Goal: Task Accomplishment & Management: Manage account settings

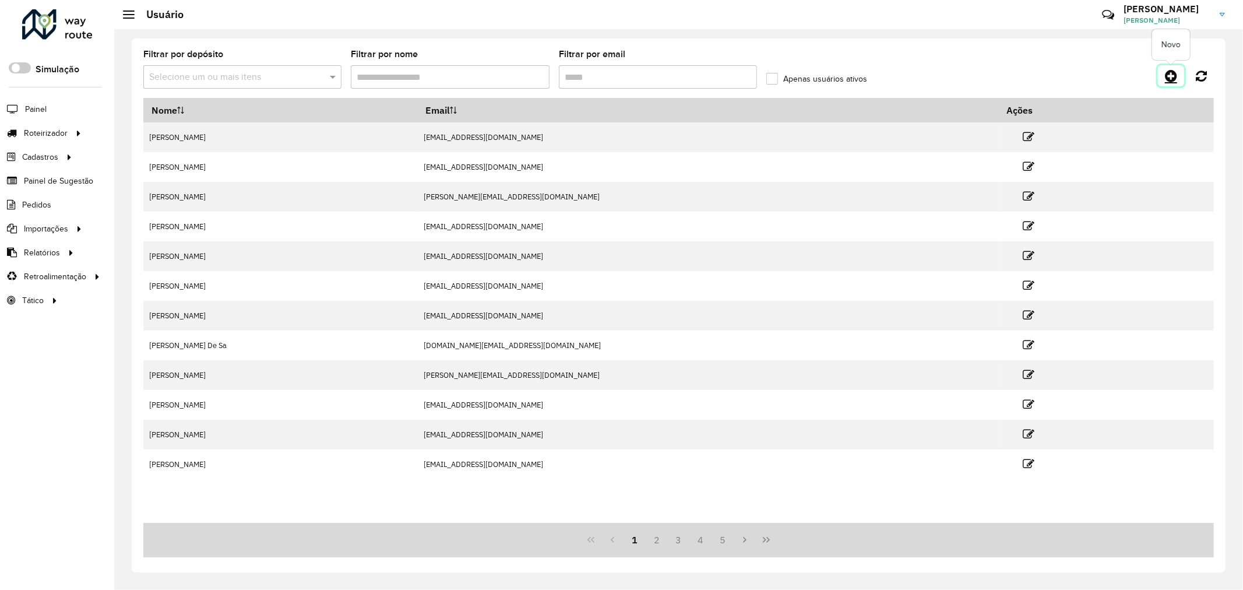
click at [1163, 80] on link at bounding box center [1171, 75] width 26 height 21
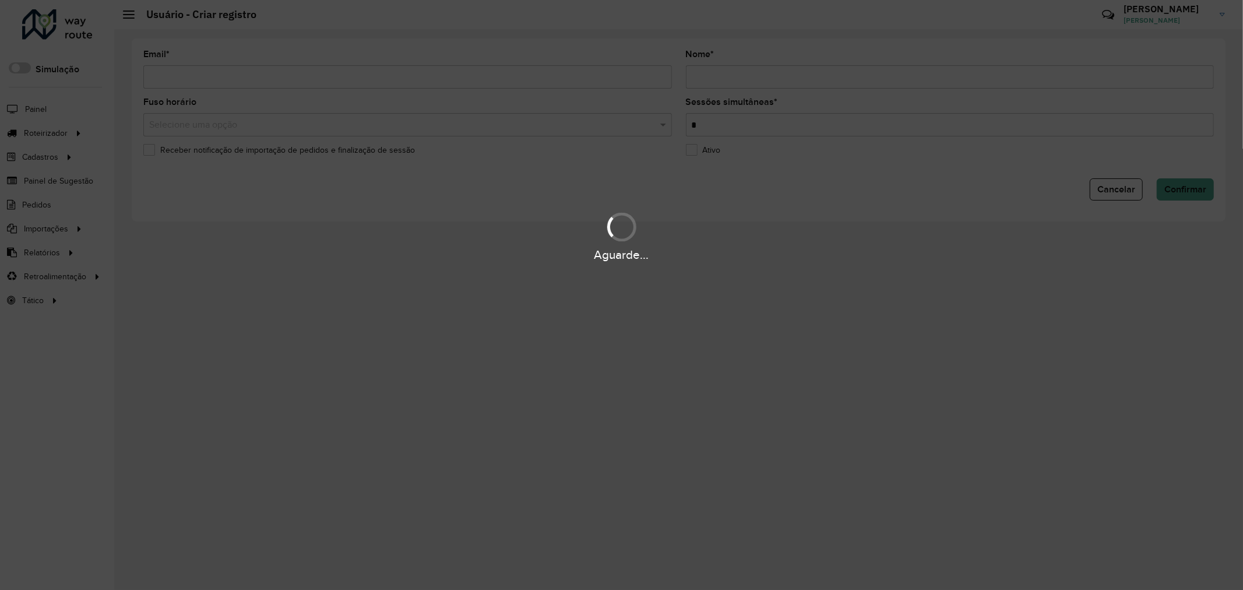
click at [263, 82] on div "Aguarde..." at bounding box center [621, 295] width 1243 height 590
click at [223, 76] on div "Aguarde..." at bounding box center [621, 295] width 1243 height 590
click at [272, 80] on div "Aguarde..." at bounding box center [621, 295] width 1243 height 590
click at [306, 74] on div "Aguarde..." at bounding box center [621, 295] width 1243 height 590
click at [327, 77] on input "Email *" at bounding box center [407, 76] width 529 height 23
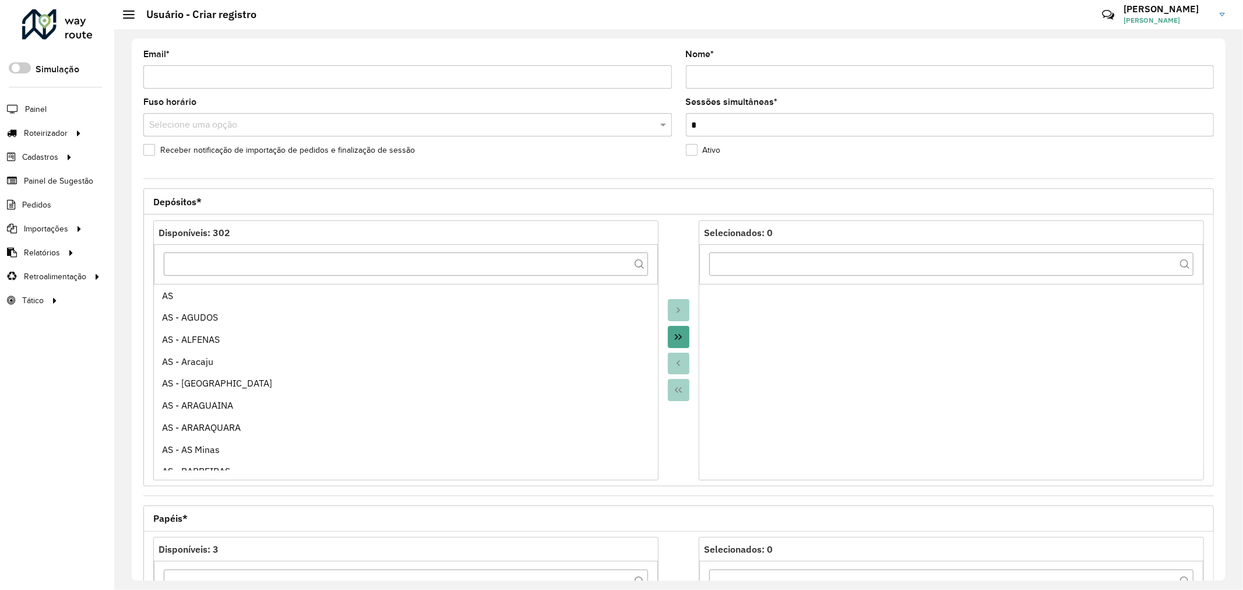
click at [329, 77] on input "Email *" at bounding box center [407, 76] width 529 height 23
type input "*"
paste input "********"
type input "**********"
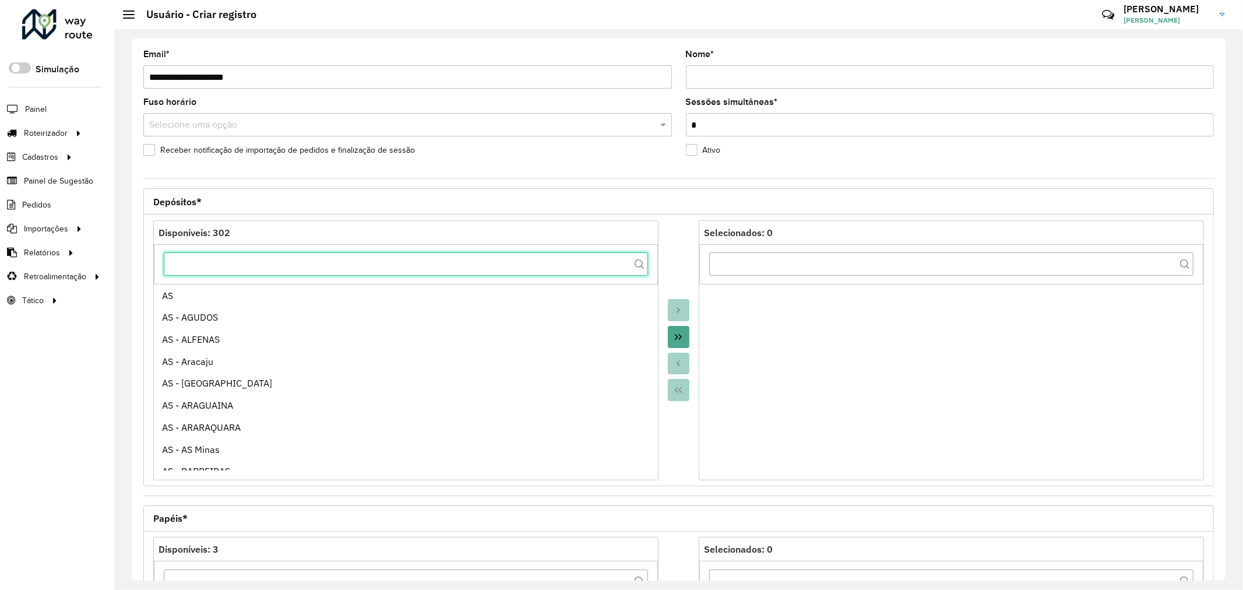
click at [437, 270] on input "text" at bounding box center [406, 263] width 484 height 23
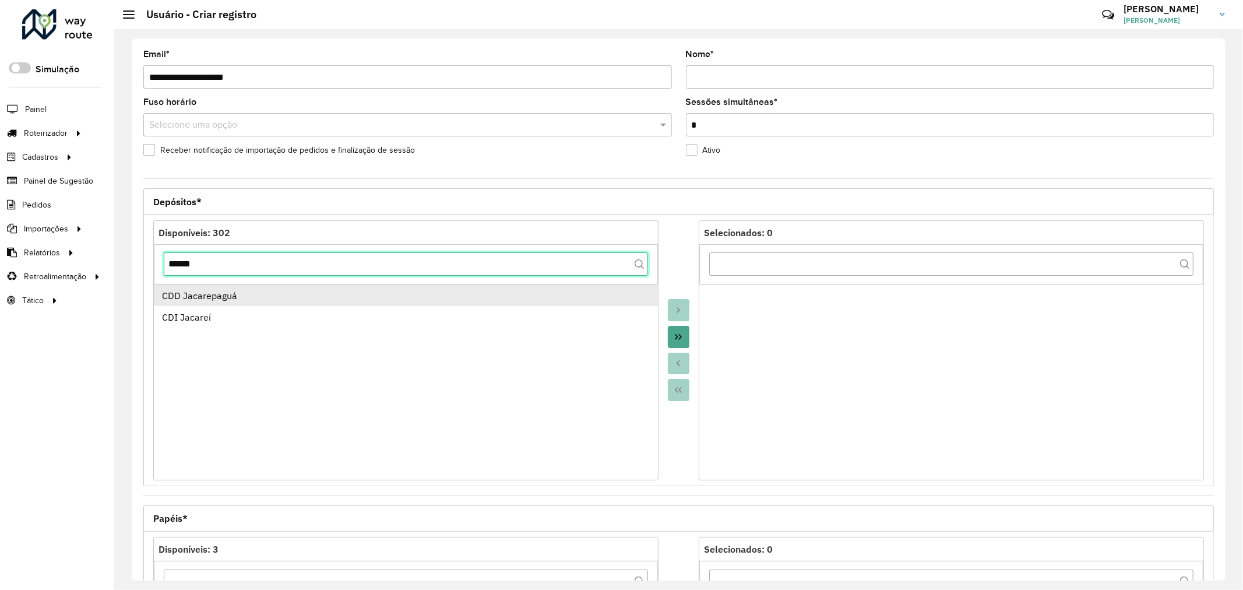
type input "******"
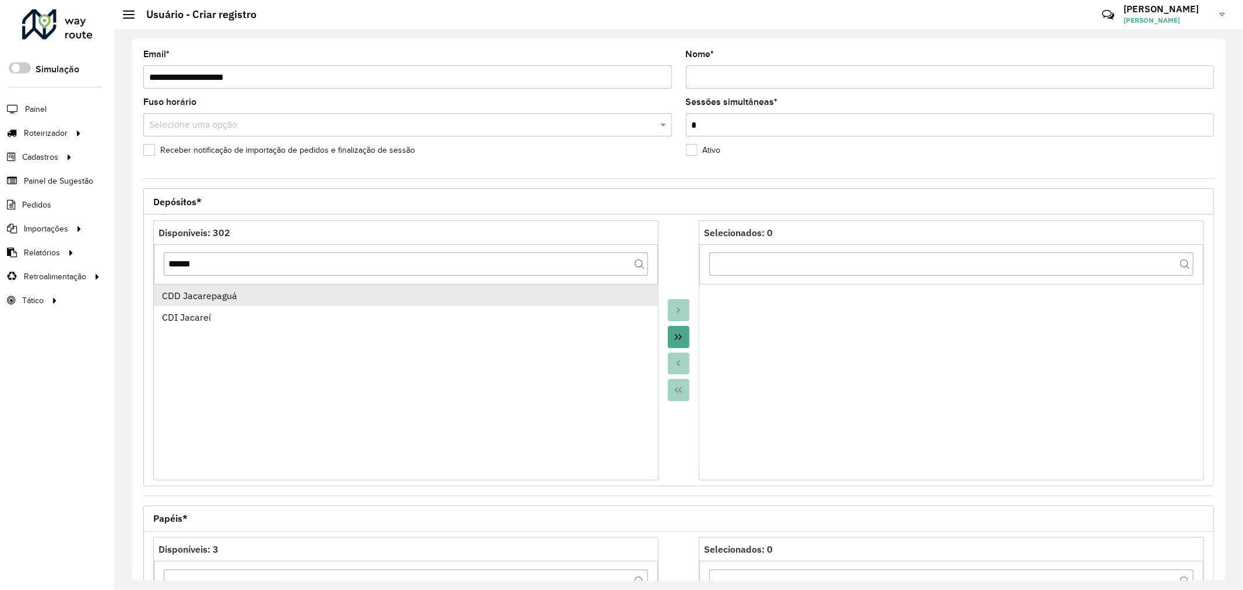
click at [433, 298] on div "CDD Jacarepaguá" at bounding box center [406, 295] width 488 height 14
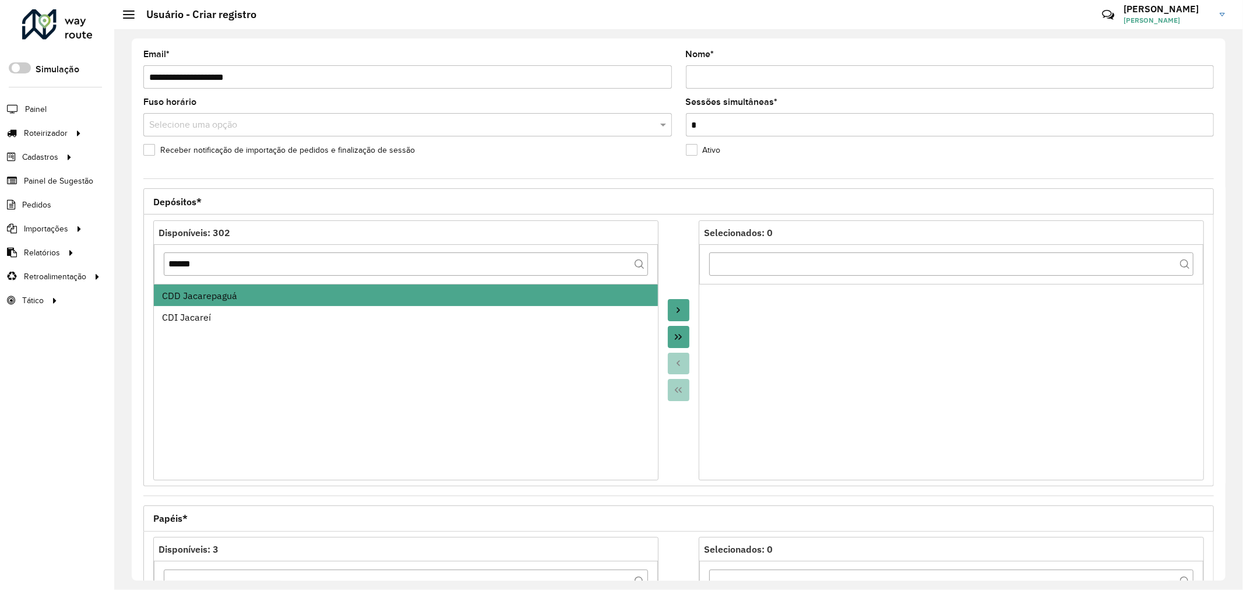
click at [679, 304] on button "Move to Target" at bounding box center [679, 310] width 22 height 22
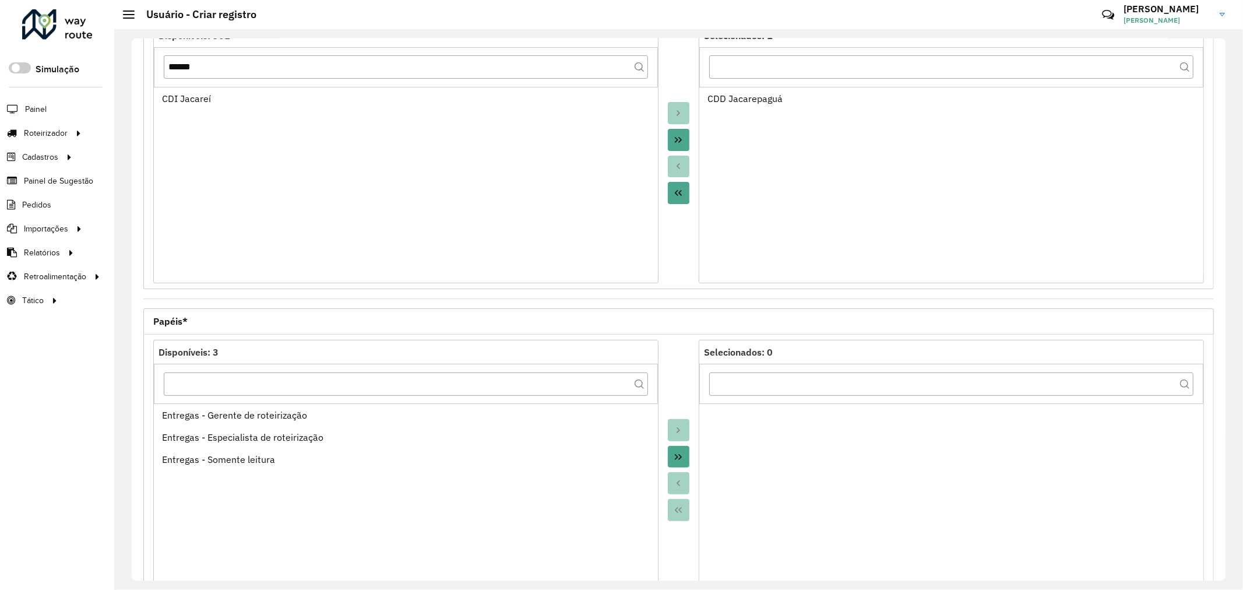
scroll to position [276, 0]
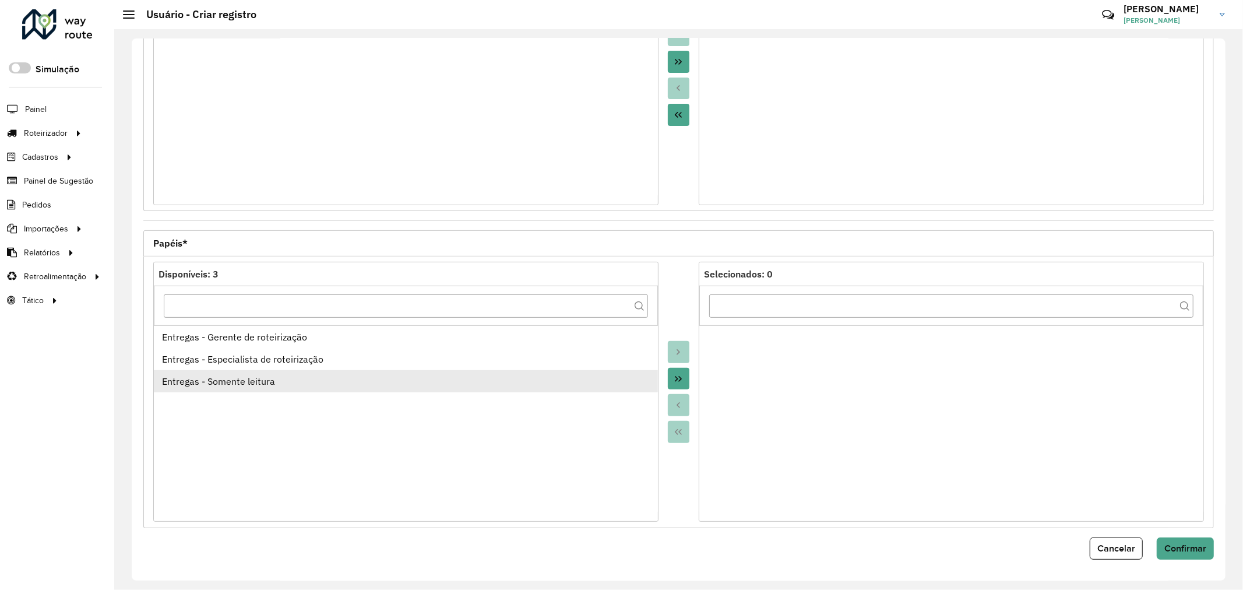
click at [357, 381] on div "Entregas - Somente leitura" at bounding box center [406, 381] width 488 height 14
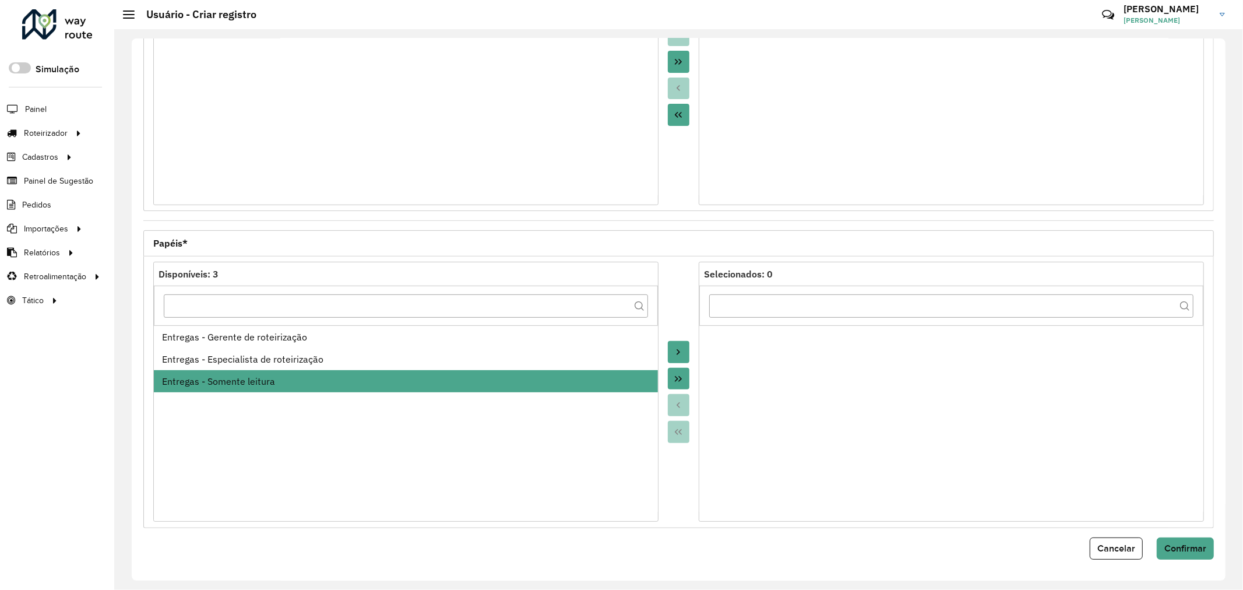
click at [665, 351] on div at bounding box center [679, 392] width 41 height 260
click at [671, 351] on button "Move to Target" at bounding box center [679, 352] width 22 height 22
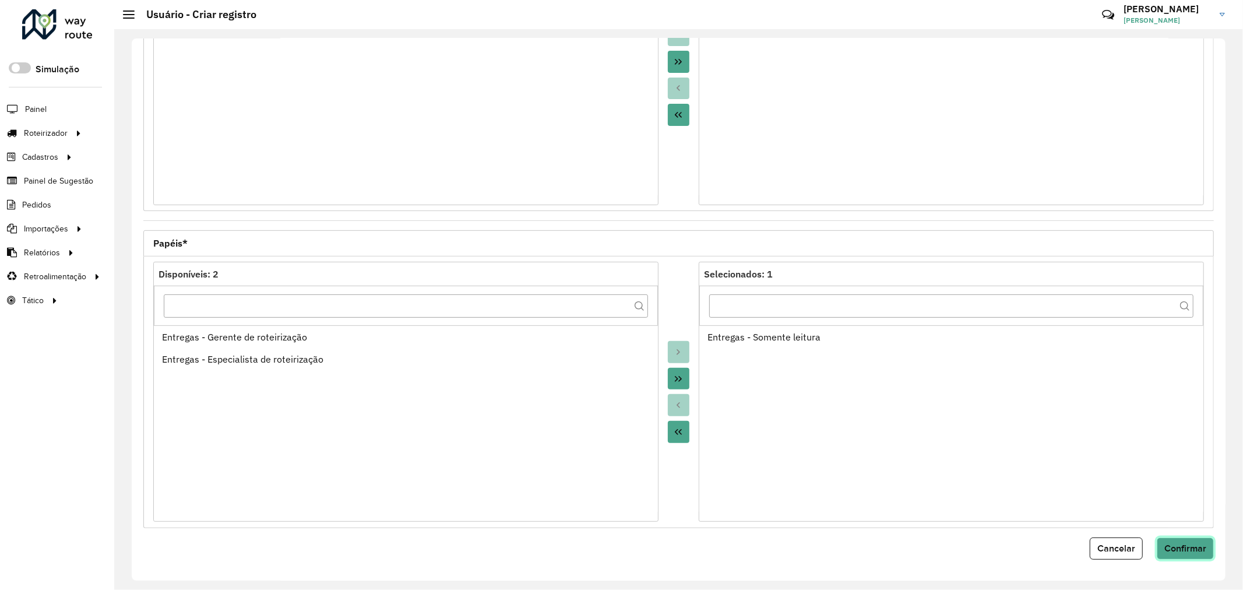
click at [1186, 554] on button "Confirmar" at bounding box center [1185, 548] width 57 height 22
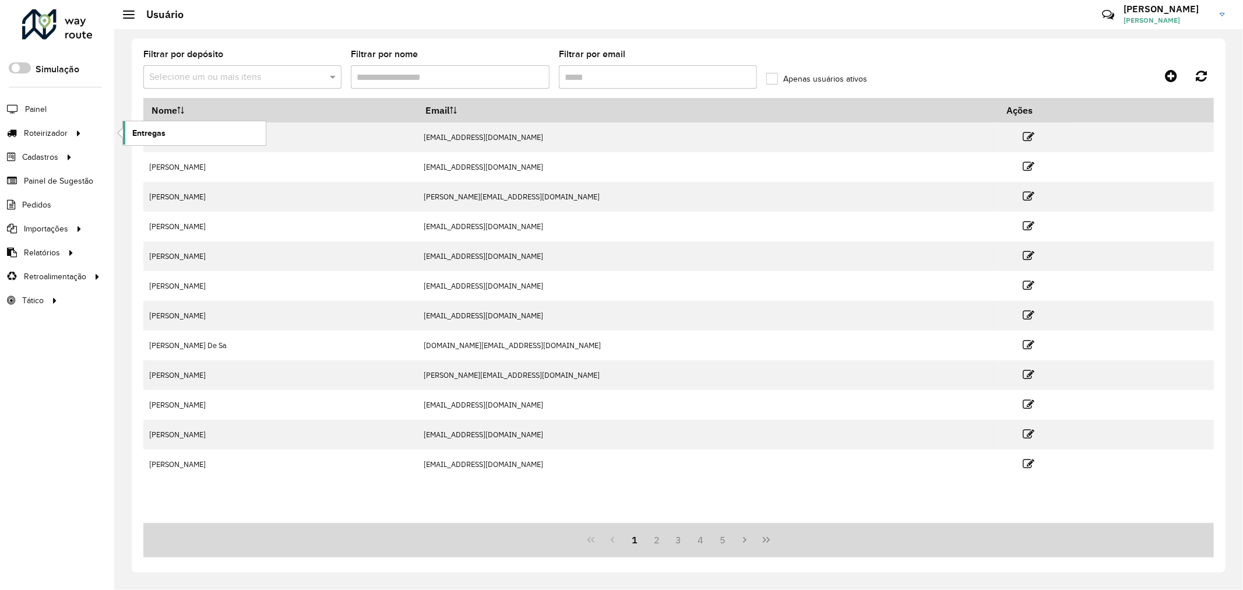
click at [130, 128] on link "Entregas" at bounding box center [194, 132] width 143 height 23
click at [146, 141] on link "Entregas" at bounding box center [194, 132] width 143 height 23
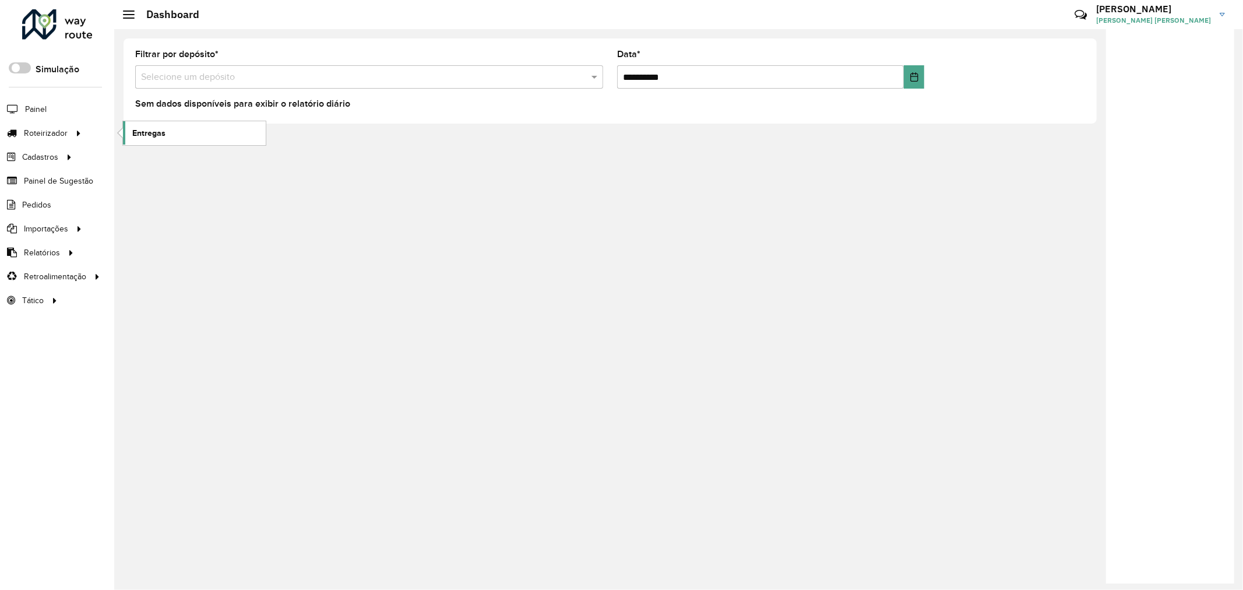
click at [152, 132] on span "Entregas" at bounding box center [148, 133] width 33 height 12
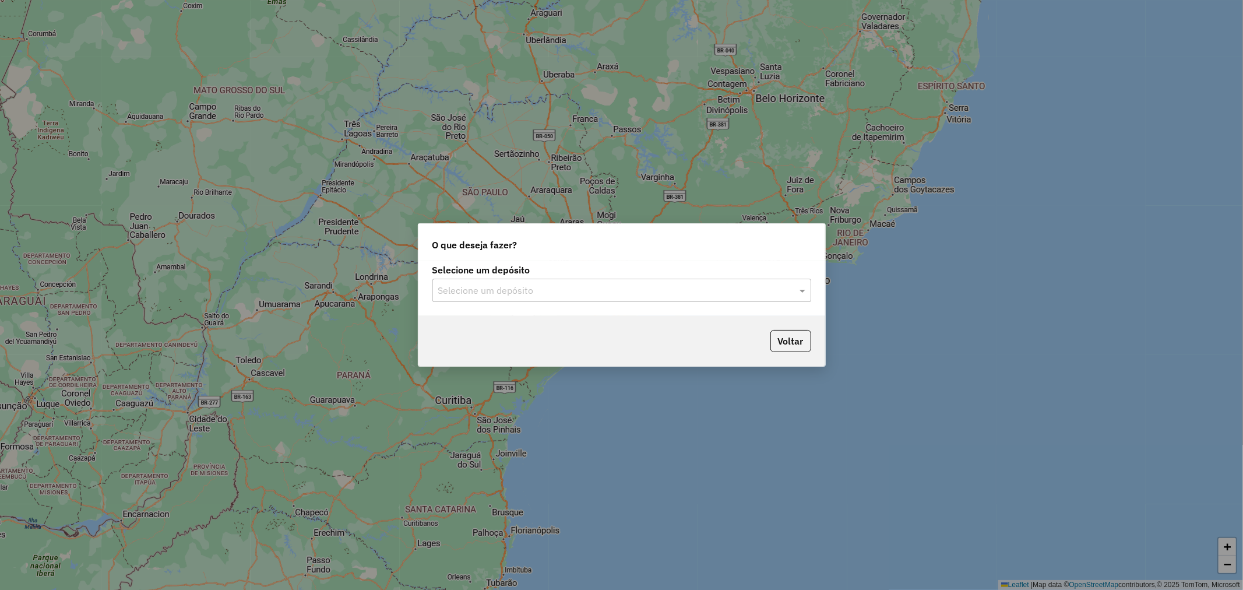
type input "*"
type input "******"
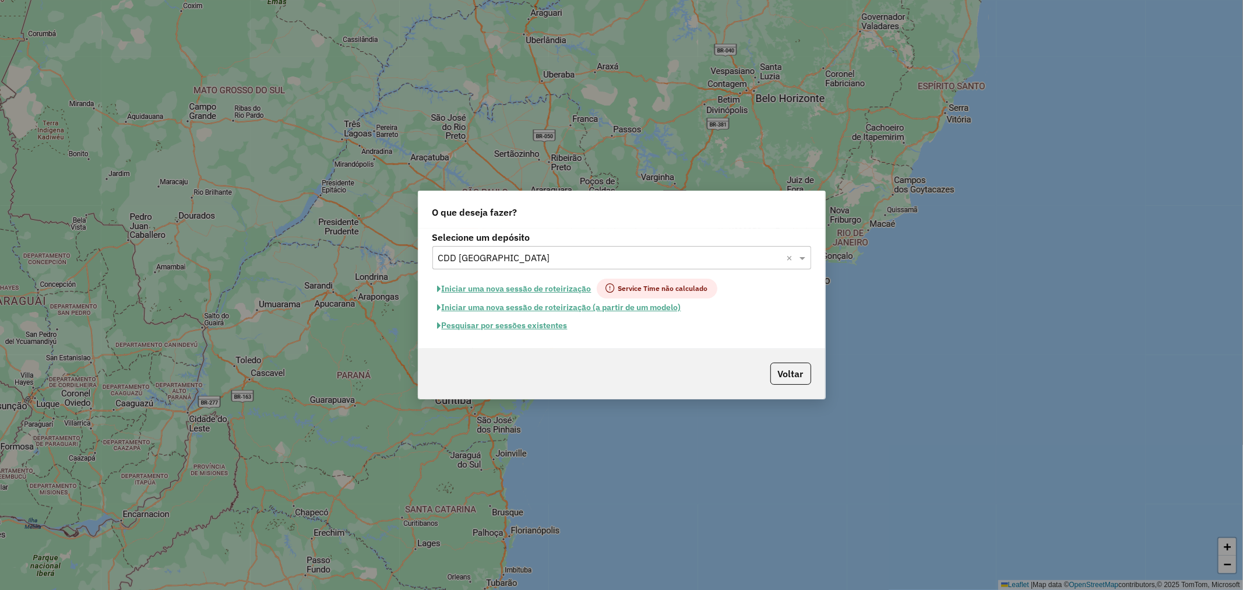
click at [555, 327] on button "Pesquisar por sessões existentes" at bounding box center [502, 325] width 140 height 18
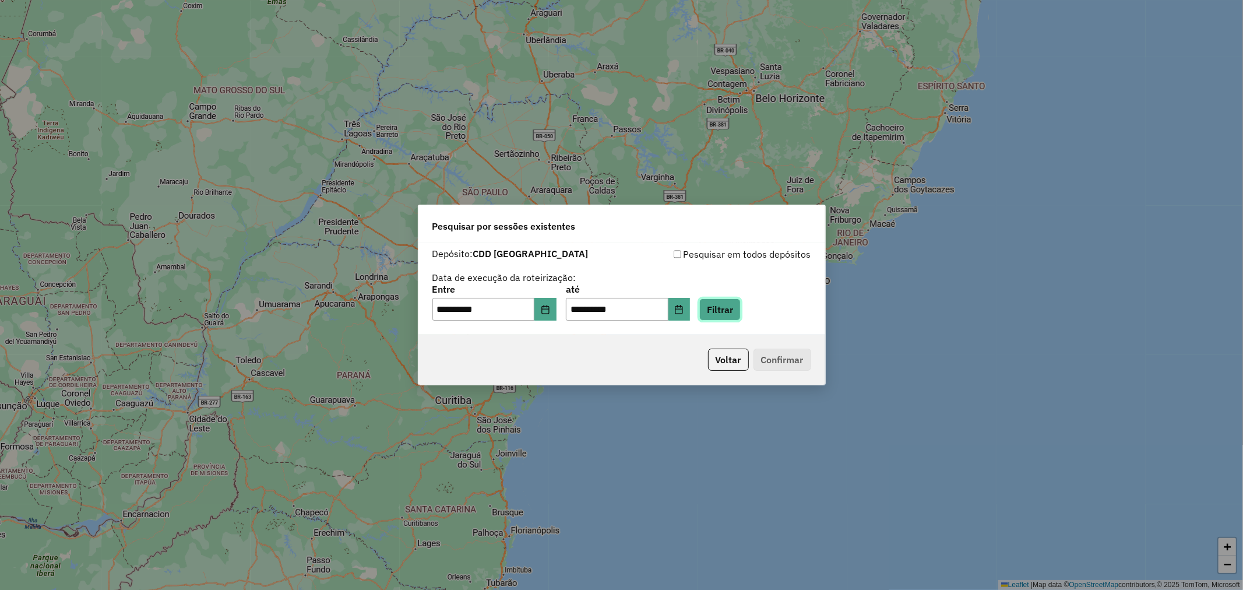
click at [730, 309] on button "Filtrar" at bounding box center [719, 309] width 41 height 22
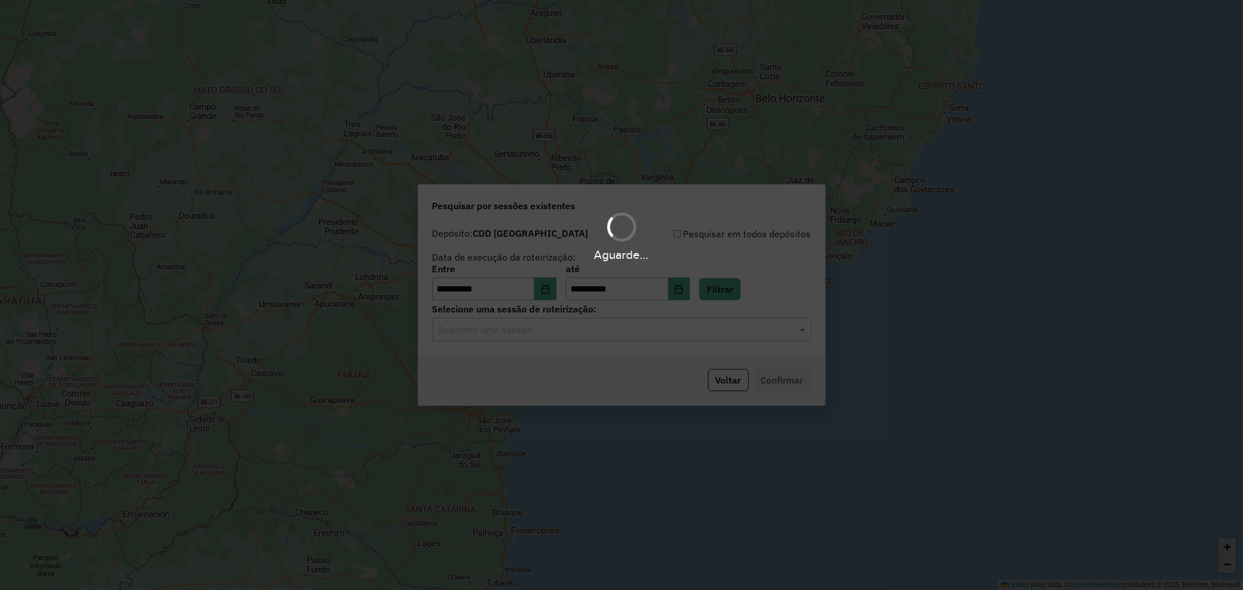
click at [578, 330] on div "Aguarde..." at bounding box center [621, 295] width 1243 height 590
click at [519, 330] on hb-app "**********" at bounding box center [621, 295] width 1243 height 590
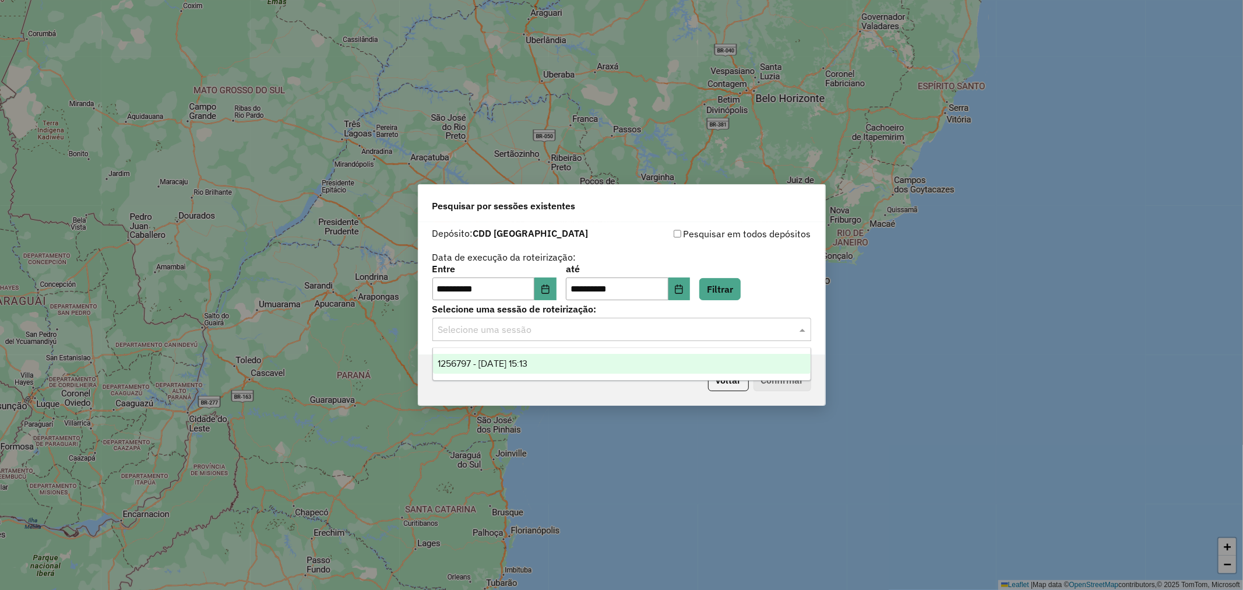
click at [510, 333] on input "text" at bounding box center [610, 330] width 344 height 14
click at [514, 365] on span "1256797 - 01/09/2025 15:13" at bounding box center [483, 363] width 90 height 10
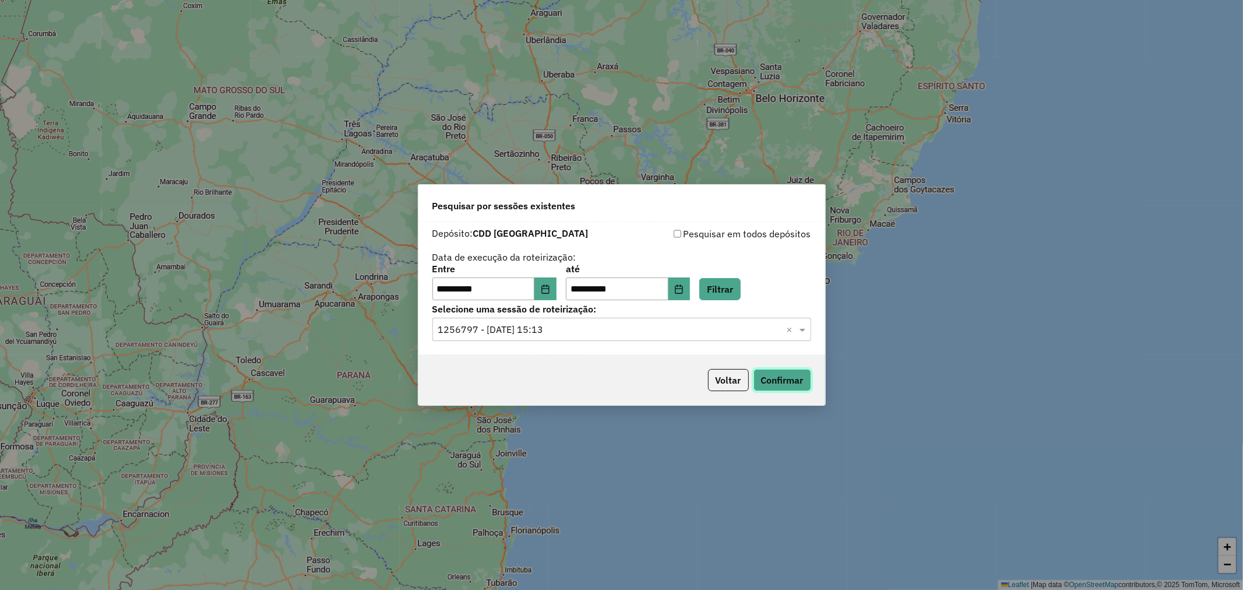
click at [773, 379] on button "Confirmar" at bounding box center [783, 380] width 58 height 22
click at [724, 383] on button "Voltar" at bounding box center [728, 380] width 41 height 22
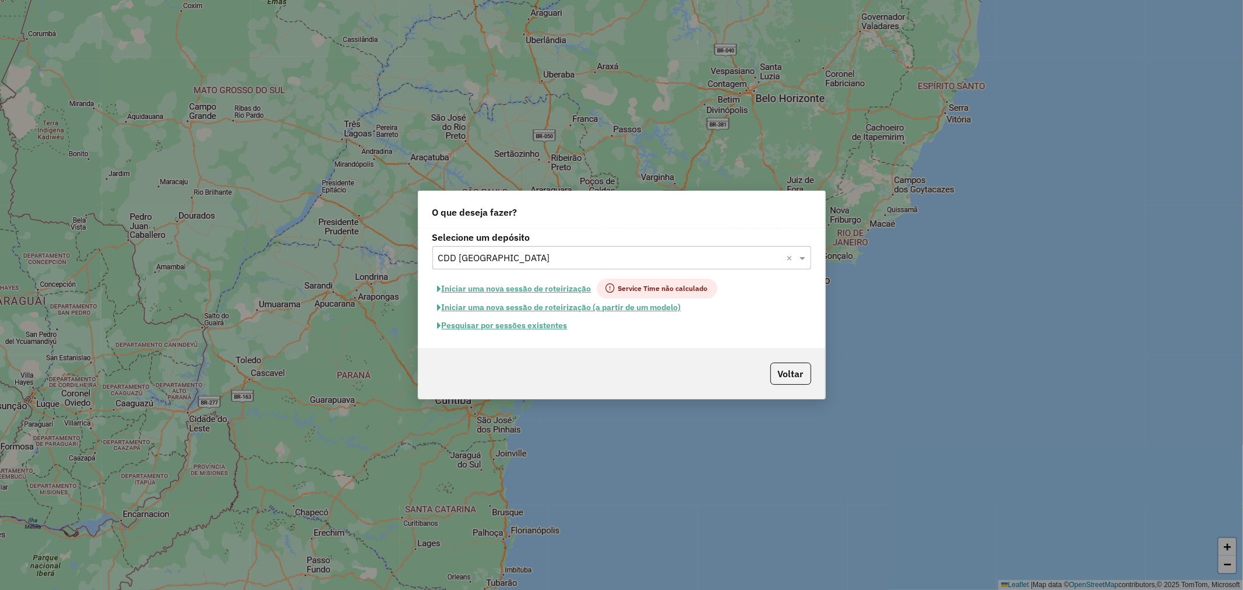
click at [540, 309] on button "Iniciar uma nova sessão de roteirização (a partir de um modelo)" at bounding box center [559, 307] width 254 height 18
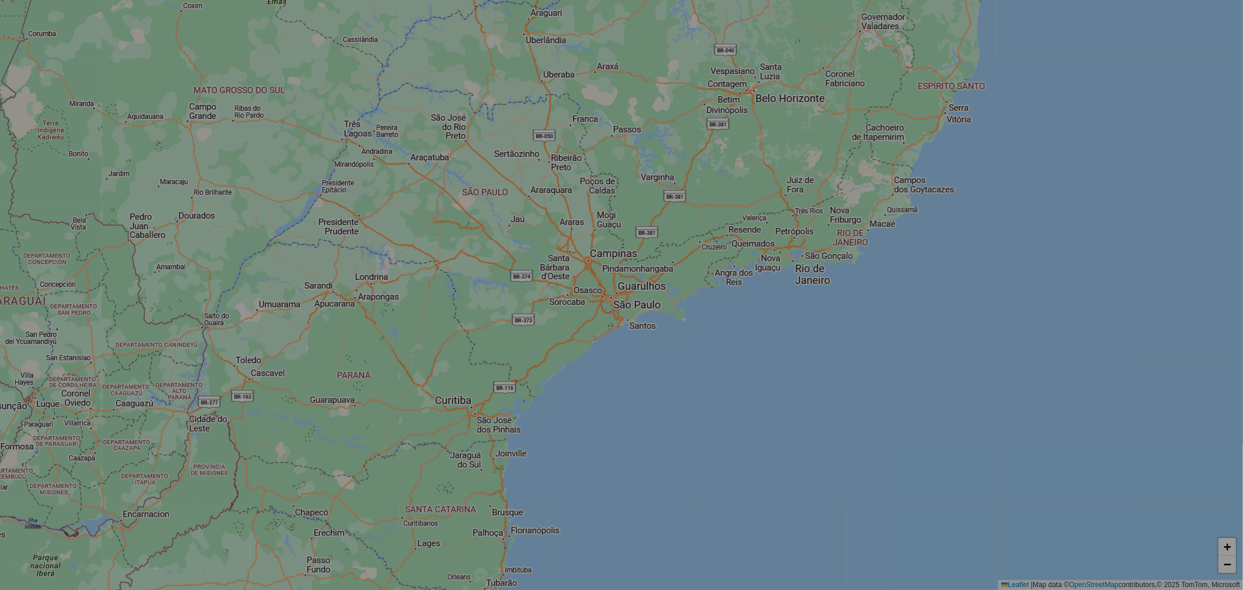
select select "*"
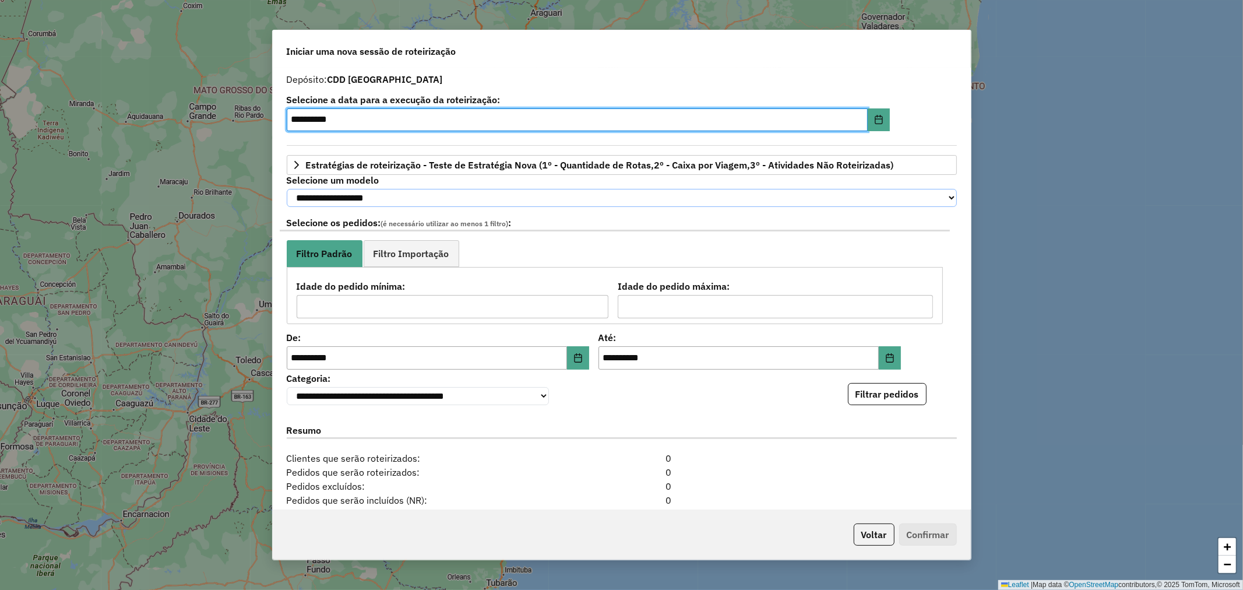
click at [420, 203] on select "**********" at bounding box center [622, 198] width 670 height 18
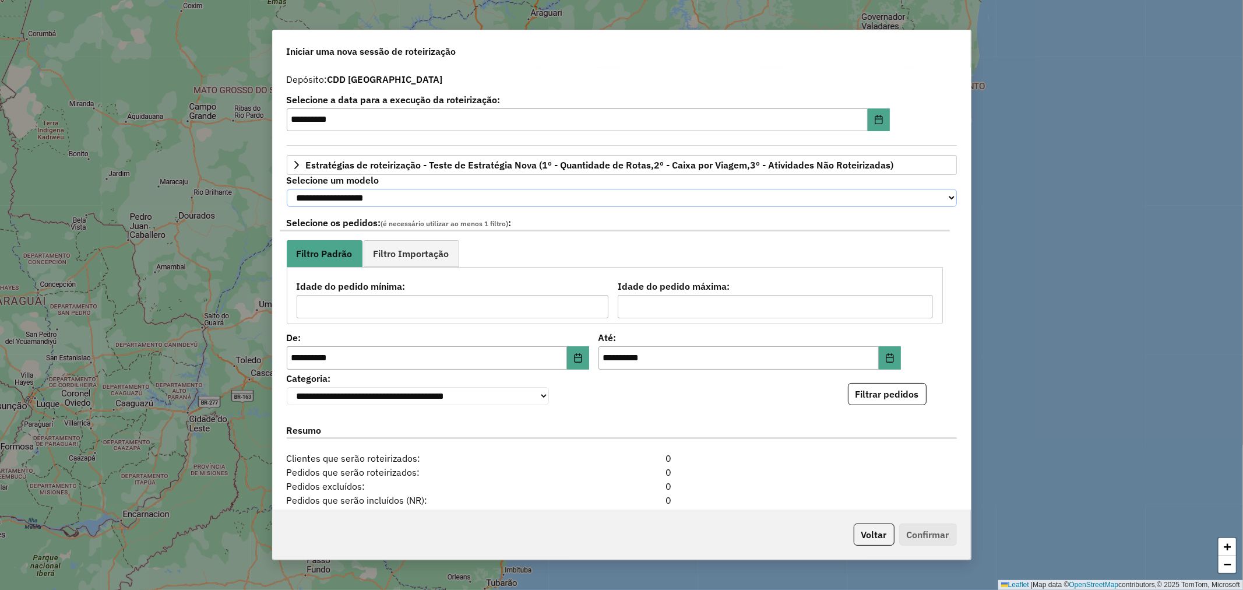
select select "*******"
click at [287, 189] on select "**********" at bounding box center [622, 198] width 670 height 18
click at [636, 405] on div "**********" at bounding box center [622, 387] width 670 height 36
click at [886, 362] on icon "Choose Date" at bounding box center [890, 357] width 8 height 9
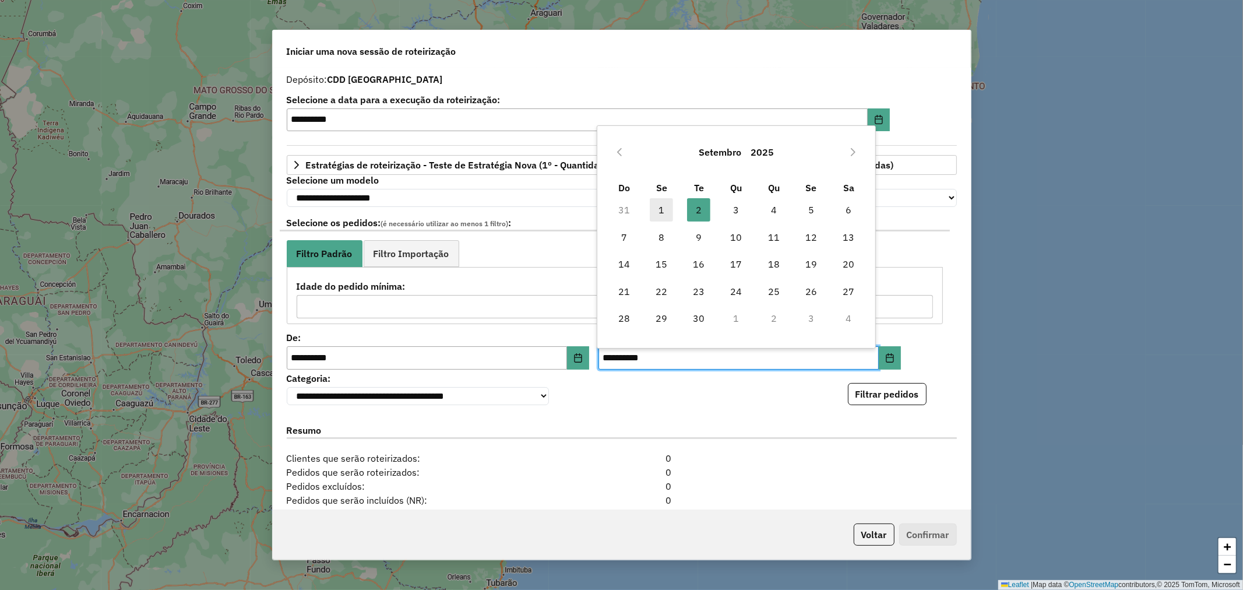
click at [660, 213] on span "1" at bounding box center [661, 209] width 23 height 23
type input "**********"
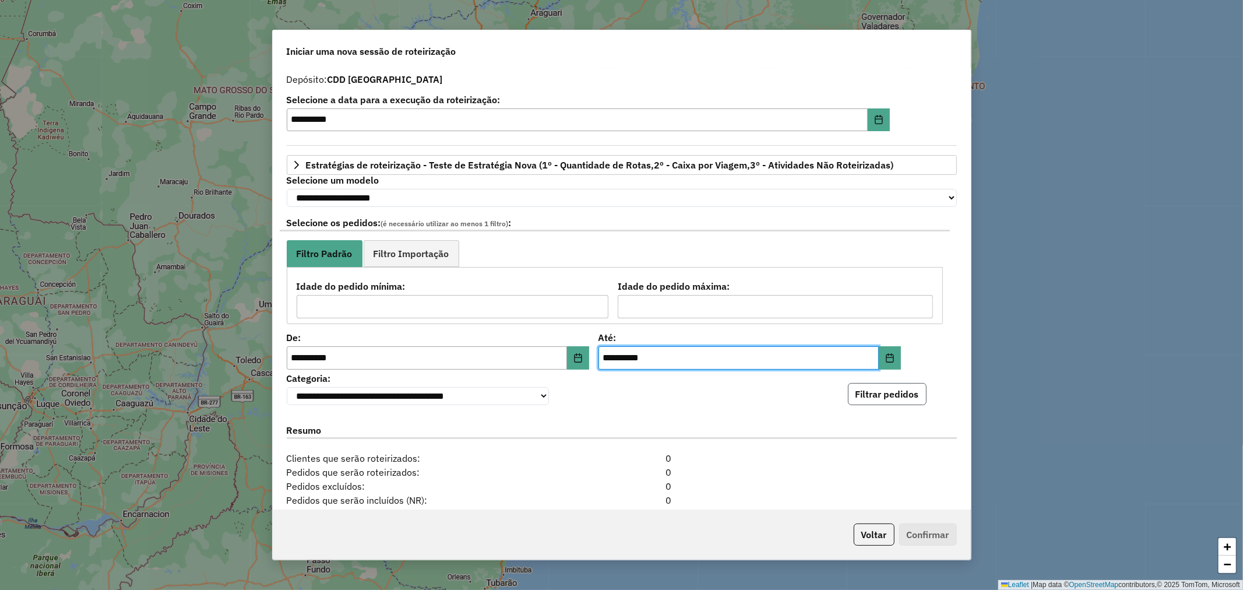
click at [892, 390] on button "Filtrar pedidos" at bounding box center [887, 394] width 79 height 22
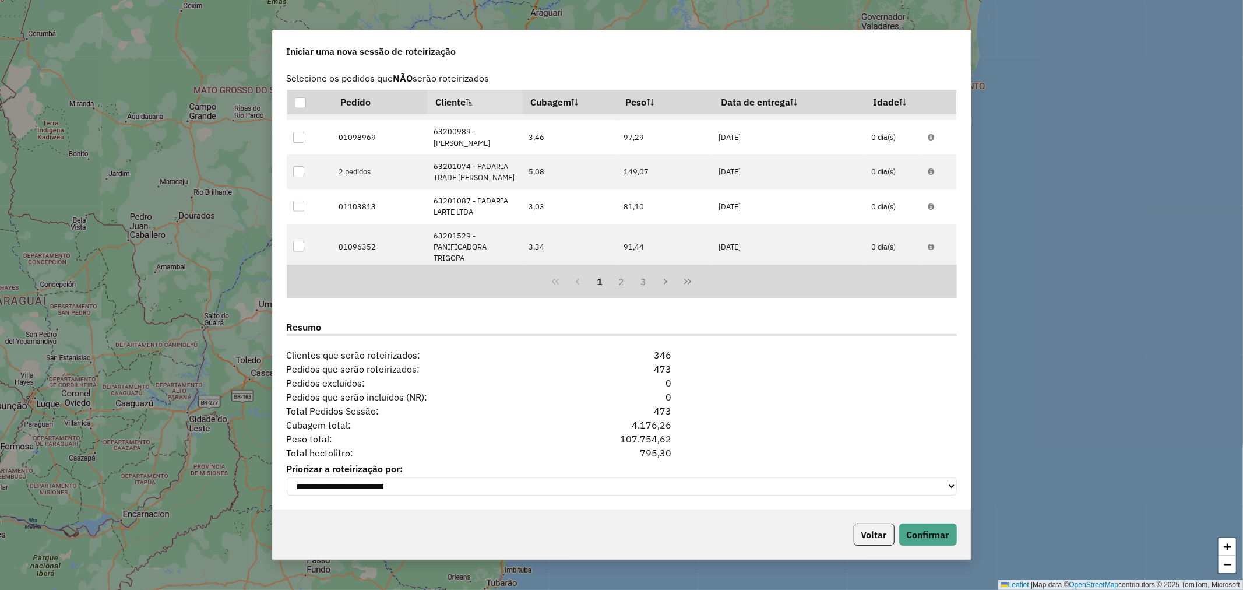
scroll to position [350, 0]
click at [933, 537] on button "Confirmar" at bounding box center [928, 534] width 58 height 22
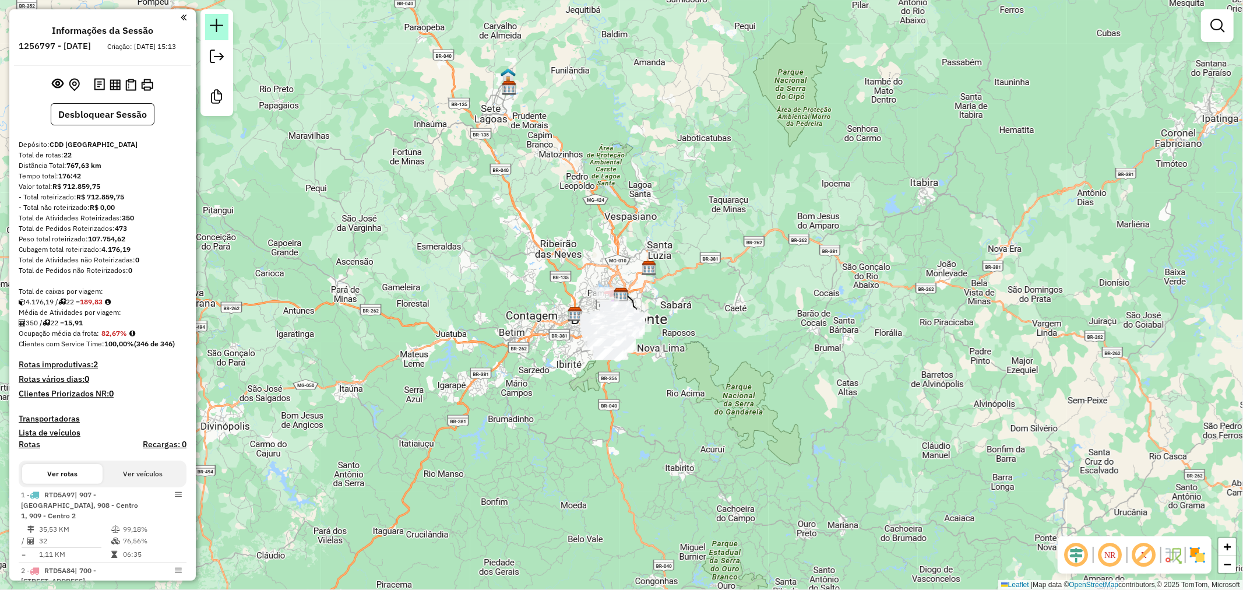
click at [219, 35] on link at bounding box center [216, 27] width 23 height 26
click at [103, 138] on div "Informações da Sessão 1256797 - 01/09/2025 Criação: 30/08/2025 15:13 Desbloquea…" at bounding box center [102, 294] width 186 height 571
click at [111, 125] on button "Desbloquear Sessão" at bounding box center [103, 114] width 104 height 22
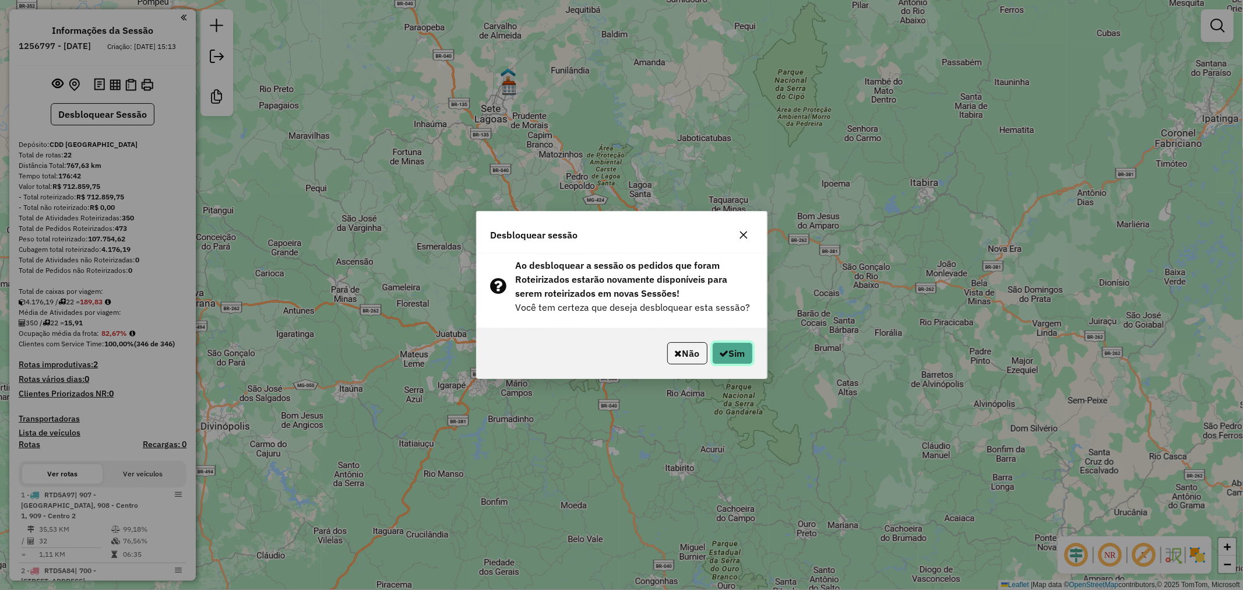
click at [738, 353] on button "Sim" at bounding box center [732, 353] width 41 height 22
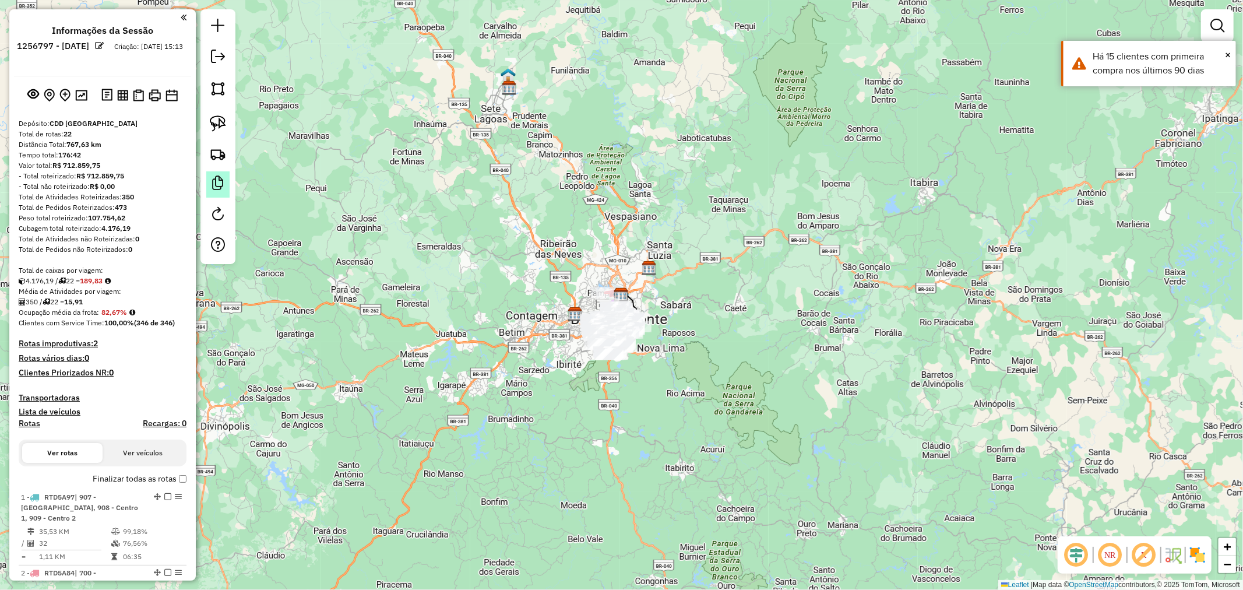
click at [218, 184] on em at bounding box center [218, 183] width 14 height 14
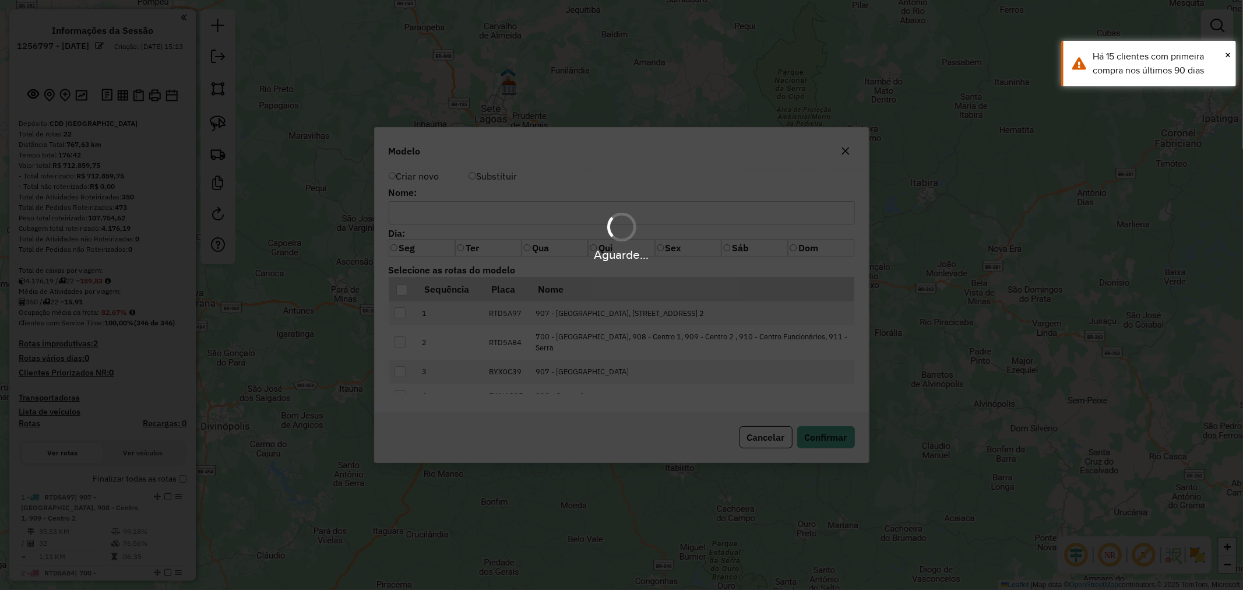
drag, startPoint x: 502, startPoint y: 202, endPoint x: 510, endPoint y: 211, distance: 12.4
click at [503, 202] on hb-app "Aguarde... Pop-up bloqueado! Seu navegador bloqueou automáticamente a abertura …" at bounding box center [621, 295] width 1243 height 590
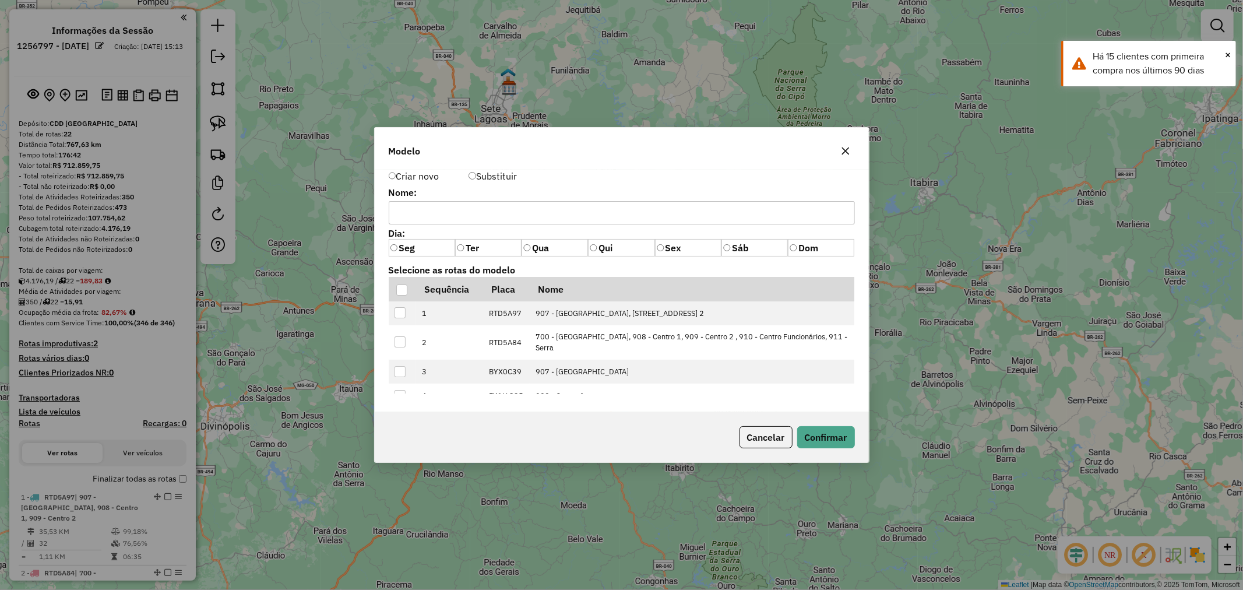
click at [510, 211] on input "text" at bounding box center [622, 212] width 466 height 23
click at [403, 288] on div at bounding box center [401, 289] width 11 height 11
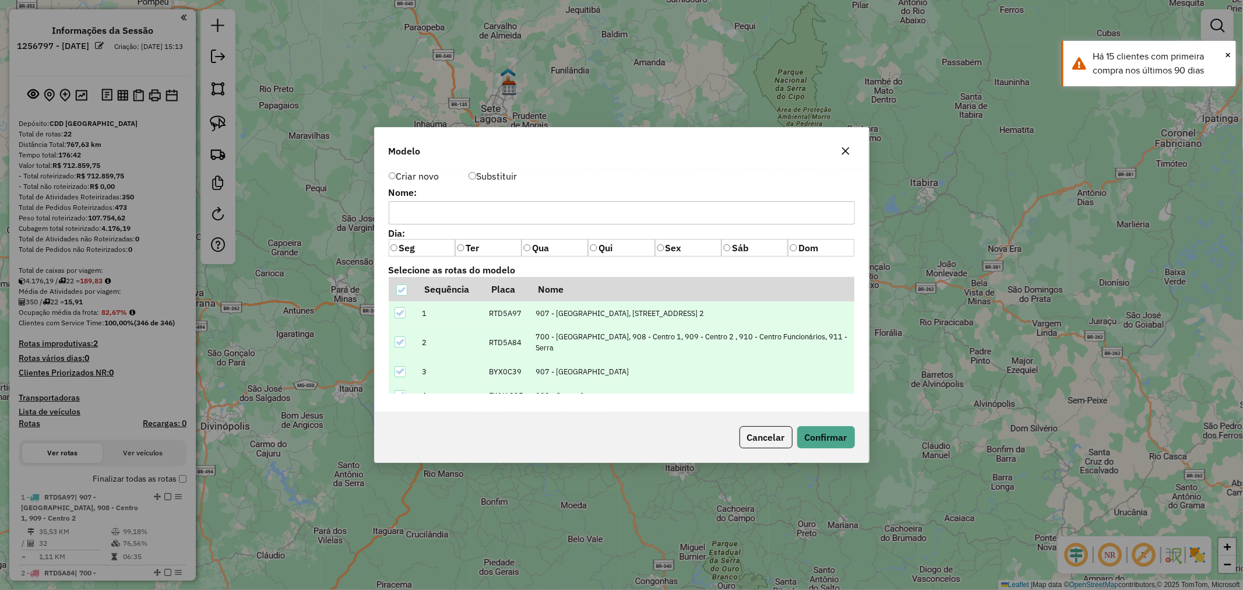
click at [444, 217] on input "text" at bounding box center [622, 212] width 466 height 23
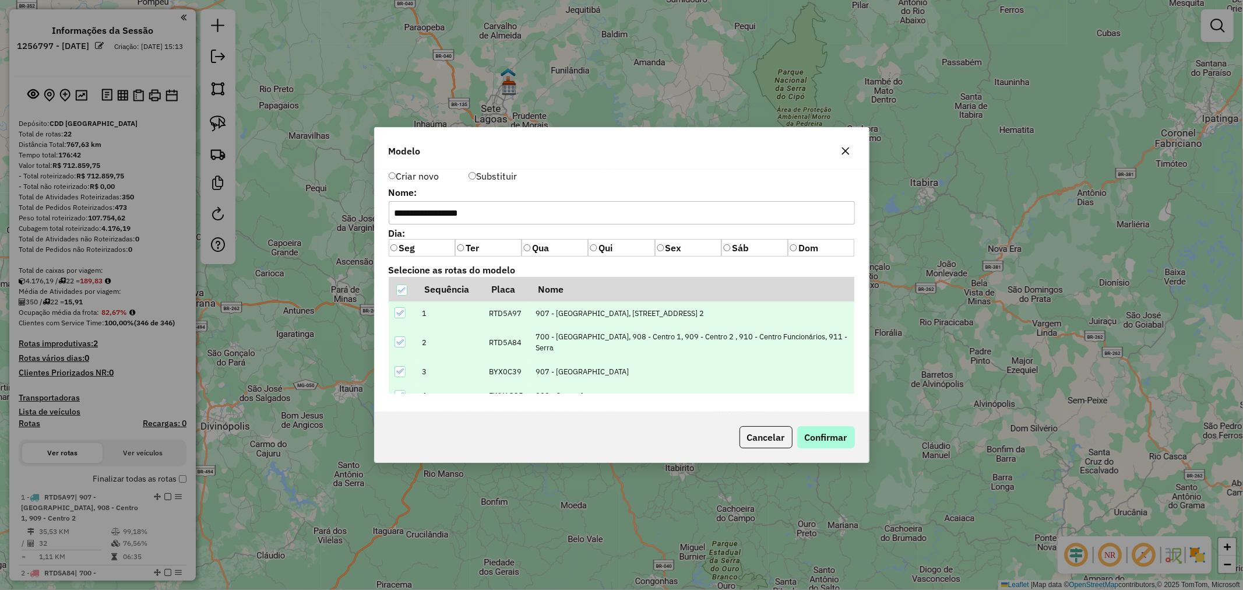
type input "**********"
click at [825, 439] on button "Confirmar" at bounding box center [826, 437] width 58 height 22
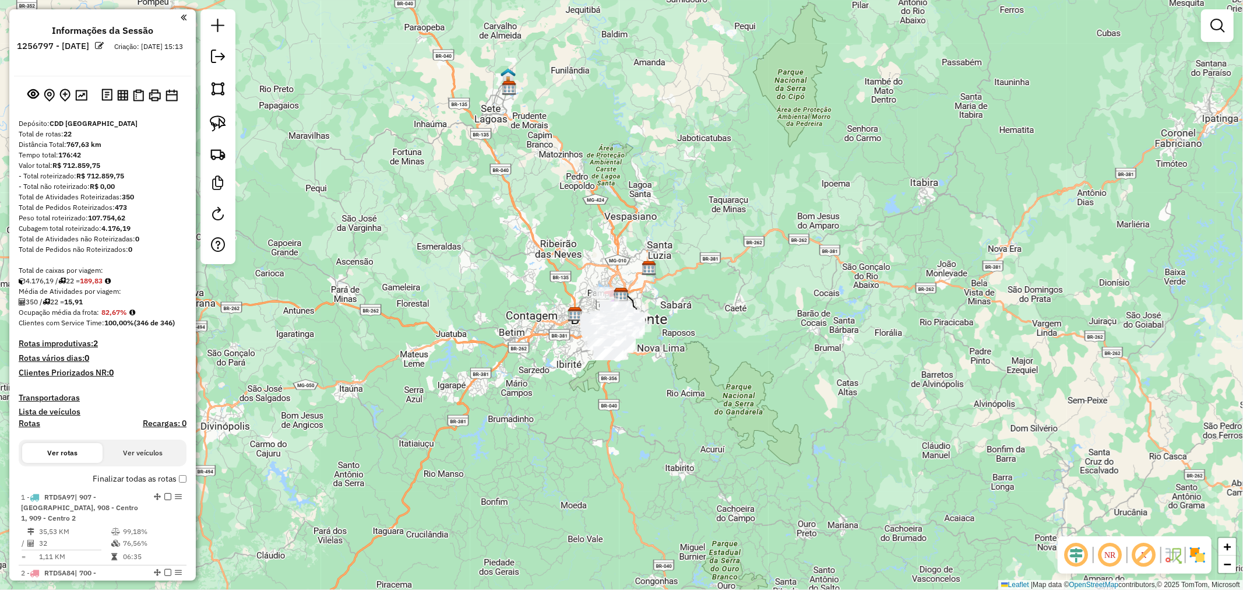
click at [179, 473] on label "Finalizar todas as rotas" at bounding box center [140, 479] width 94 height 12
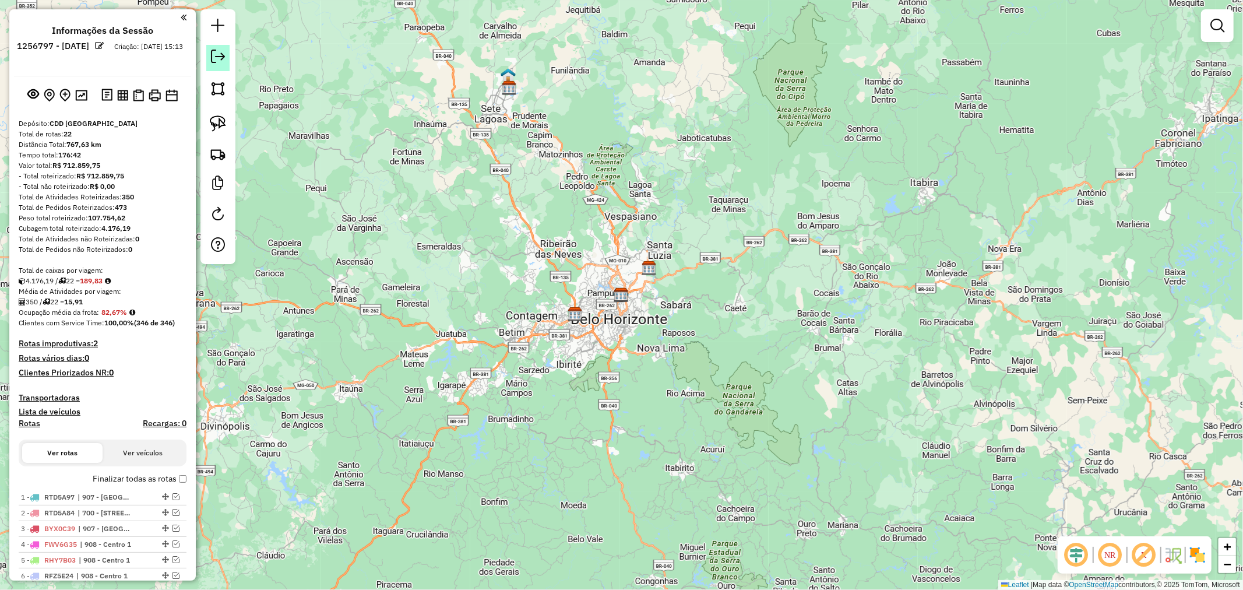
click at [226, 68] on link at bounding box center [217, 58] width 23 height 26
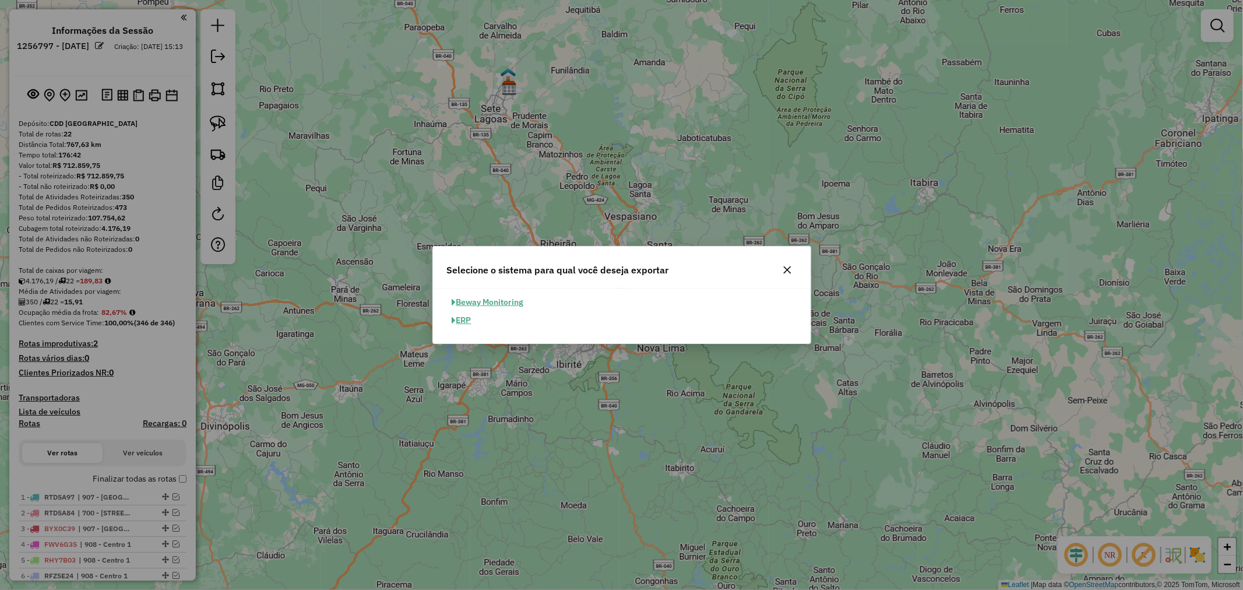
click at [470, 323] on button "ERP" at bounding box center [462, 320] width 30 height 18
select select "**"
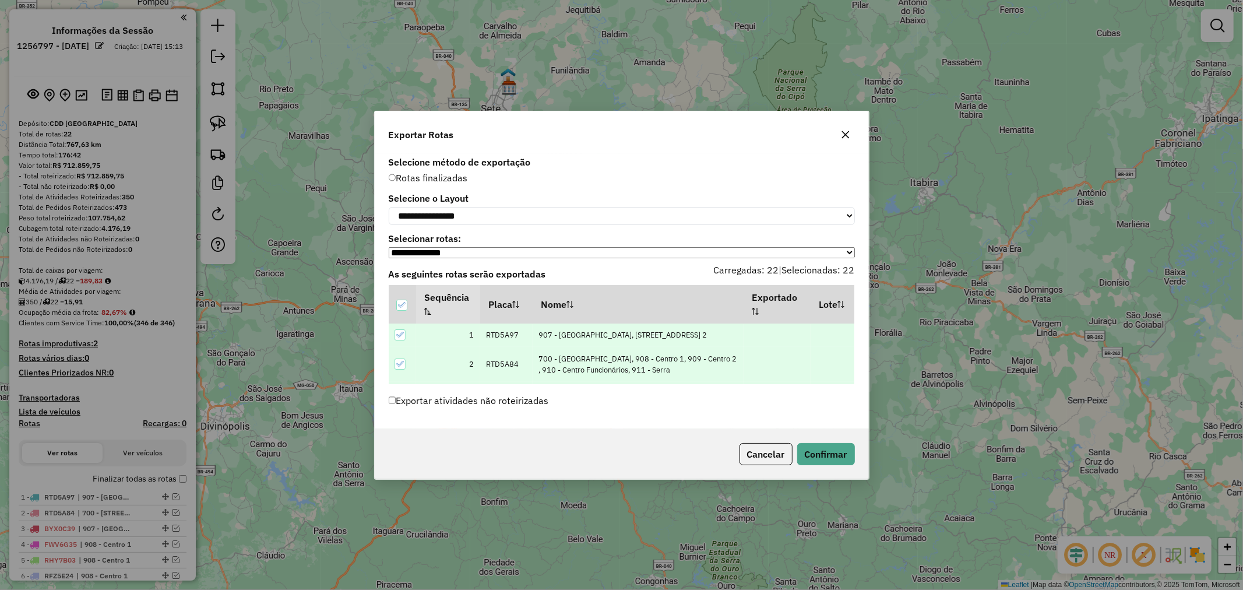
click at [843, 132] on icon "button" at bounding box center [845, 134] width 9 height 9
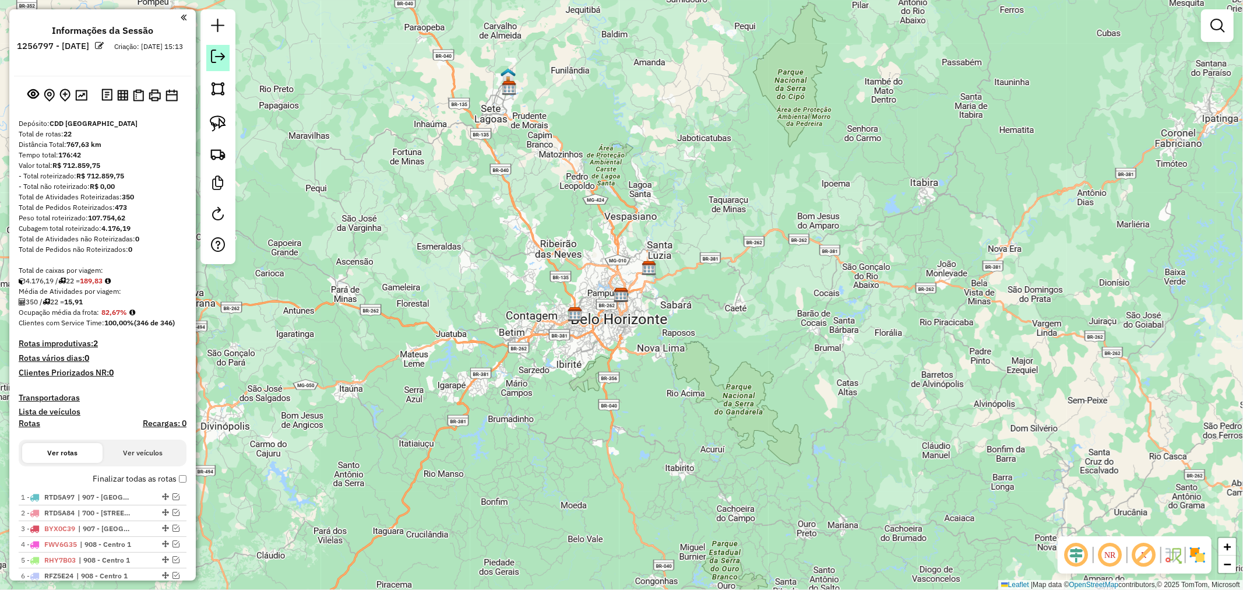
click at [225, 61] on link at bounding box center [217, 58] width 23 height 26
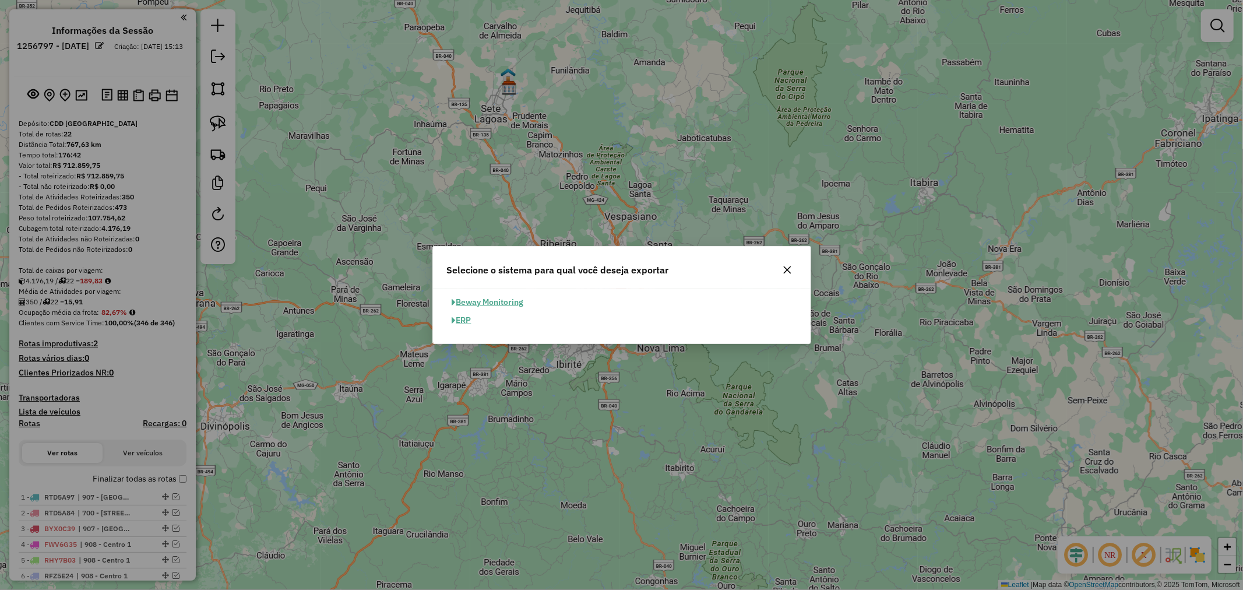
click at [460, 314] on button "ERP" at bounding box center [462, 320] width 30 height 18
select select "**"
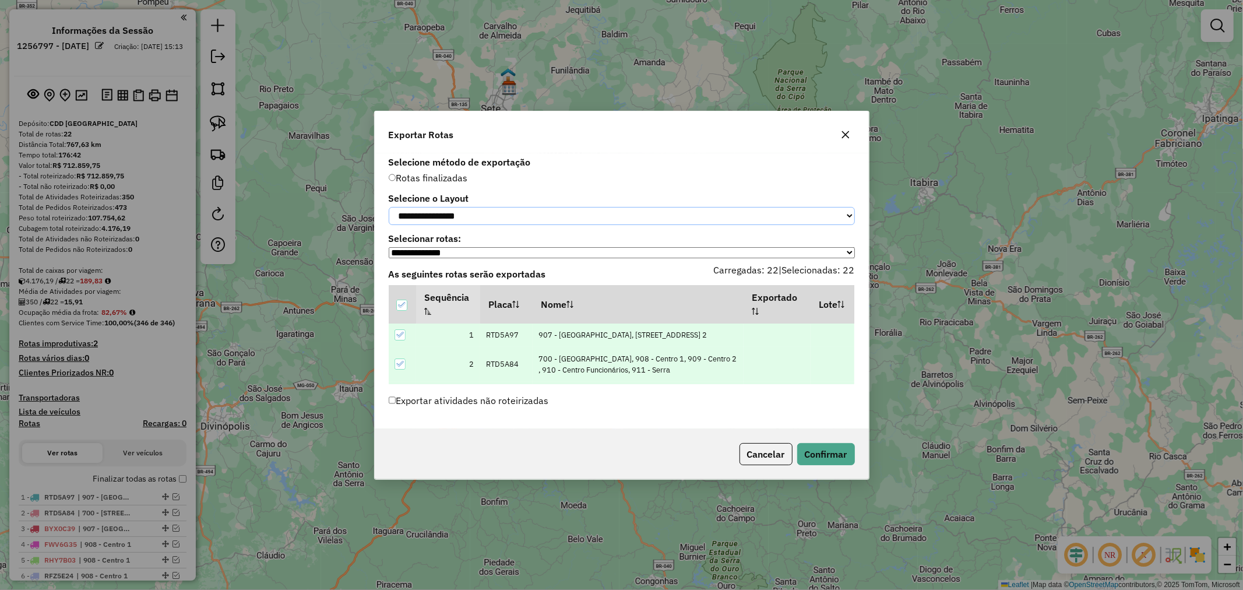
click at [561, 220] on select "**********" at bounding box center [622, 216] width 466 height 18
select select "*********"
click at [389, 207] on select "**********" at bounding box center [622, 216] width 466 height 18
click at [818, 450] on button "Confirmar" at bounding box center [826, 454] width 58 height 22
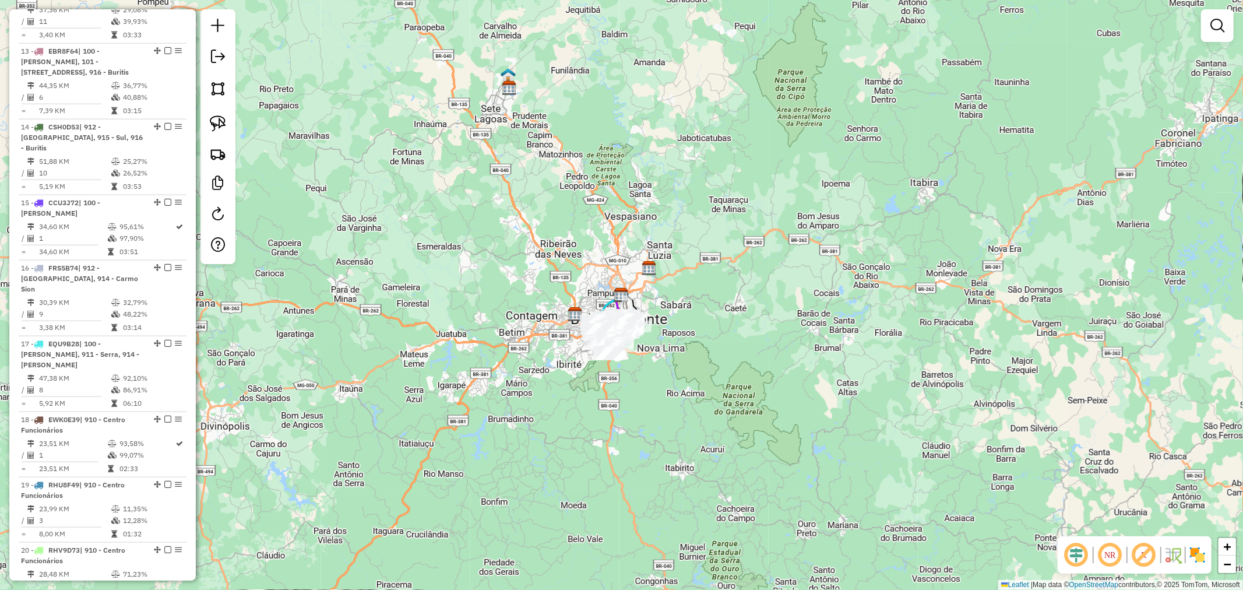
scroll to position [1126, 0]
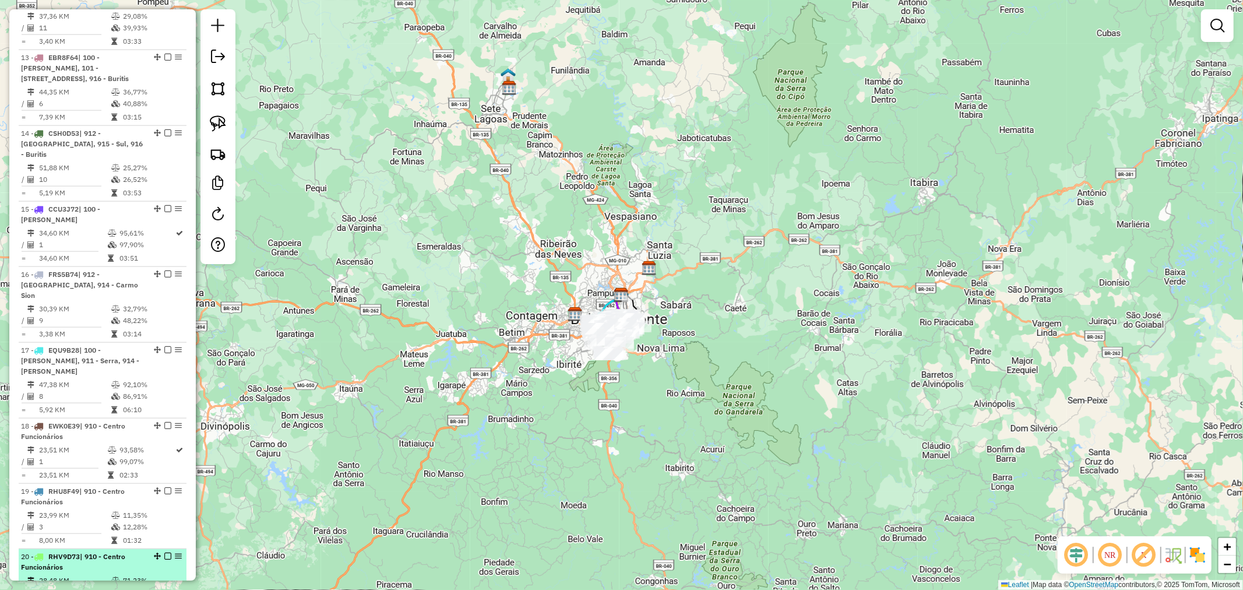
click at [105, 552] on span "| 910 - Centro Funcionários" at bounding box center [73, 561] width 104 height 19
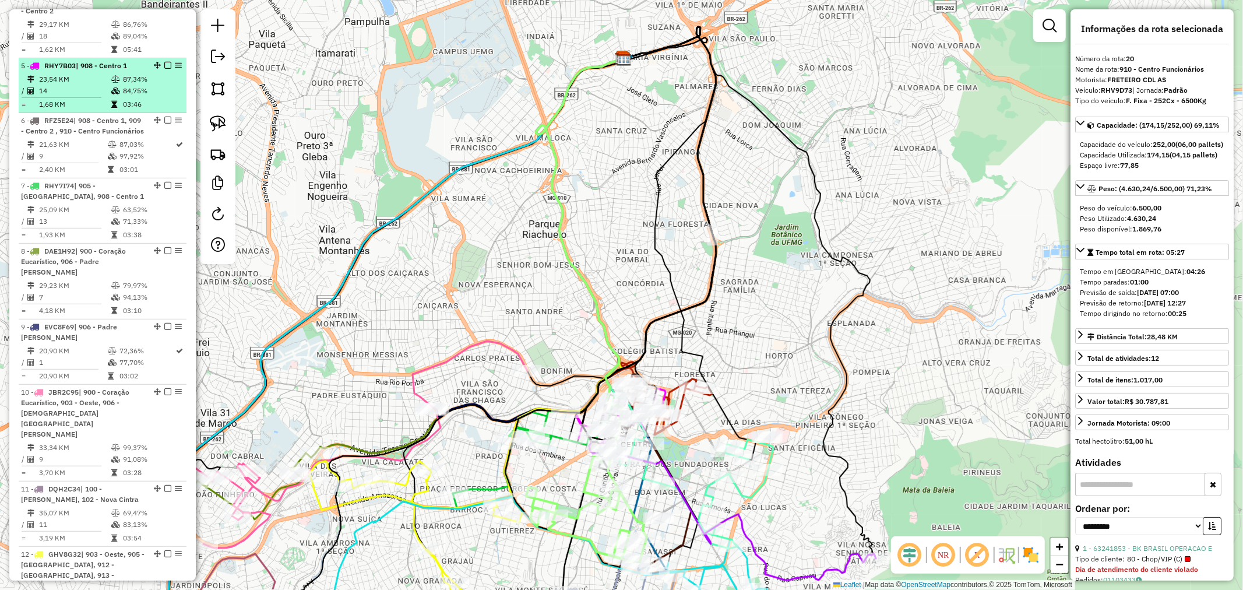
scroll to position [414, 0]
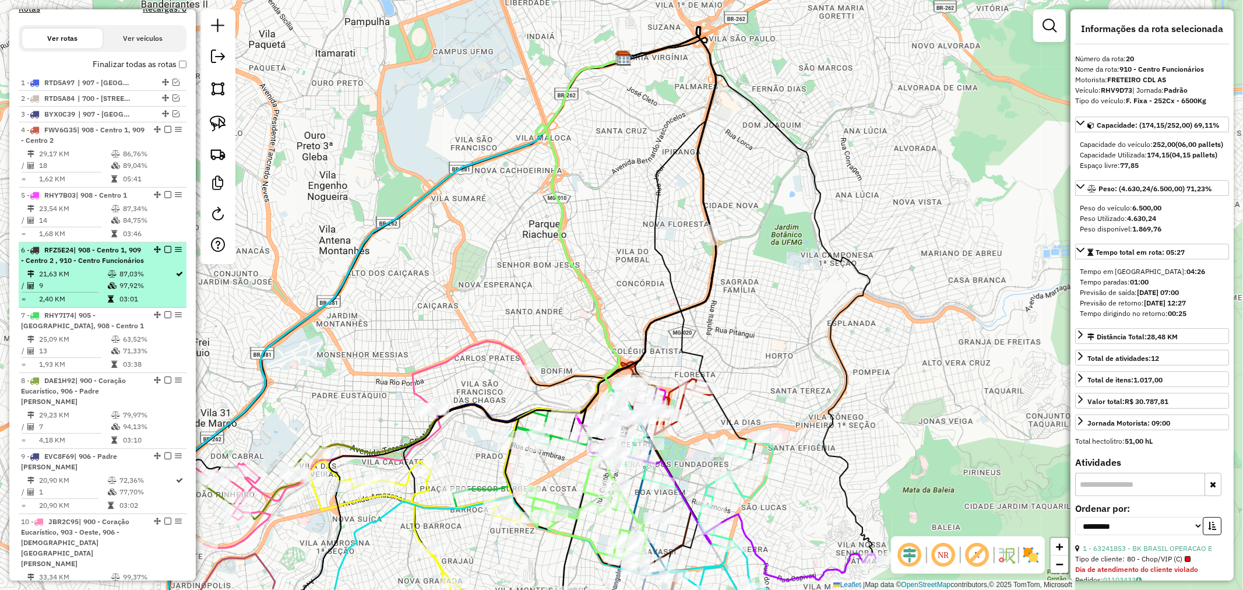
click at [165, 246] on em at bounding box center [167, 249] width 7 height 7
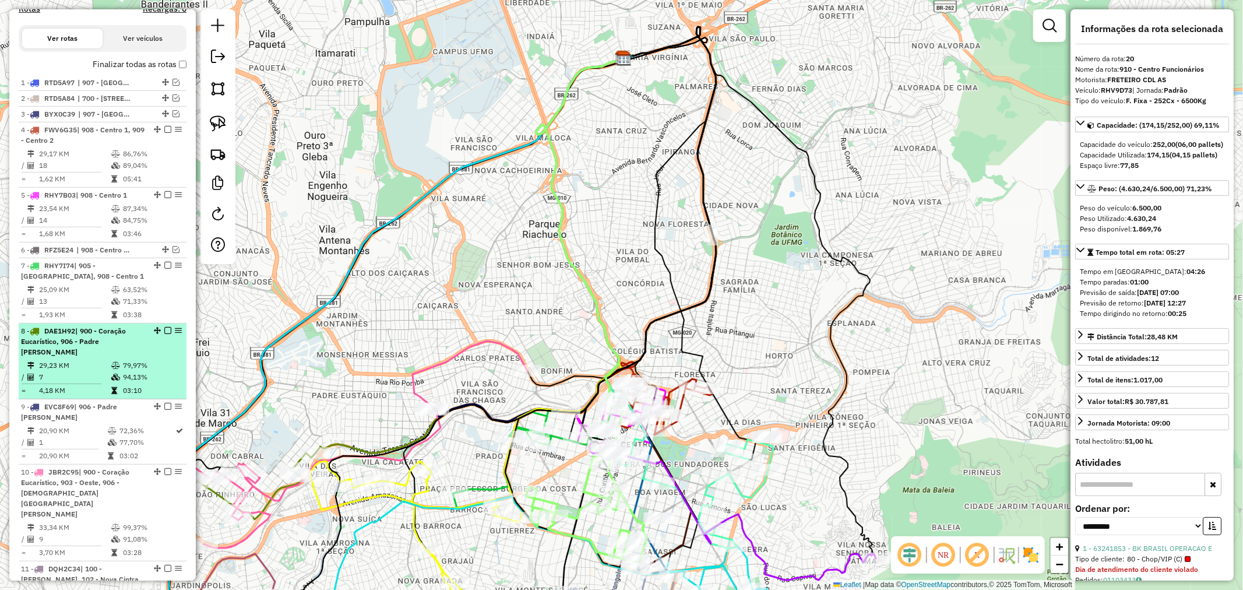
click at [164, 330] on em at bounding box center [167, 330] width 7 height 7
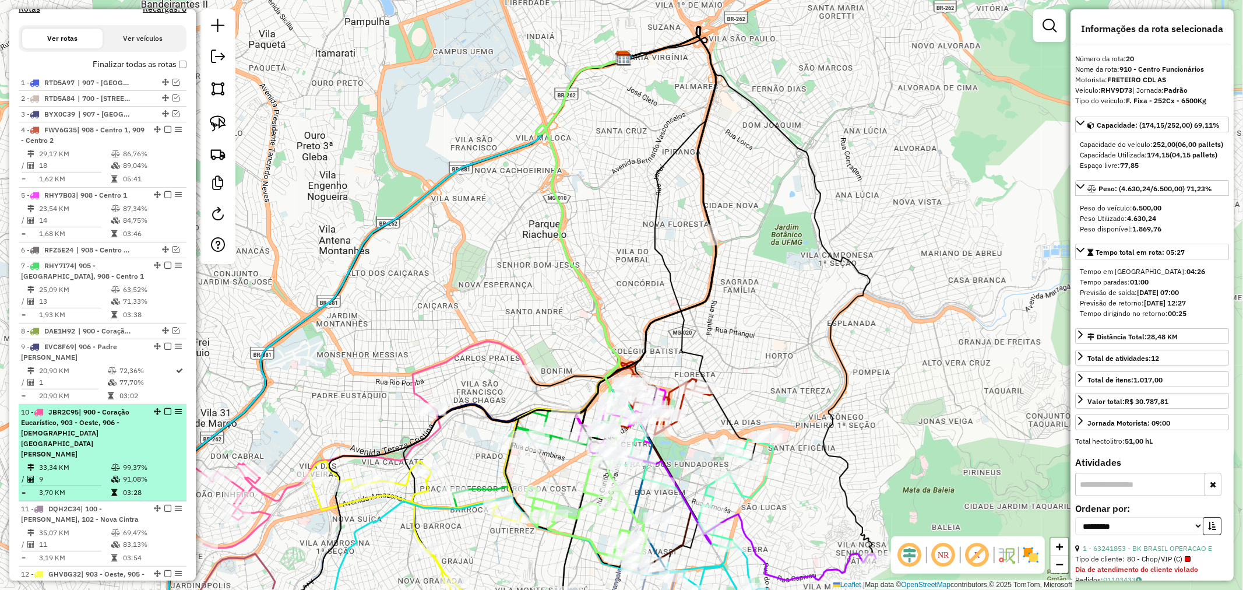
click at [164, 410] on em at bounding box center [167, 411] width 7 height 7
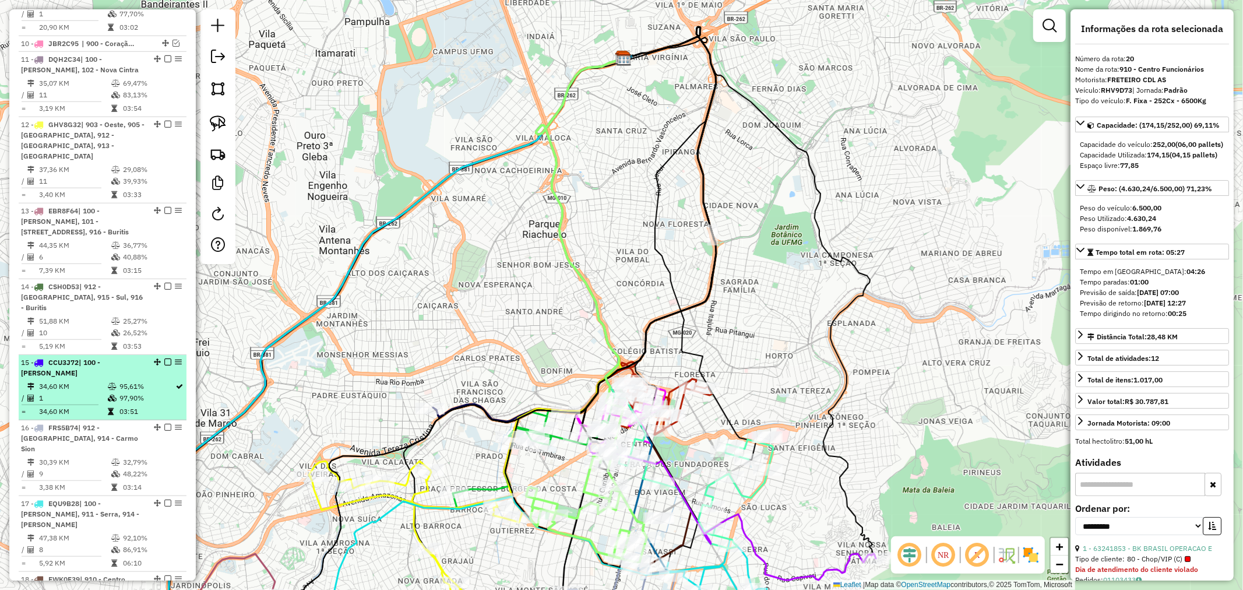
scroll to position [802, 0]
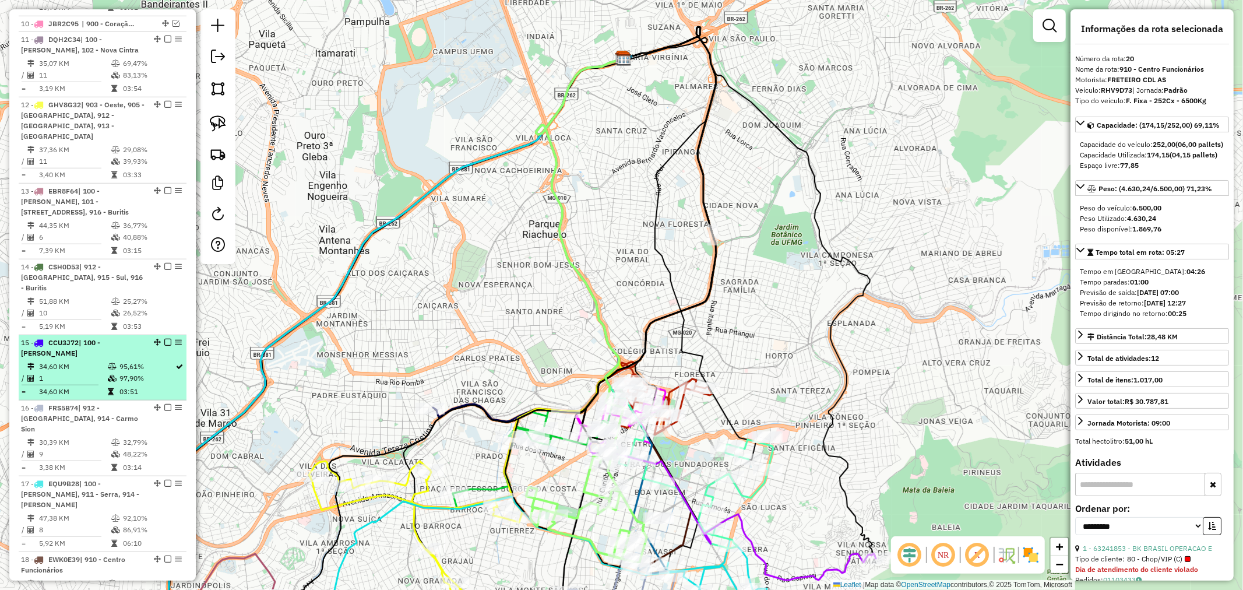
click at [164, 339] on em at bounding box center [167, 342] width 7 height 7
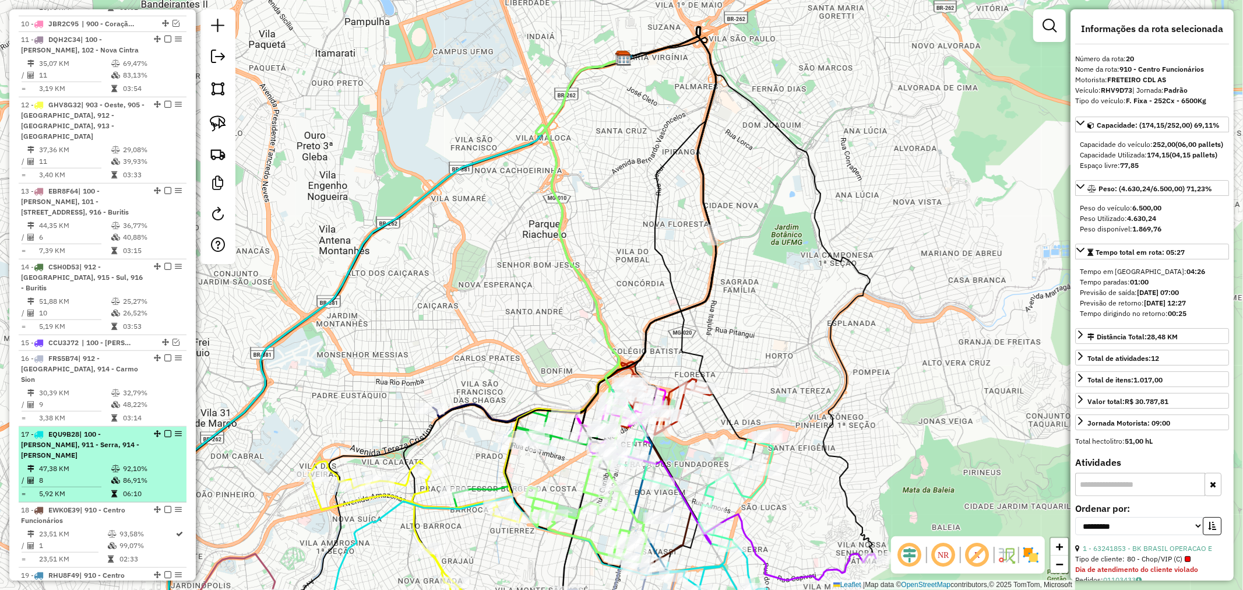
click at [164, 430] on em at bounding box center [167, 433] width 7 height 7
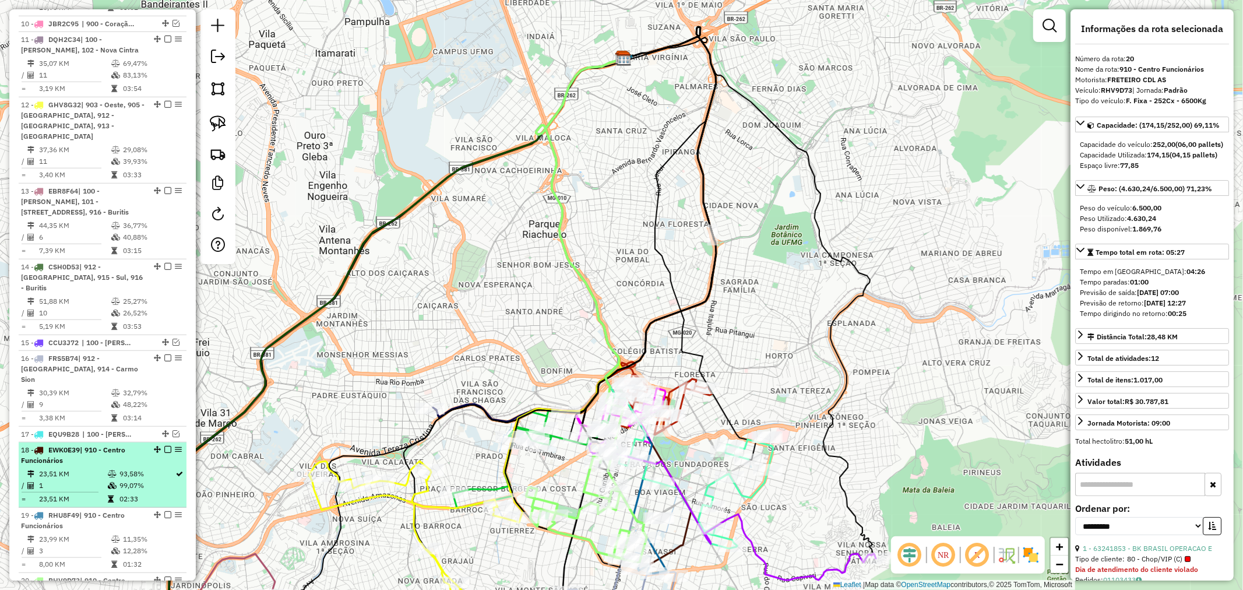
click at [164, 446] on em at bounding box center [167, 449] width 7 height 7
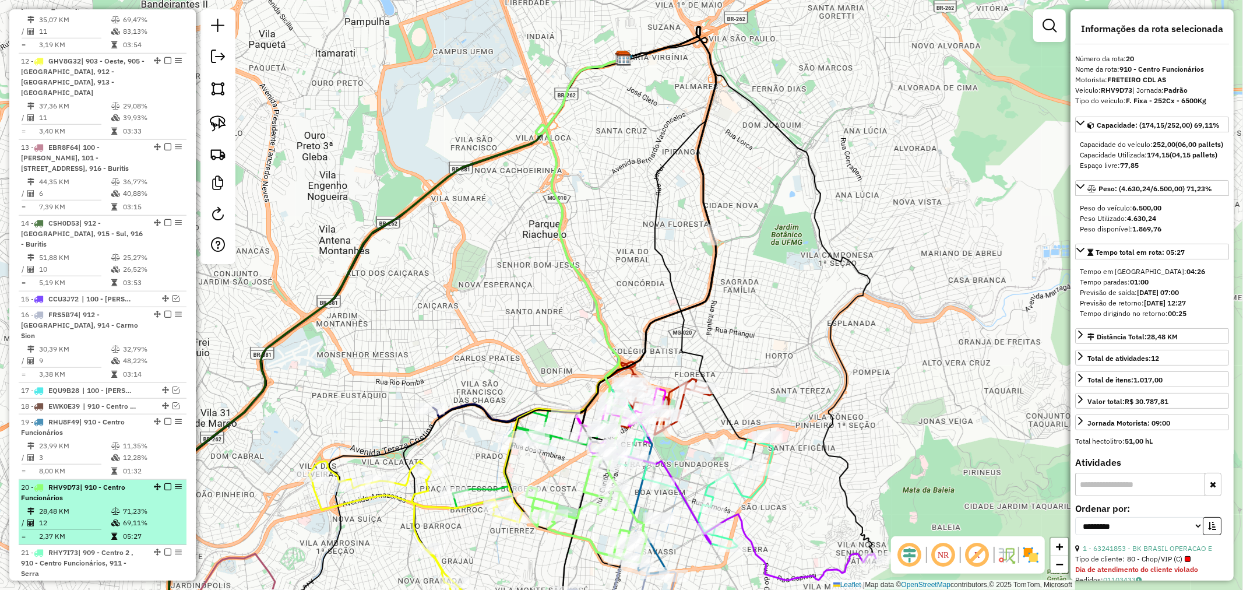
scroll to position [867, 0]
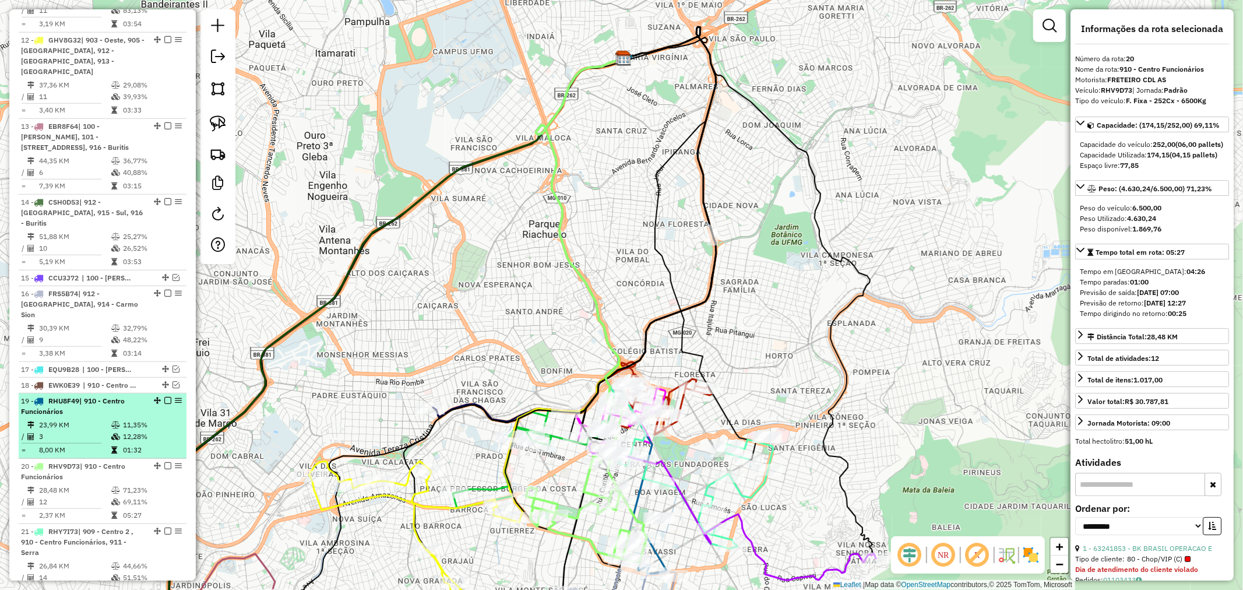
click at [115, 396] on span "| 910 - Centro Funcionários" at bounding box center [73, 405] width 104 height 19
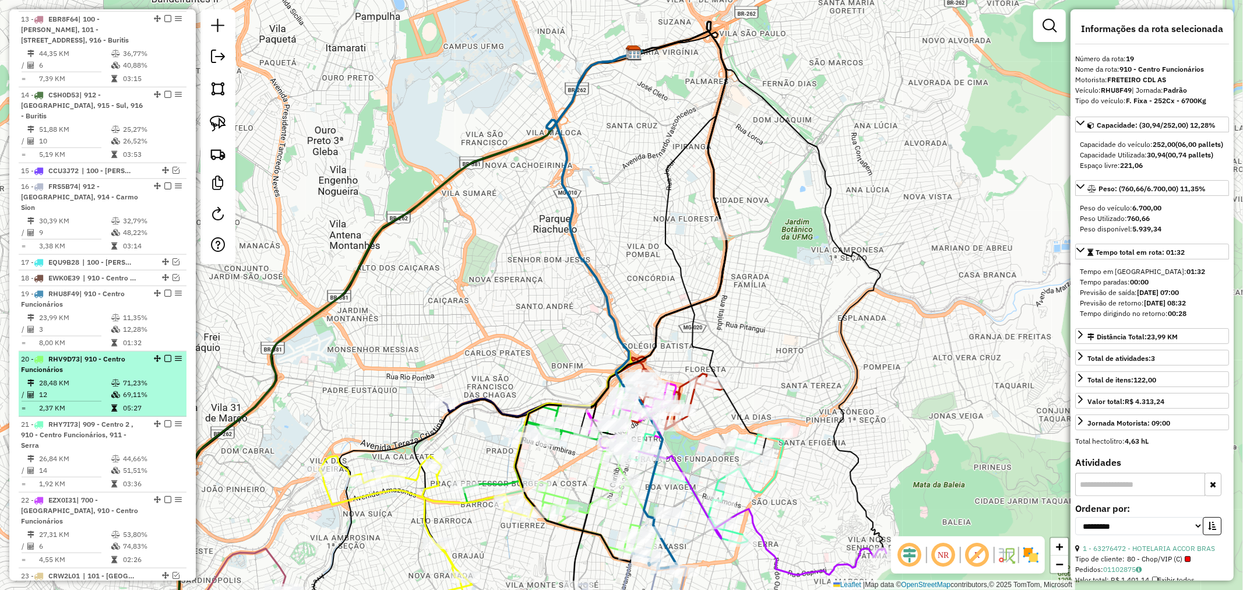
scroll to position [997, 0]
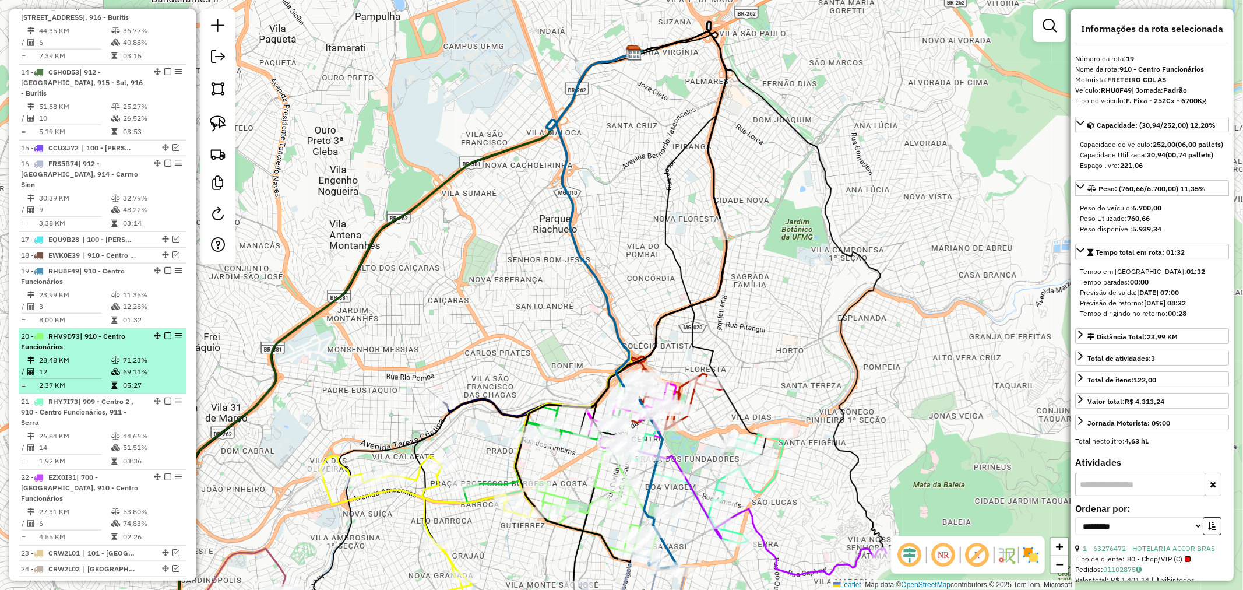
click at [148, 331] on div "20 - RHV9D73 | 910 - Centro Funcionários" at bounding box center [102, 341] width 163 height 21
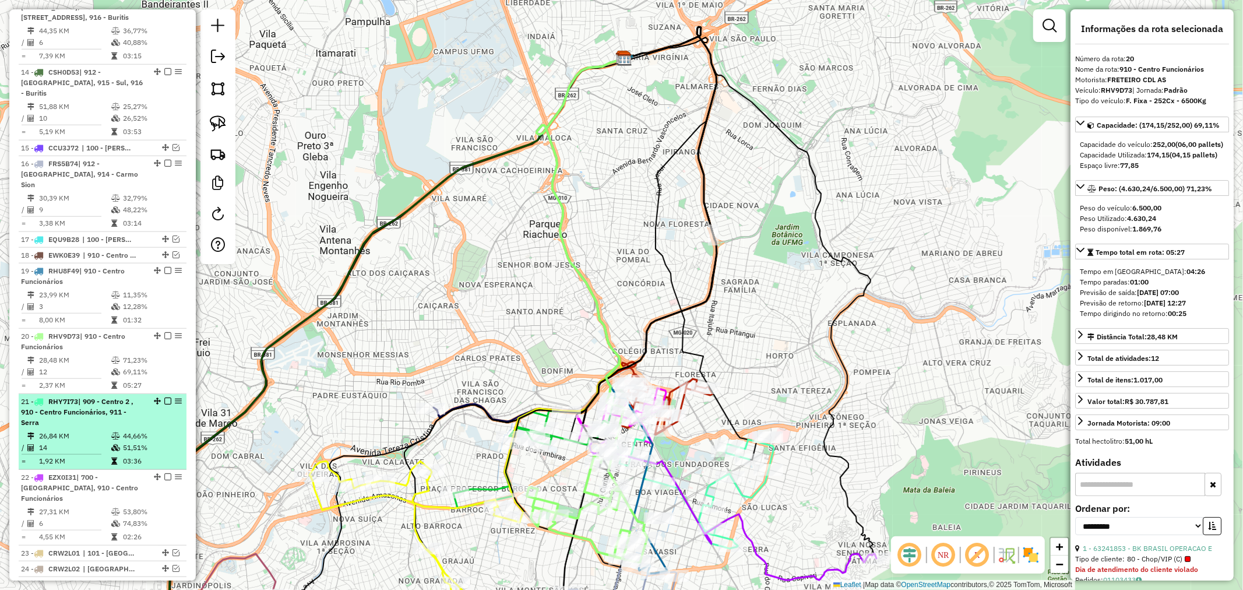
click at [115, 395] on li "21 - RHY7I73 | 909 - Centro 2 , 910 - Centro Funcionários, 911 - Serra 26,84 KM…" at bounding box center [103, 432] width 168 height 76
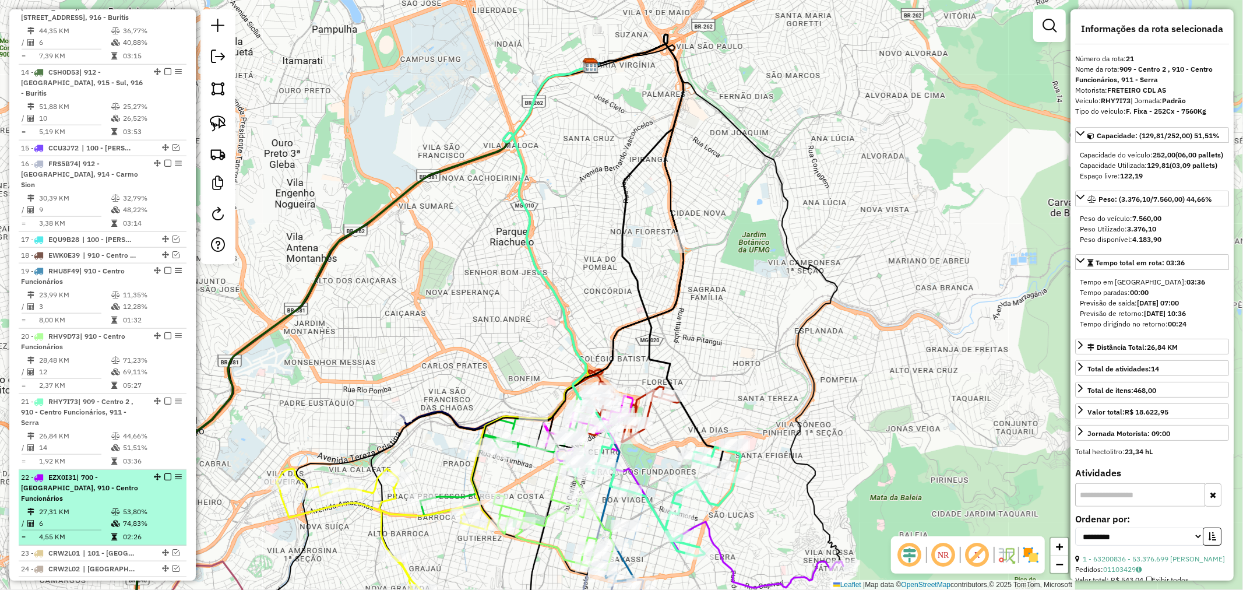
click at [118, 506] on td at bounding box center [117, 512] width 12 height 12
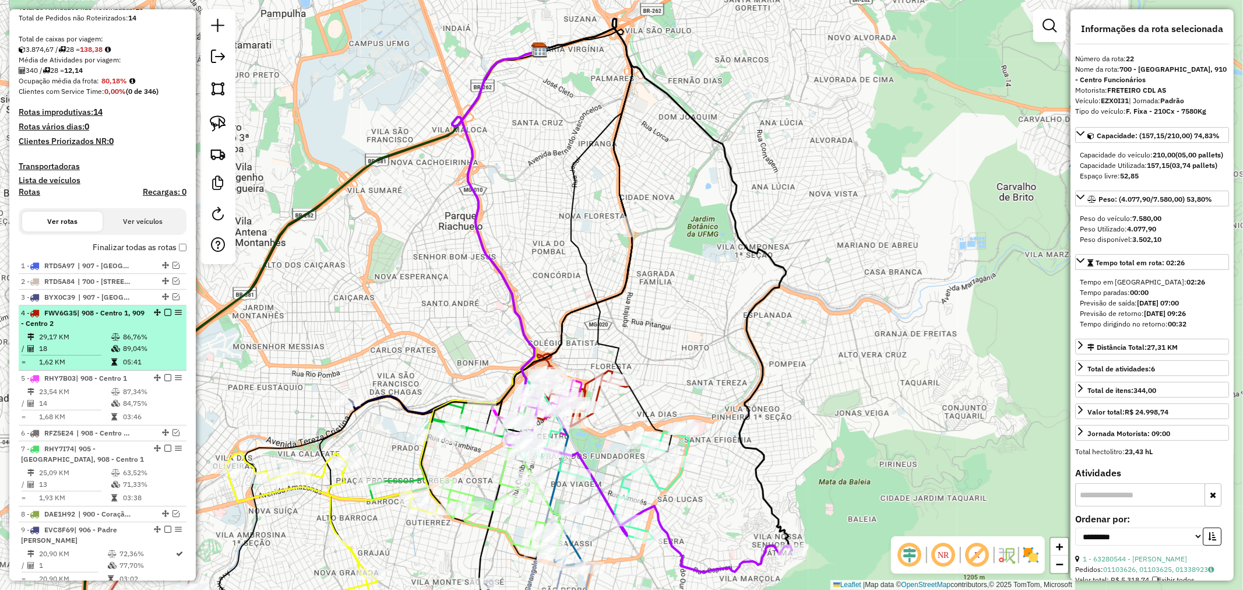
scroll to position [284, 0]
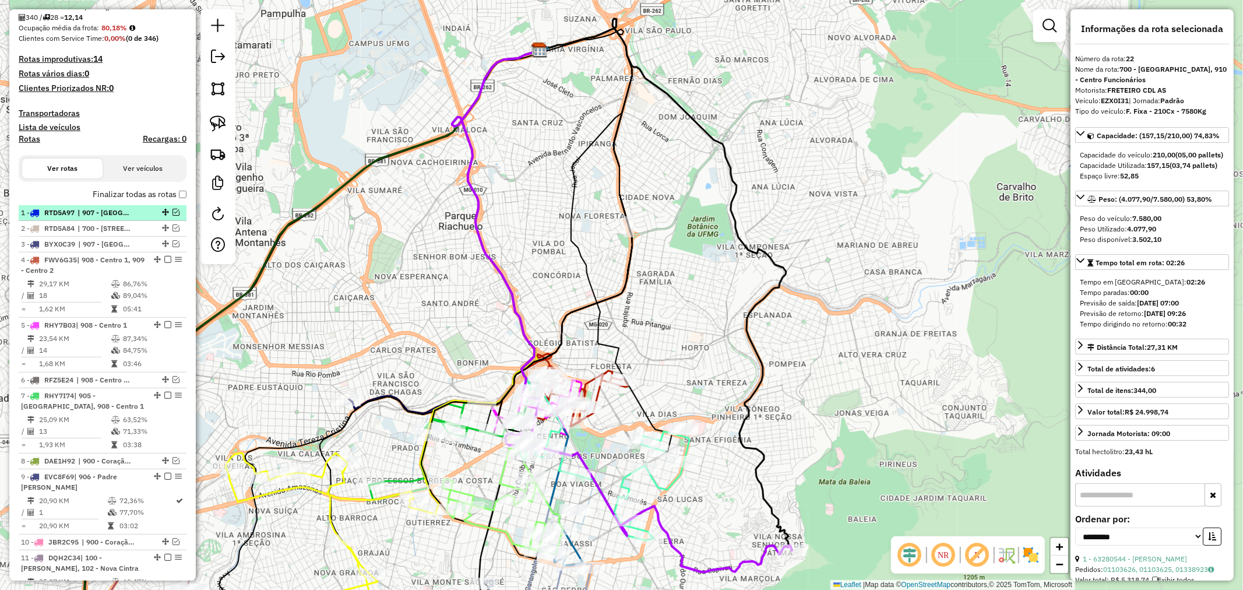
click at [172, 213] on em at bounding box center [175, 212] width 7 height 7
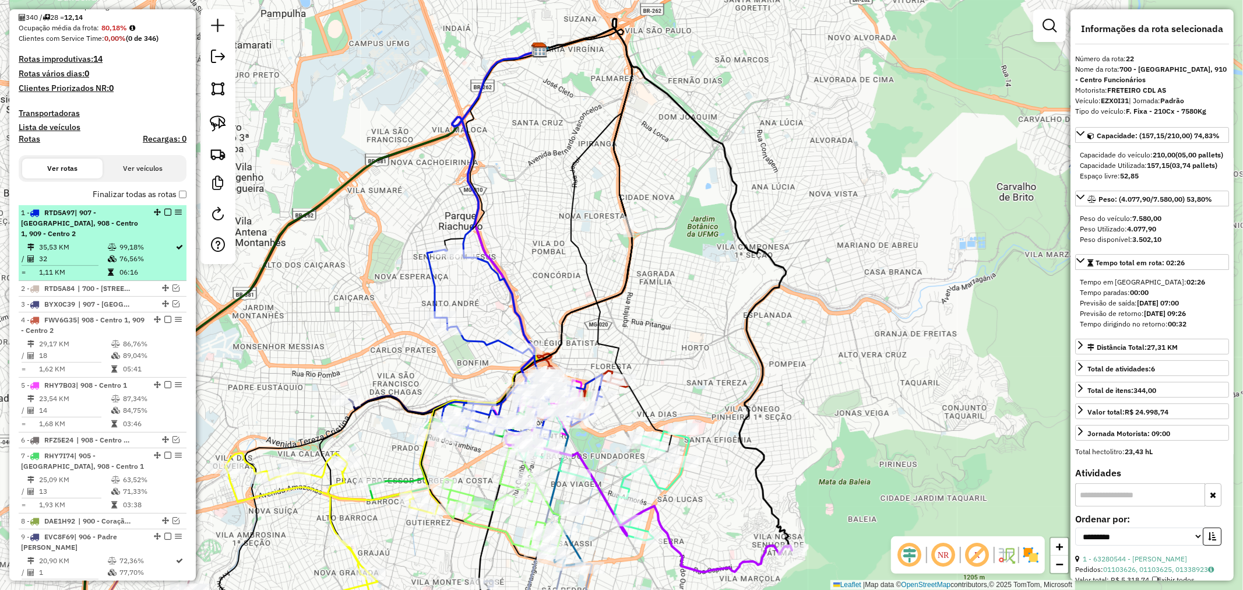
click at [164, 211] on em at bounding box center [167, 212] width 7 height 7
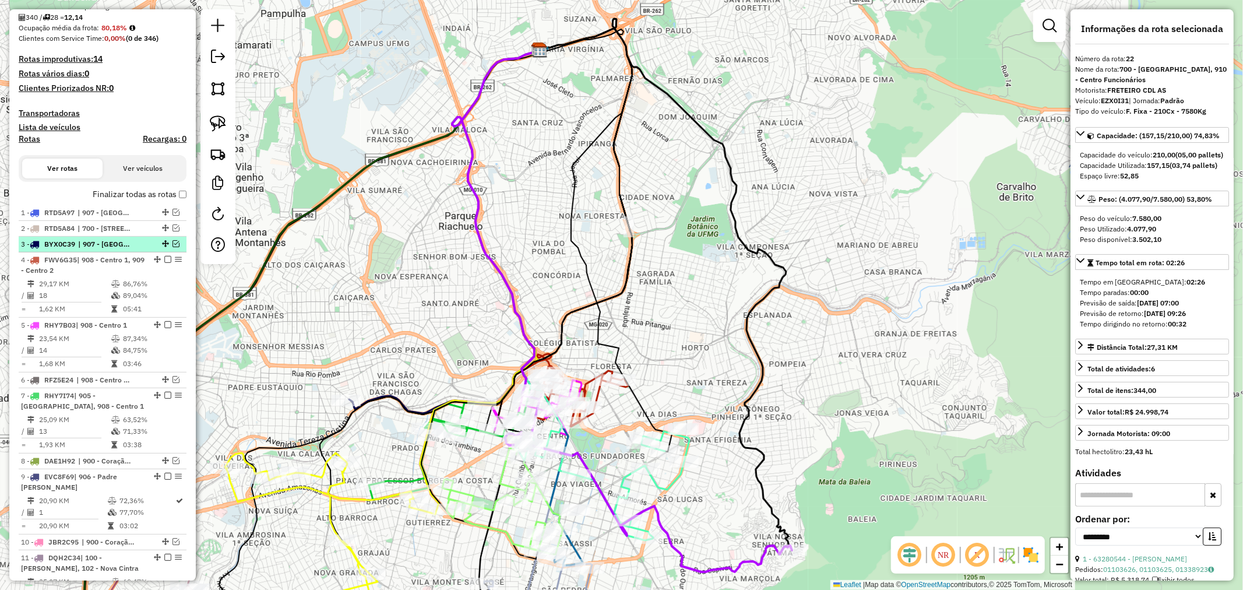
click at [172, 242] on em at bounding box center [175, 243] width 7 height 7
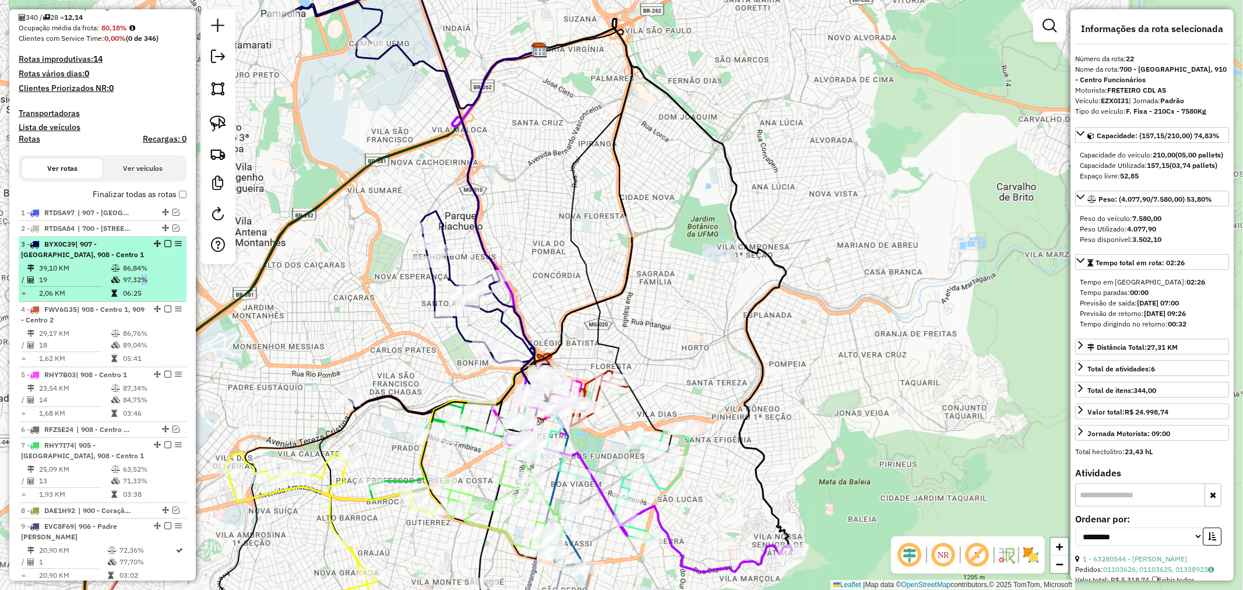
click at [133, 284] on table "39,10 KM 86,84% / 19 97,32% = 2,06 KM 06:25" at bounding box center [102, 280] width 163 height 37
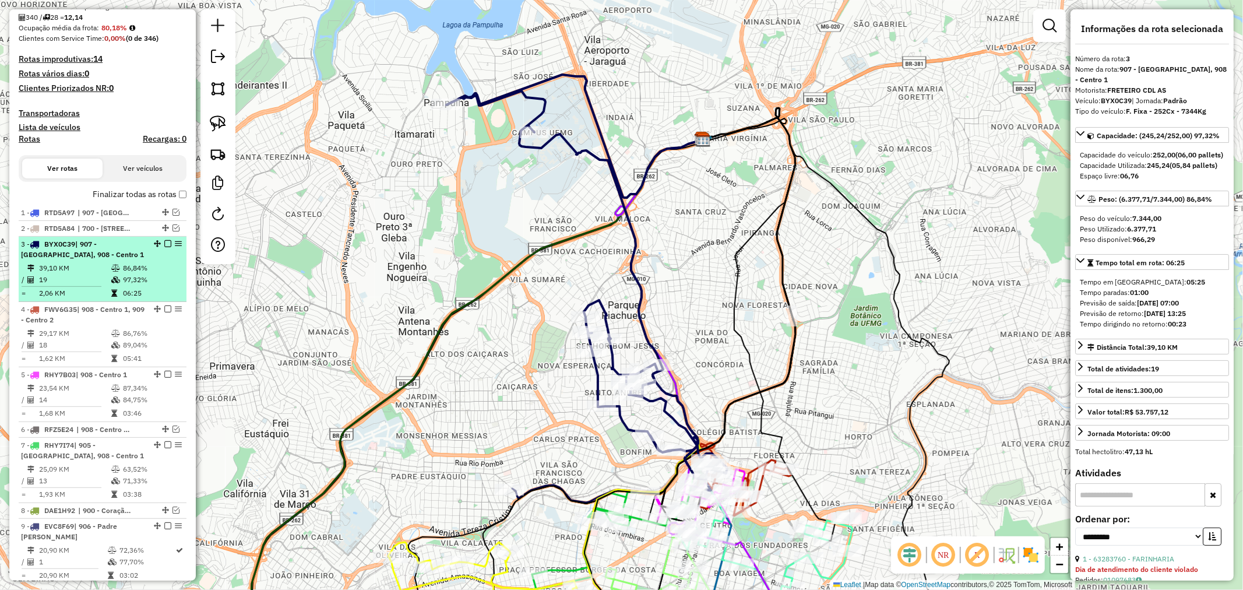
click at [164, 240] on em at bounding box center [167, 243] width 7 height 7
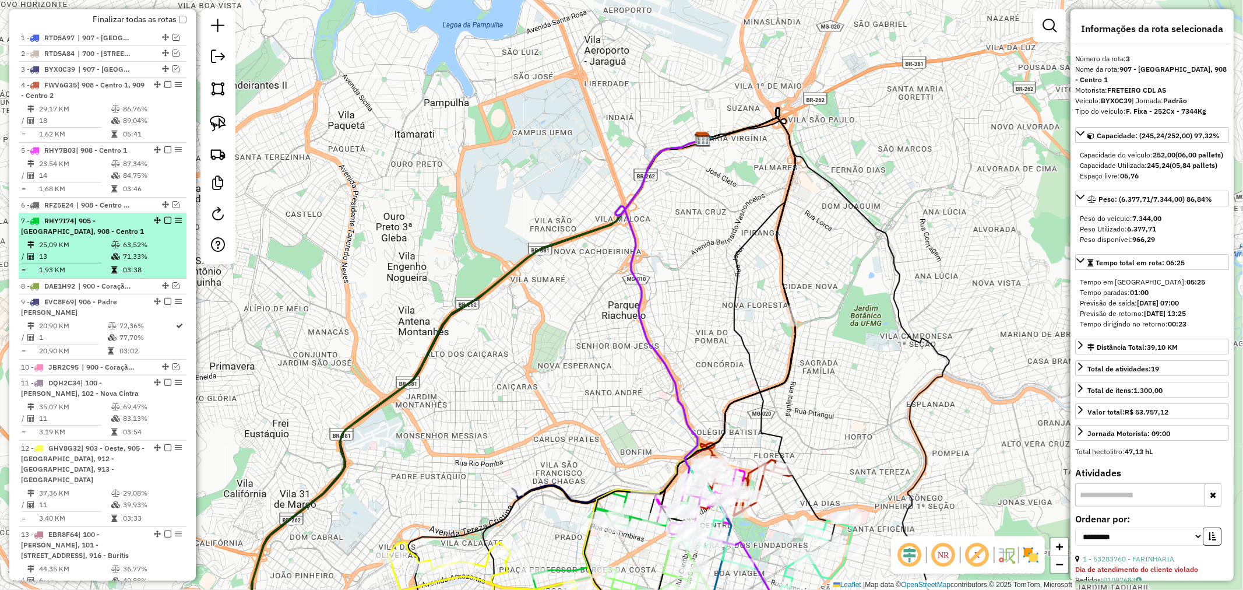
scroll to position [479, 0]
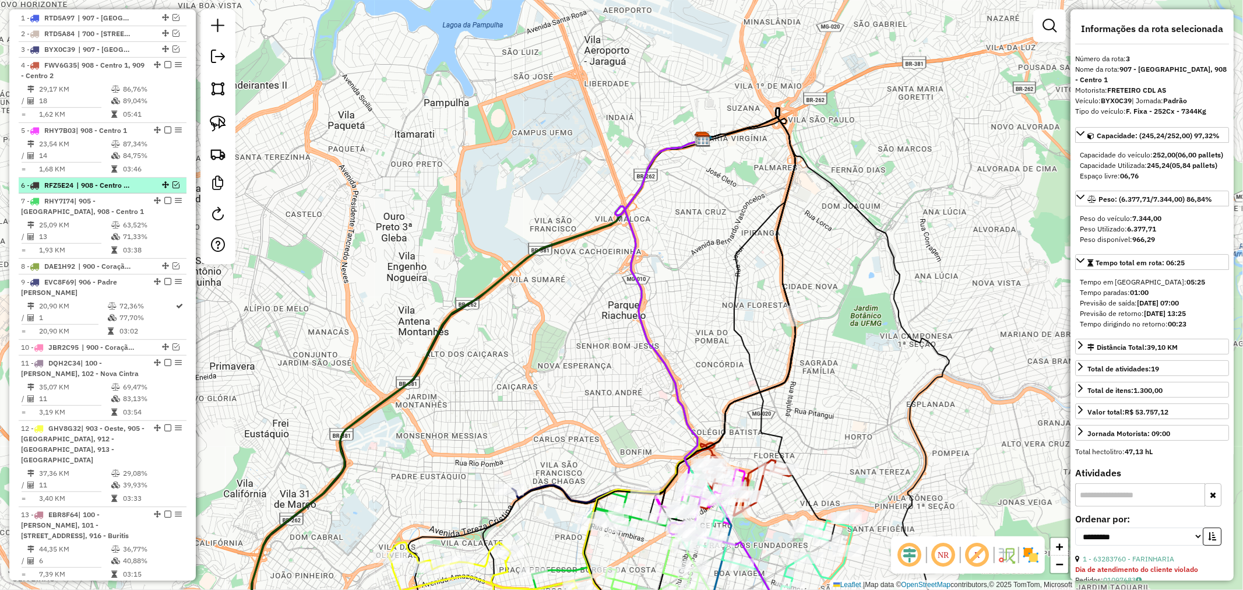
click at [172, 185] on em at bounding box center [175, 184] width 7 height 7
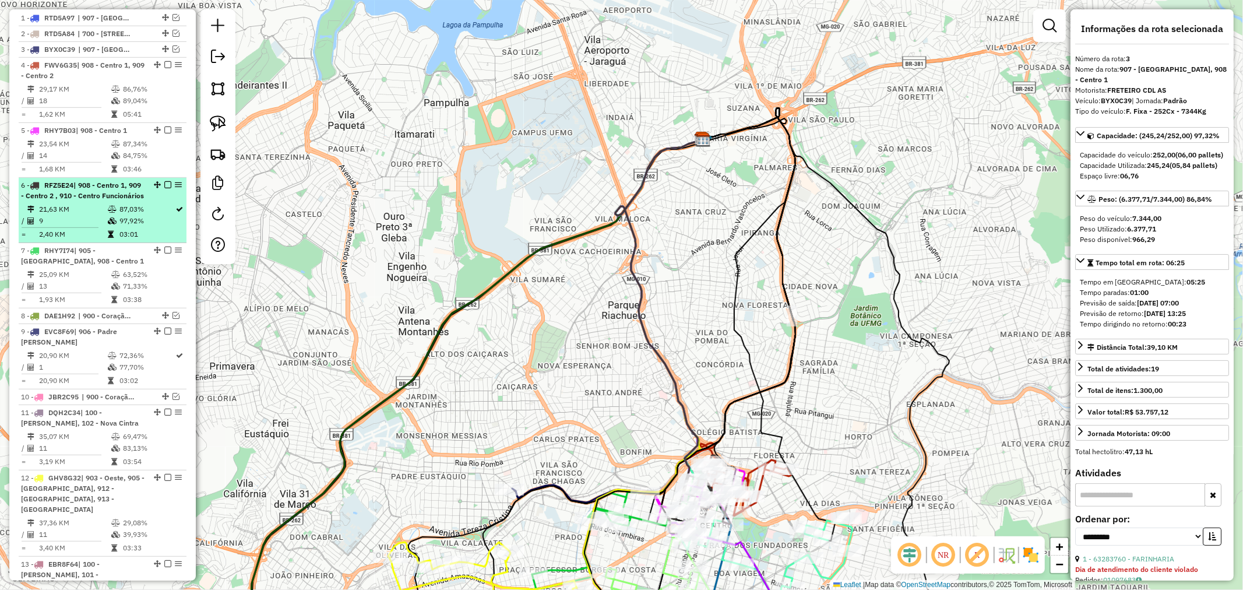
click at [164, 182] on em at bounding box center [167, 184] width 7 height 7
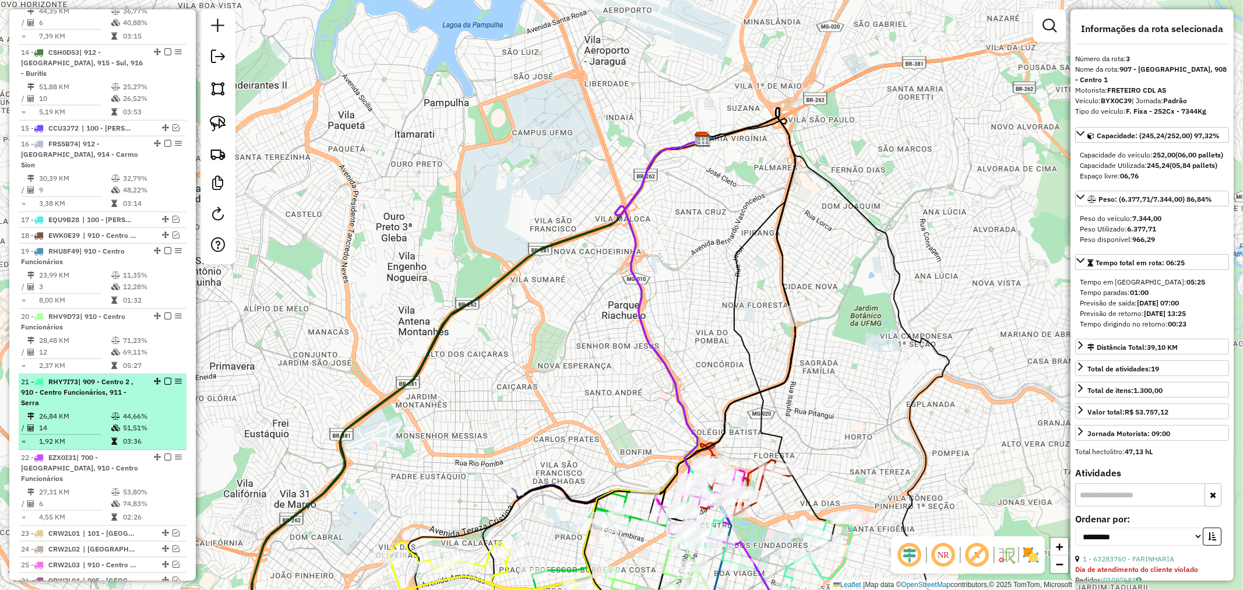
scroll to position [997, 0]
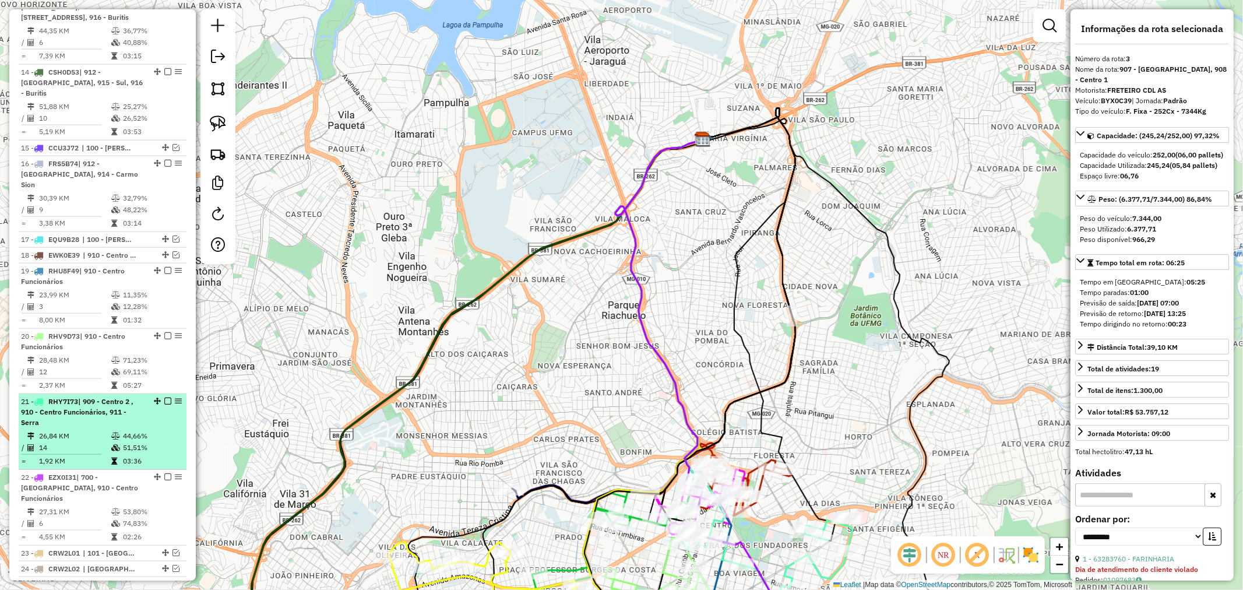
click at [136, 430] on td "44,66%" at bounding box center [151, 436] width 59 height 12
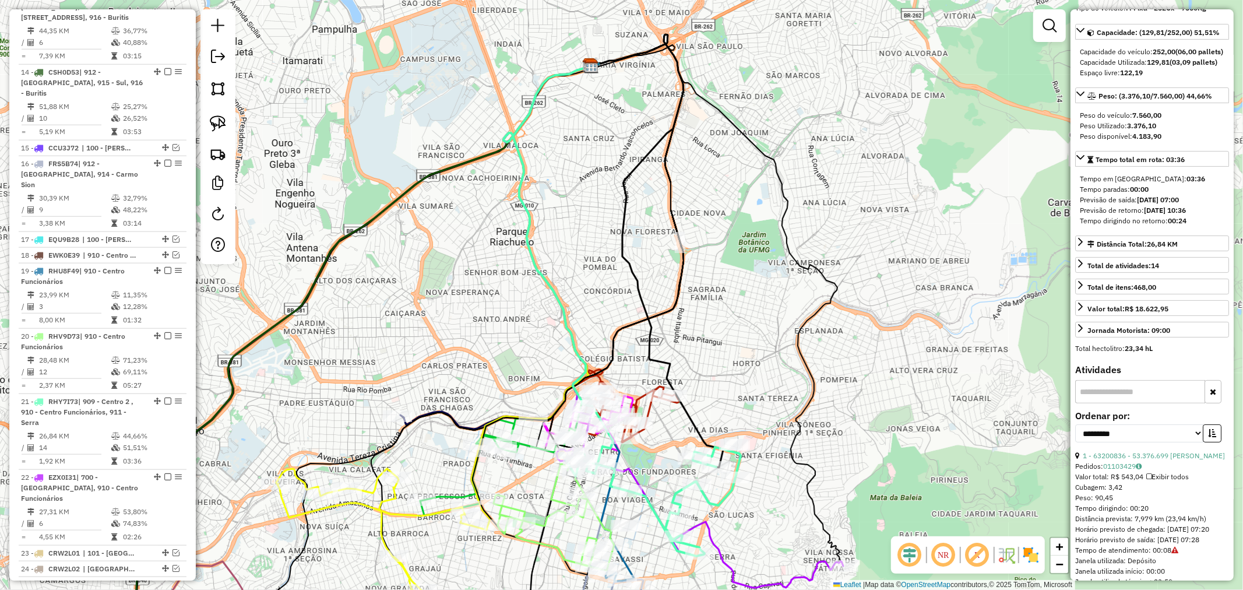
scroll to position [194, 0]
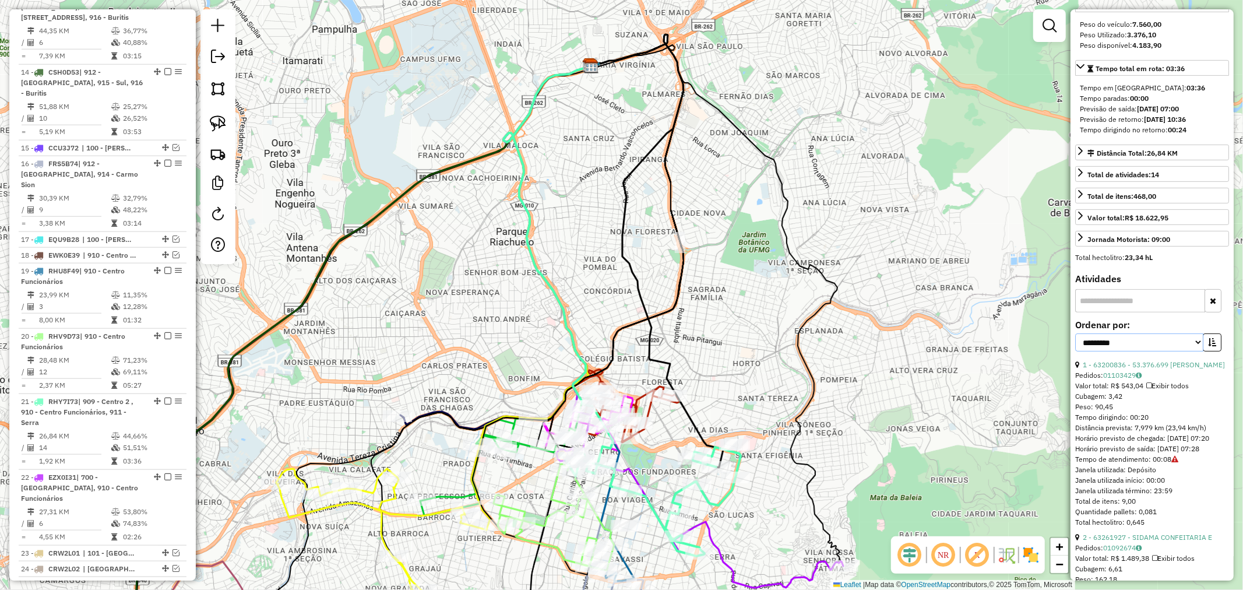
drag, startPoint x: 1141, startPoint y: 359, endPoint x: 1142, endPoint y: 370, distance: 11.1
click at [1141, 351] on select "**********" at bounding box center [1139, 342] width 128 height 18
select select "**********"
click at [1075, 351] on select "**********" at bounding box center [1139, 342] width 128 height 18
click at [1212, 346] on icon "button" at bounding box center [1212, 342] width 8 height 8
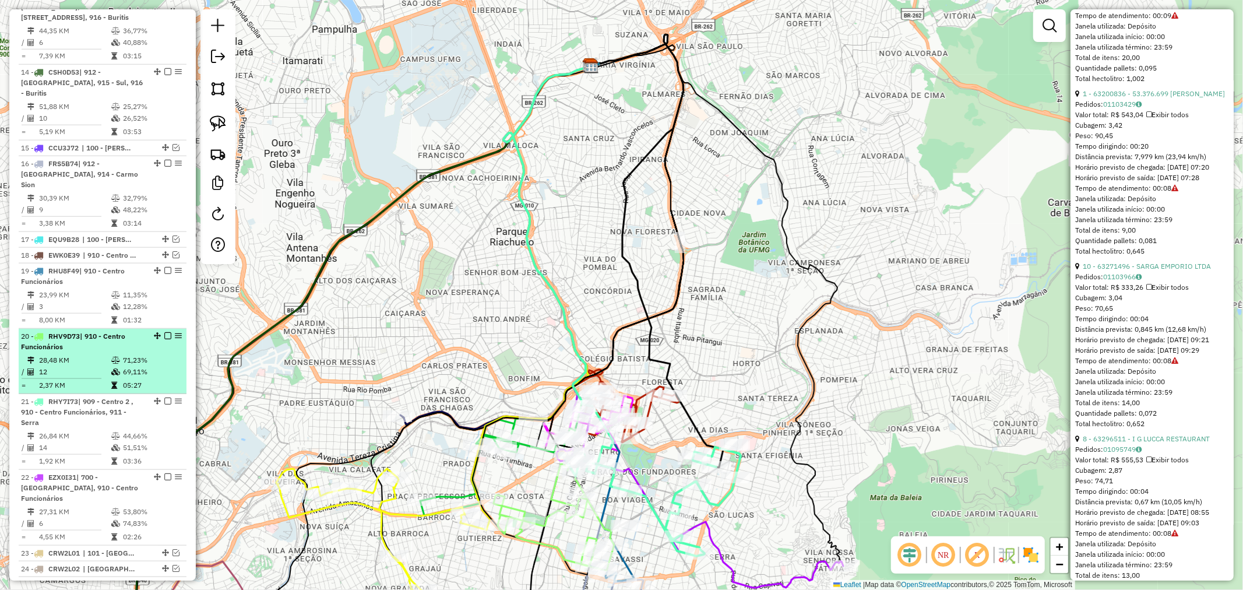
scroll to position [932, 0]
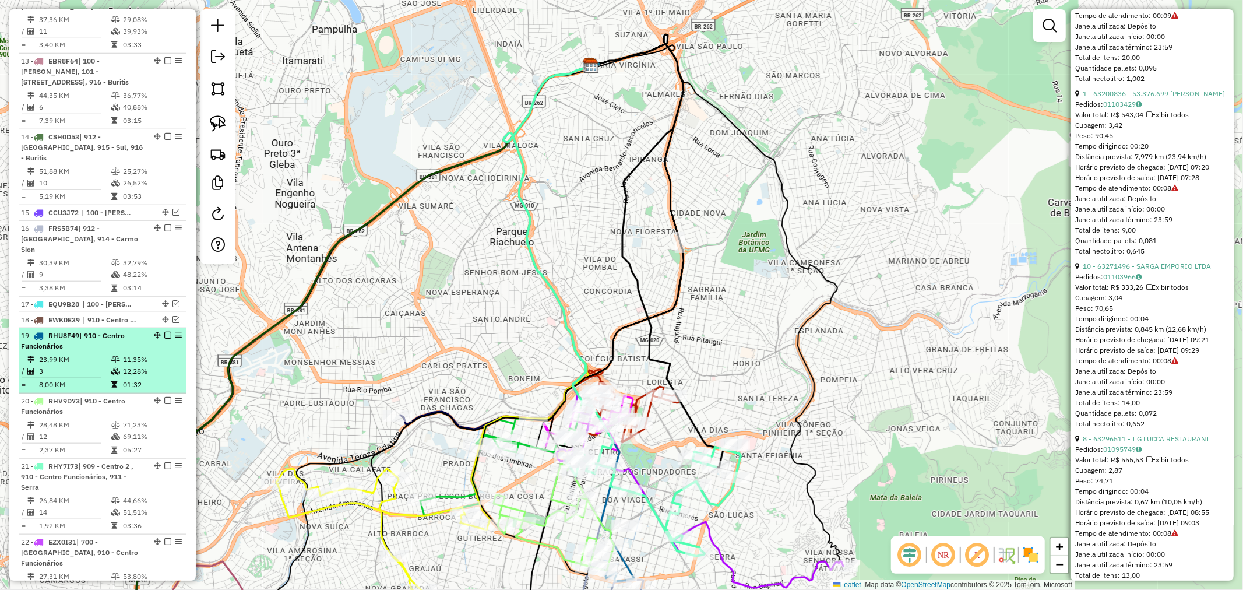
click at [115, 330] on div "19 - RHU8F49 | 910 - Centro Funcionários" at bounding box center [83, 340] width 124 height 21
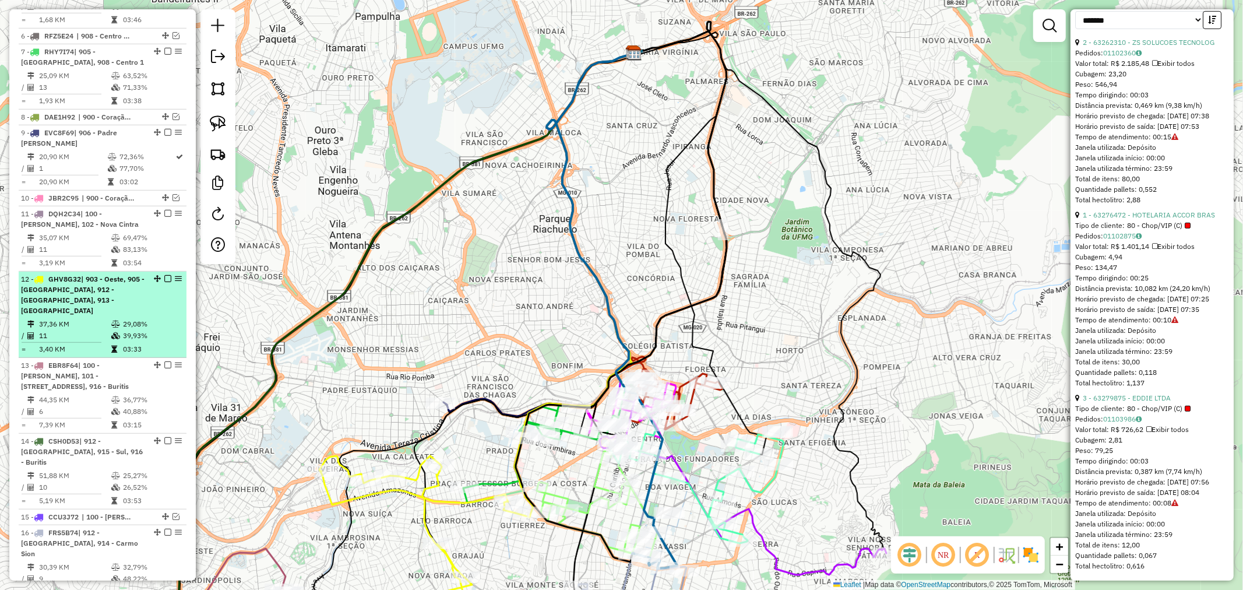
scroll to position [608, 0]
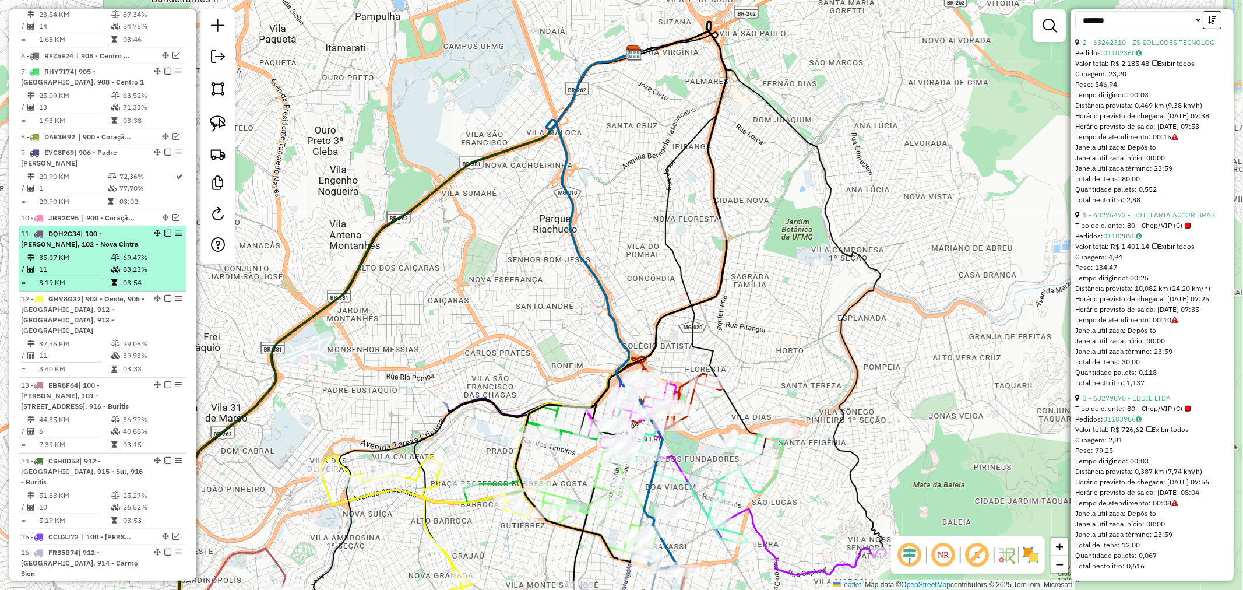
click at [136, 248] on div "11 - DQH2C34 | 100 - Salgado Filho, 102 - Nova Cintra" at bounding box center [83, 238] width 124 height 21
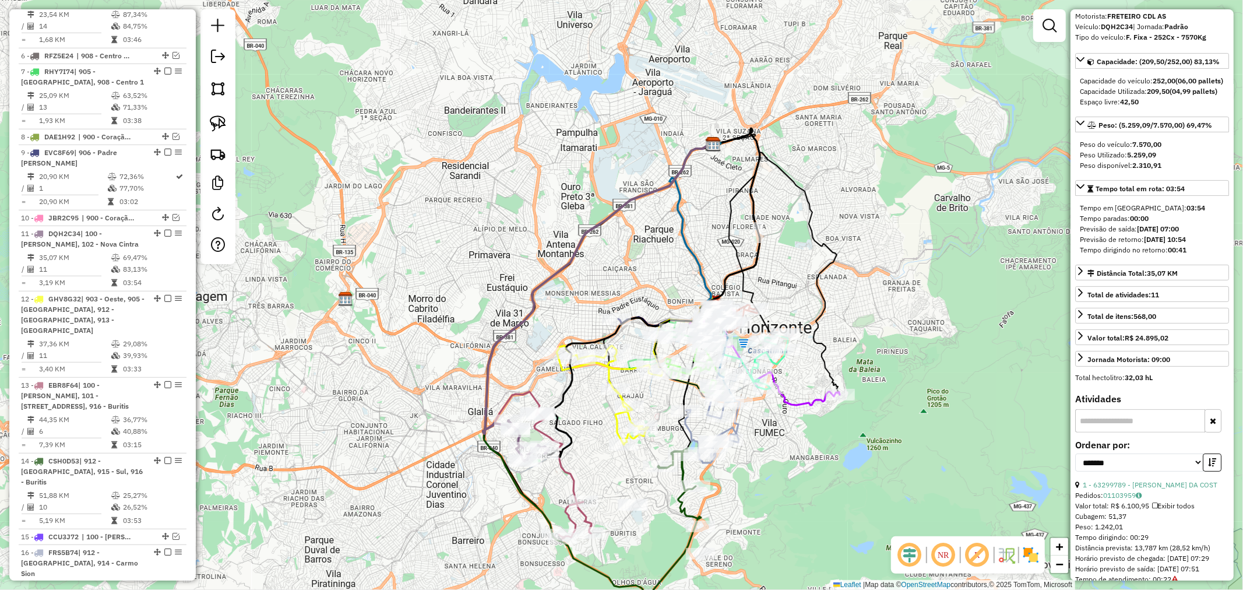
scroll to position [0, 0]
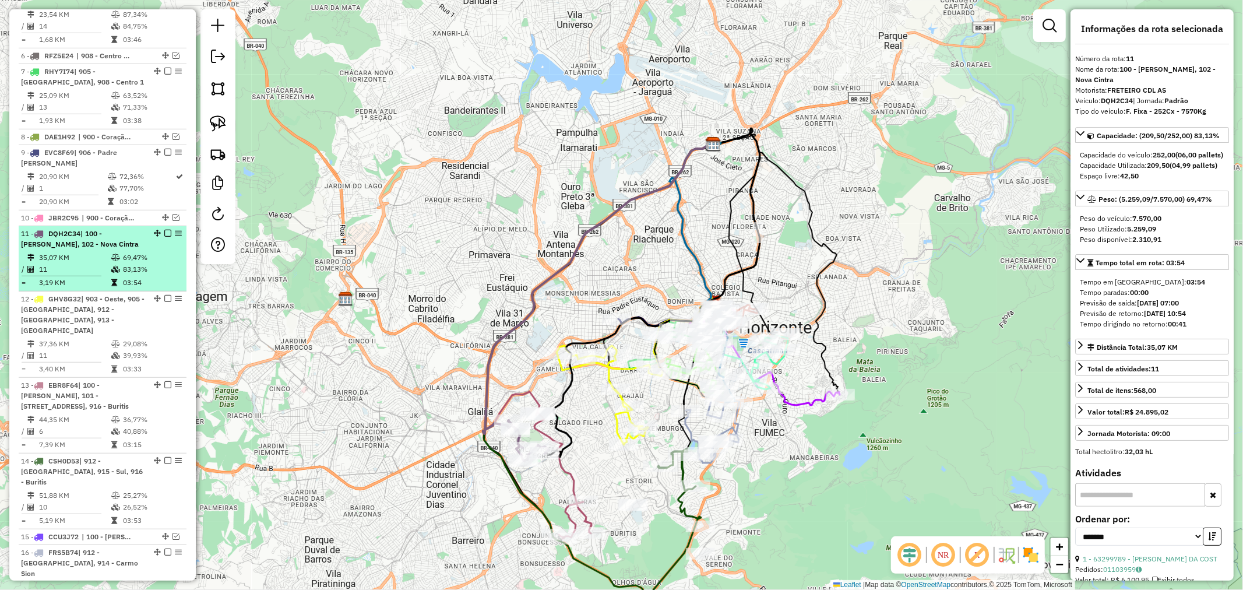
click at [105, 236] on span "| 100 - Salgado Filho, 102 - Nova Cintra" at bounding box center [80, 238] width 118 height 19
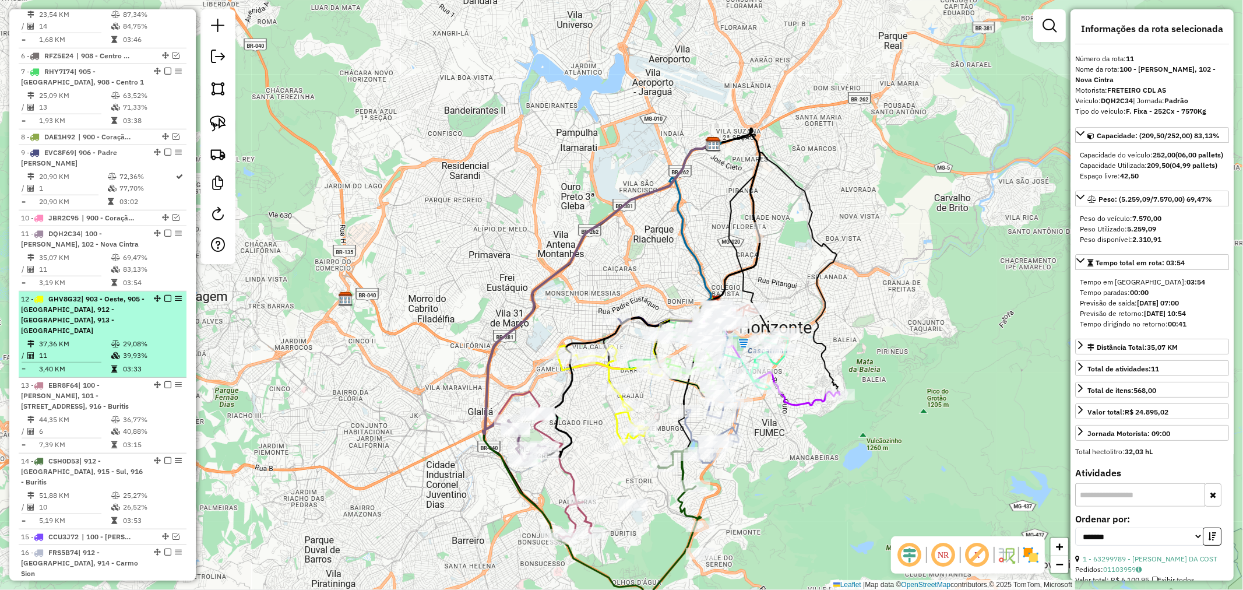
click at [123, 322] on div "12 - GHV8G32 | 903 - Oeste, 905 - Prado, 912 - Nova Granada, 913 - Grajau" at bounding box center [83, 315] width 124 height 42
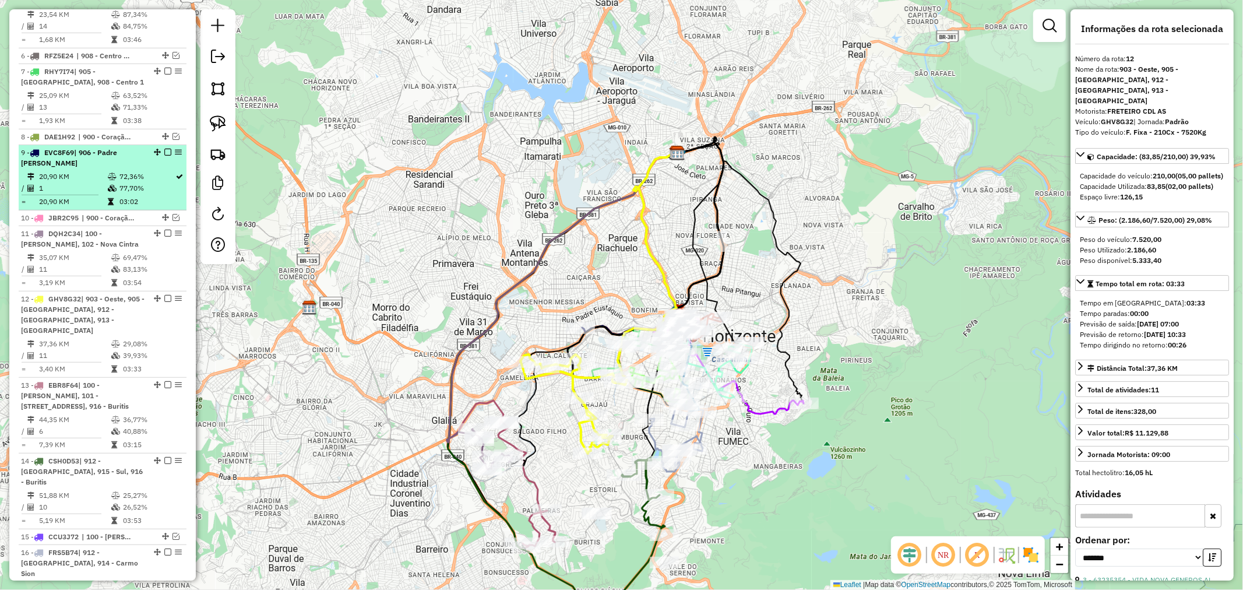
click at [104, 161] on div "9 - EVC8F69 | 906 - Padre Eustáquio" at bounding box center [83, 157] width 124 height 21
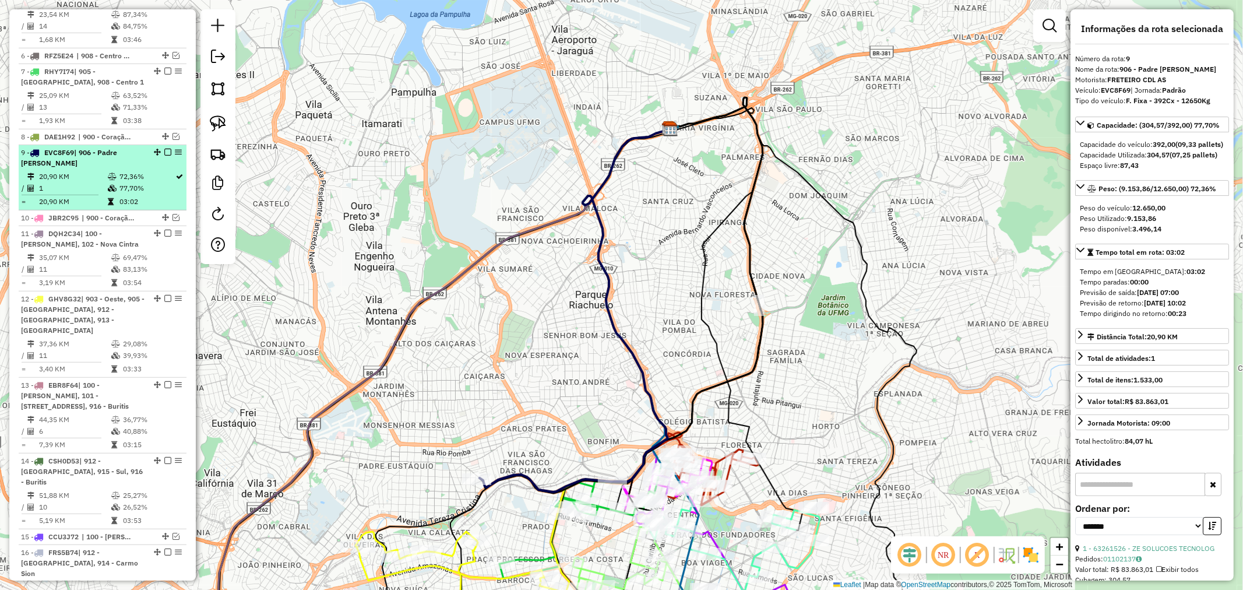
click at [165, 150] on em at bounding box center [167, 152] width 7 height 7
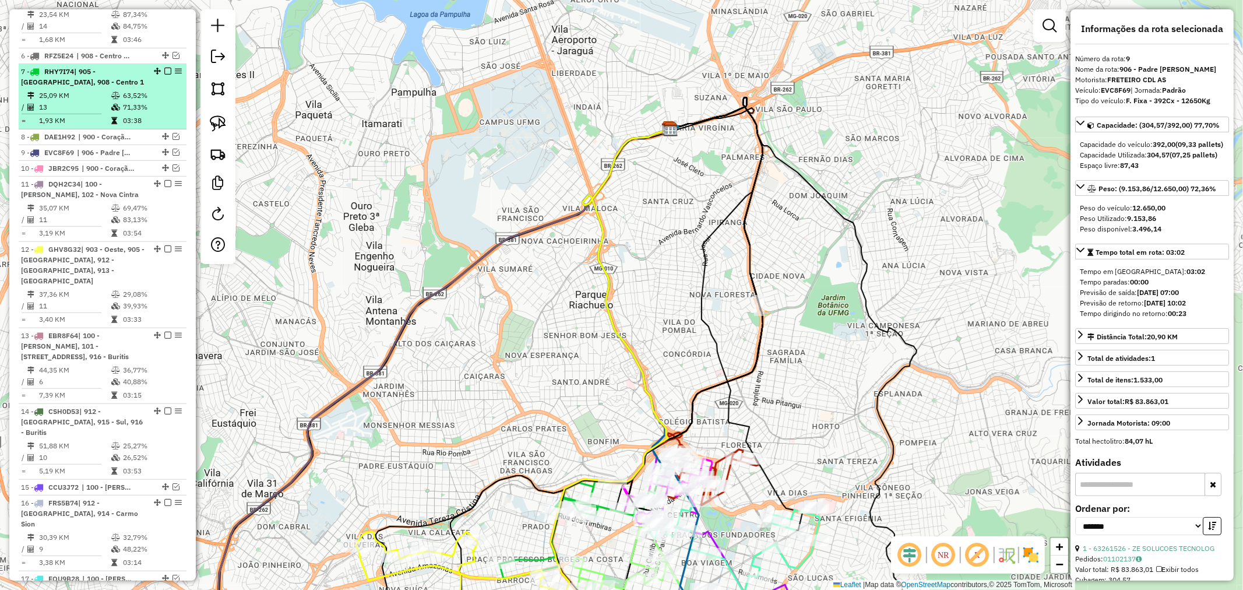
click at [136, 92] on td "63,52%" at bounding box center [151, 96] width 59 height 12
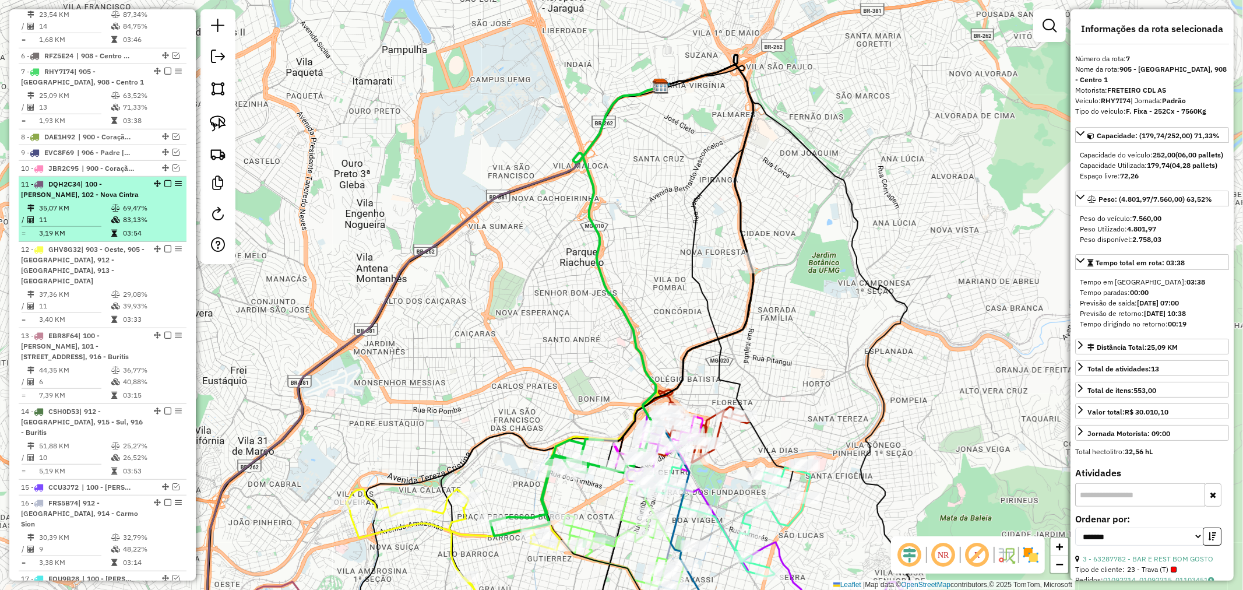
click at [98, 199] on li "11 - DQH2C34 | 100 - Salgado Filho, 102 - Nova Cintra 35,07 KM 69,47% / 11 83,1…" at bounding box center [103, 209] width 168 height 65
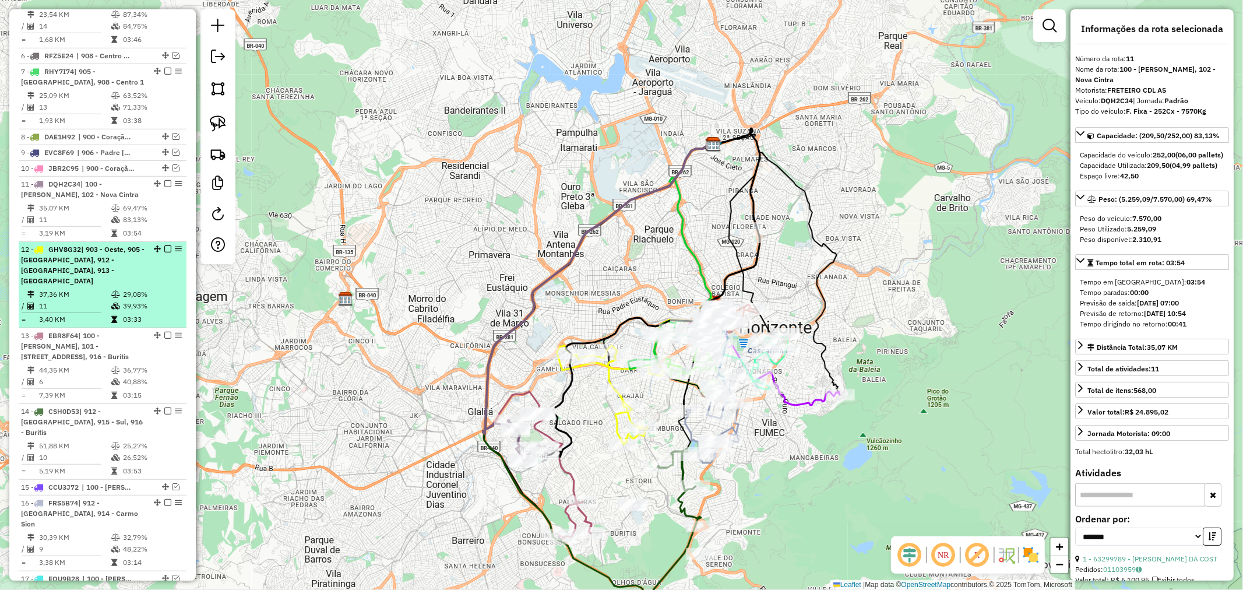
click at [99, 272] on div "12 - GHV8G32 | 903 - Oeste, 905 - Prado, 912 - Nova Granada, 913 - Grajau" at bounding box center [83, 265] width 124 height 42
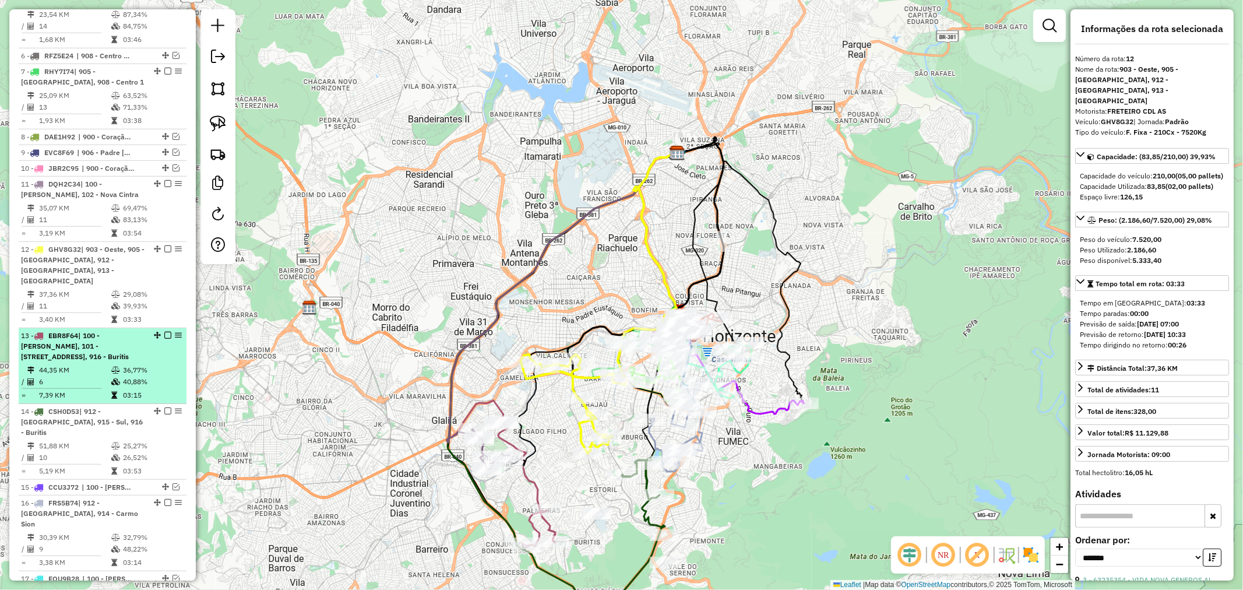
click at [114, 364] on td at bounding box center [117, 370] width 12 height 12
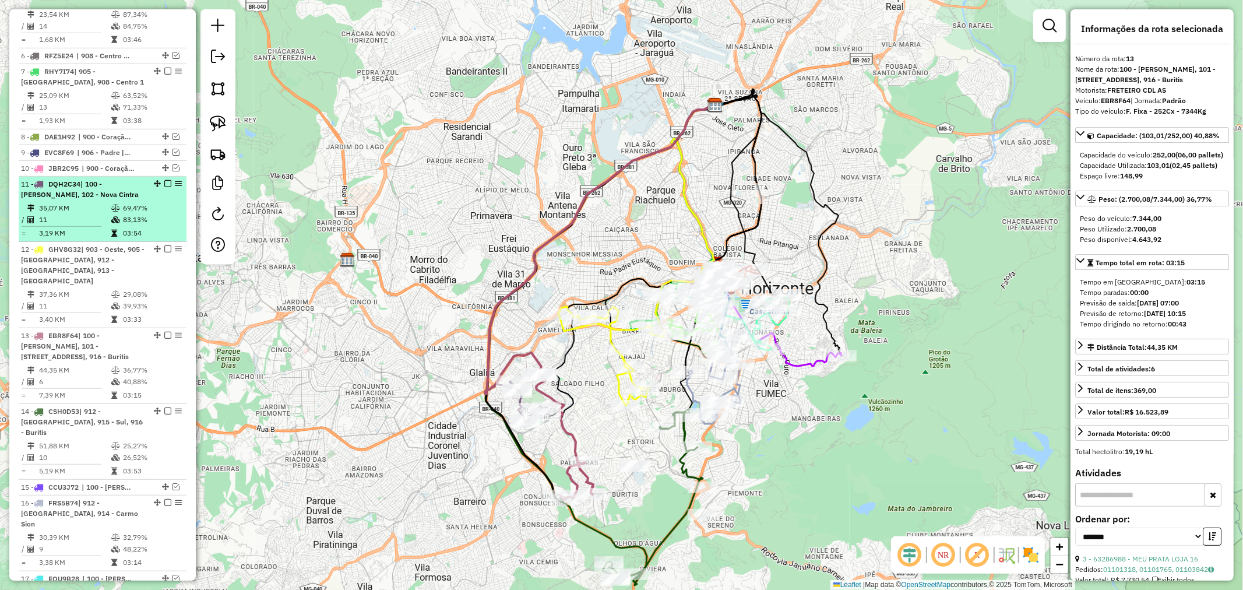
drag, startPoint x: 107, startPoint y: 189, endPoint x: 158, endPoint y: 214, distance: 57.3
click at [114, 287] on ul "1 - RTD5A97 | 907 - Santo André, 908 - Centro 1, 909 - Centro 2 2 - RTD5A84 | 7…" at bounding box center [103, 430] width 168 height 1098
click at [138, 196] on div "11 - DQH2C34 | 100 - Salgado Filho, 102 - Nova Cintra" at bounding box center [83, 189] width 124 height 21
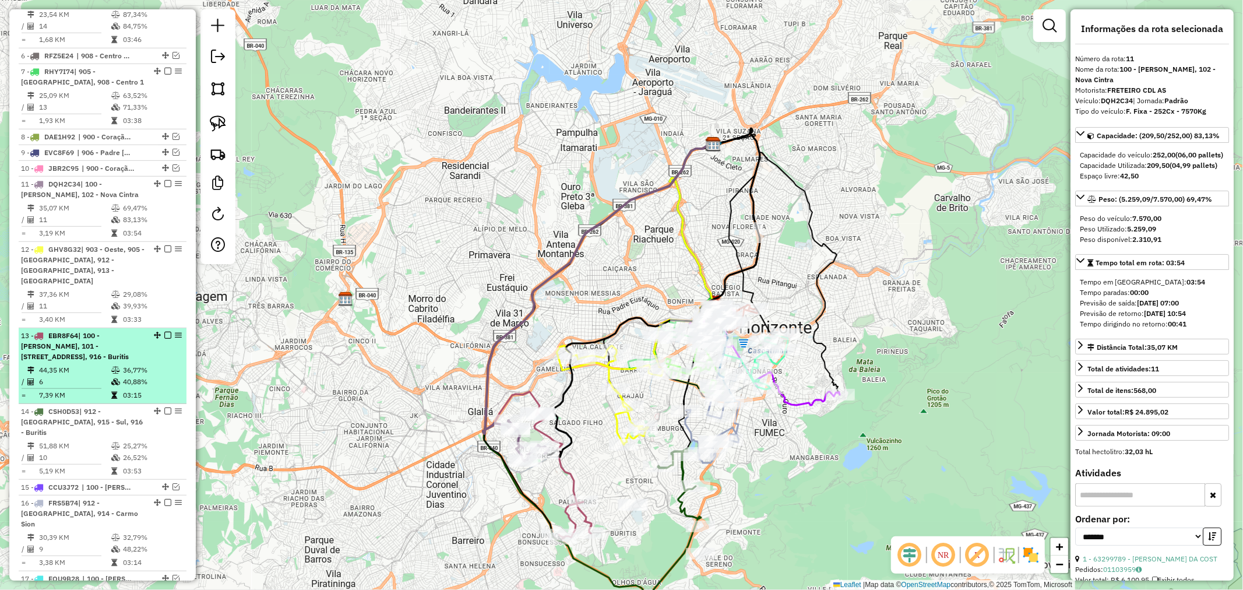
click at [136, 346] on div "13 - EBR8F64 | 100 - Salgado Filho, 101 - Estrela do Oriente, 102 - Nova Cintra…" at bounding box center [83, 345] width 124 height 31
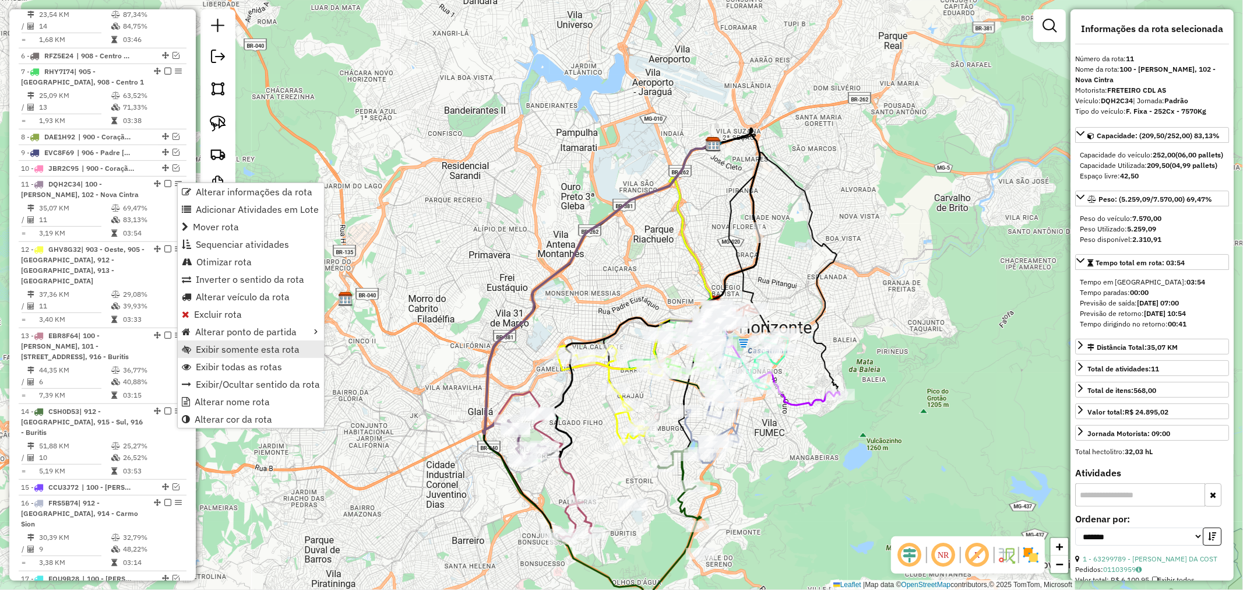
click at [270, 351] on span "Exibir somente esta rota" at bounding box center [248, 348] width 104 height 9
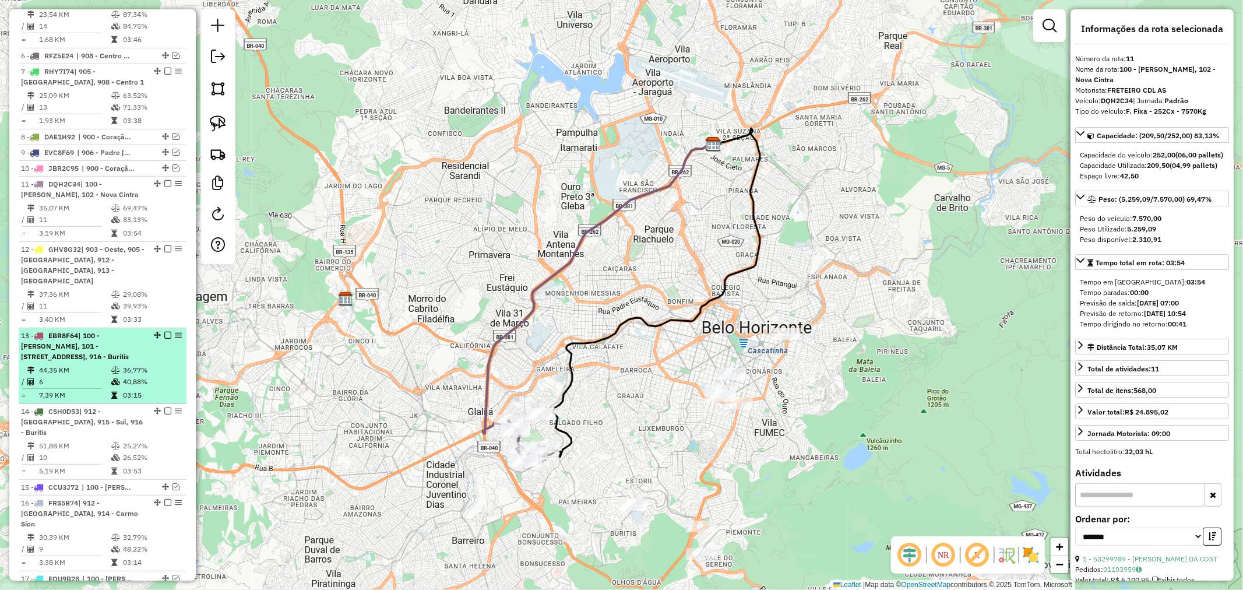
click at [100, 338] on span "| 100 - Salgado Filho, 101 - Estrela do Oriente, 102 - Nova Cintra, 916 - Burit…" at bounding box center [75, 346] width 108 height 30
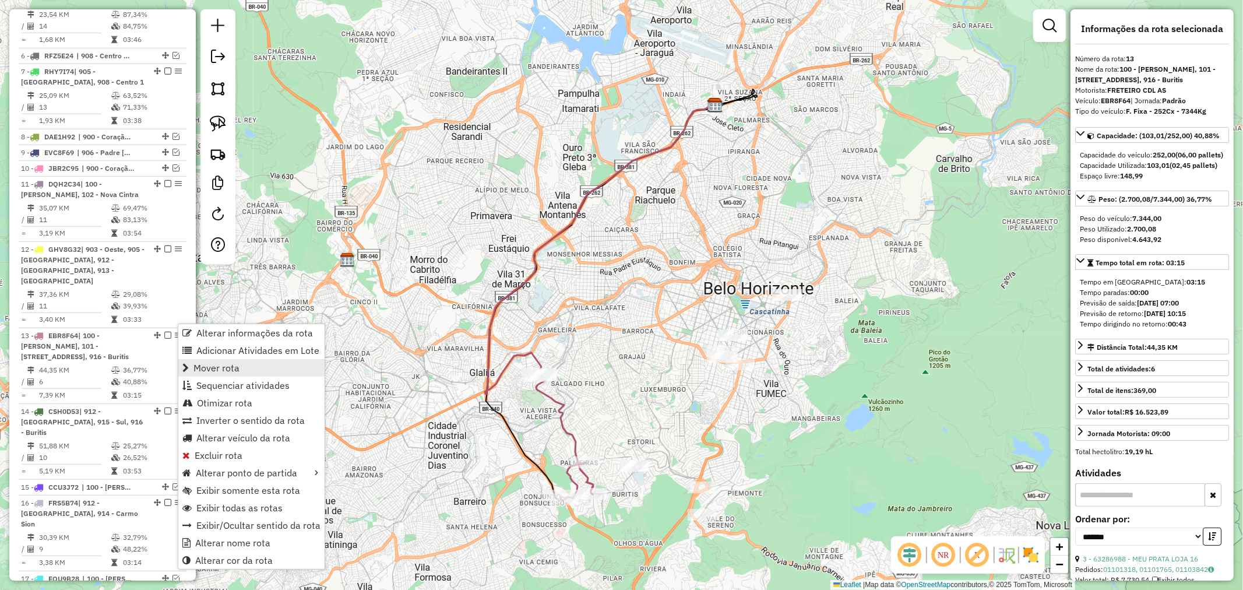
click at [275, 365] on link "Mover rota" at bounding box center [251, 367] width 146 height 17
click at [248, 373] on link "Mover rota" at bounding box center [249, 366] width 146 height 17
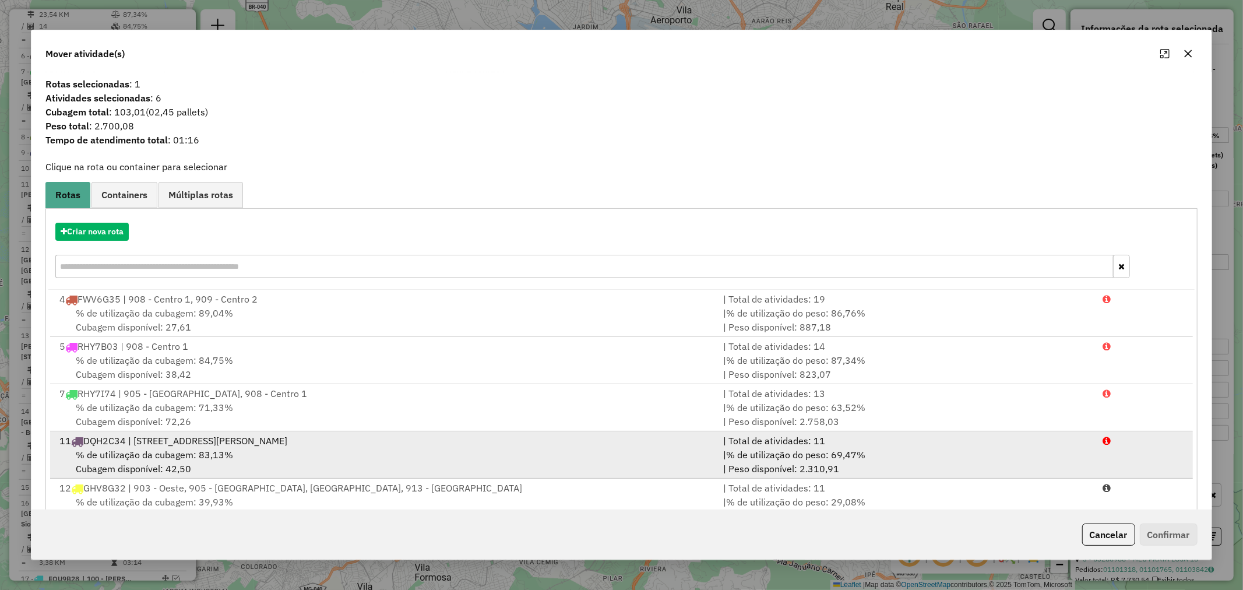
click at [271, 434] on div "11 DQH2C34 | 100 - Salgado Filho, 102 - Nova Cintra" at bounding box center [384, 441] width 664 height 14
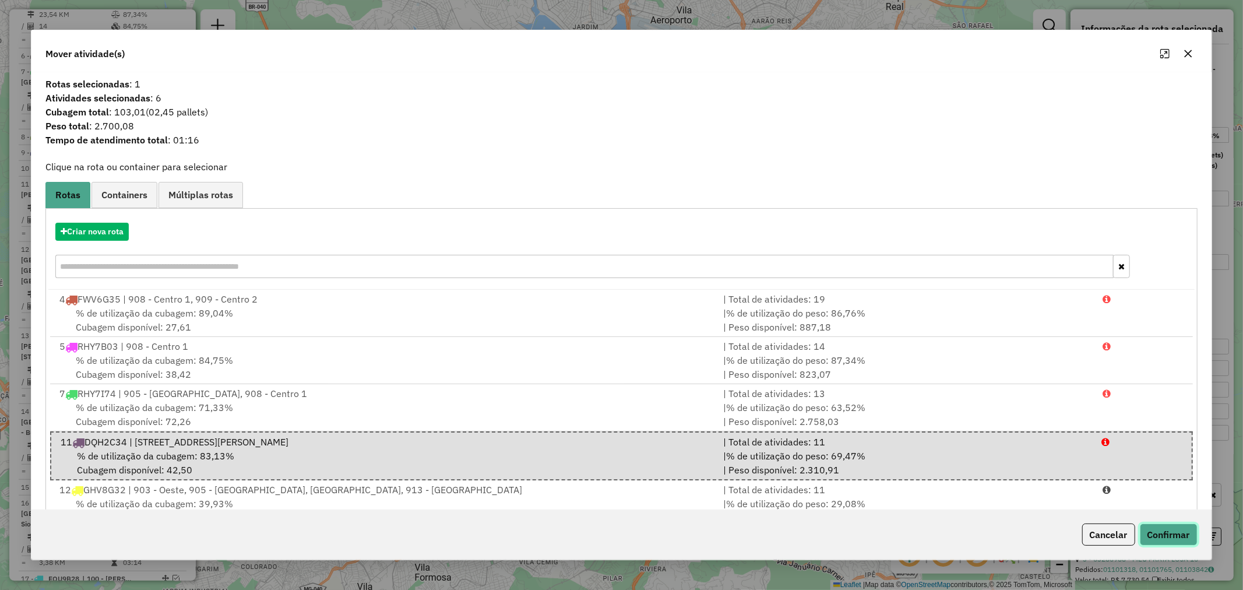
click at [1158, 530] on button "Confirmar" at bounding box center [1169, 534] width 58 height 22
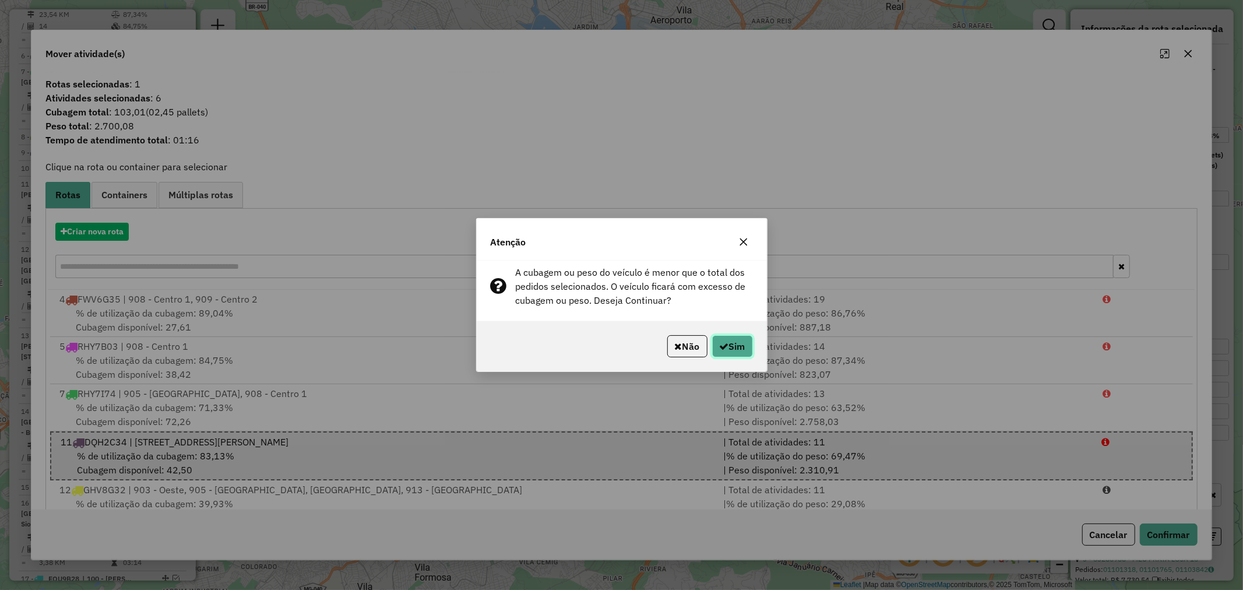
click at [740, 344] on button "Sim" at bounding box center [732, 346] width 41 height 22
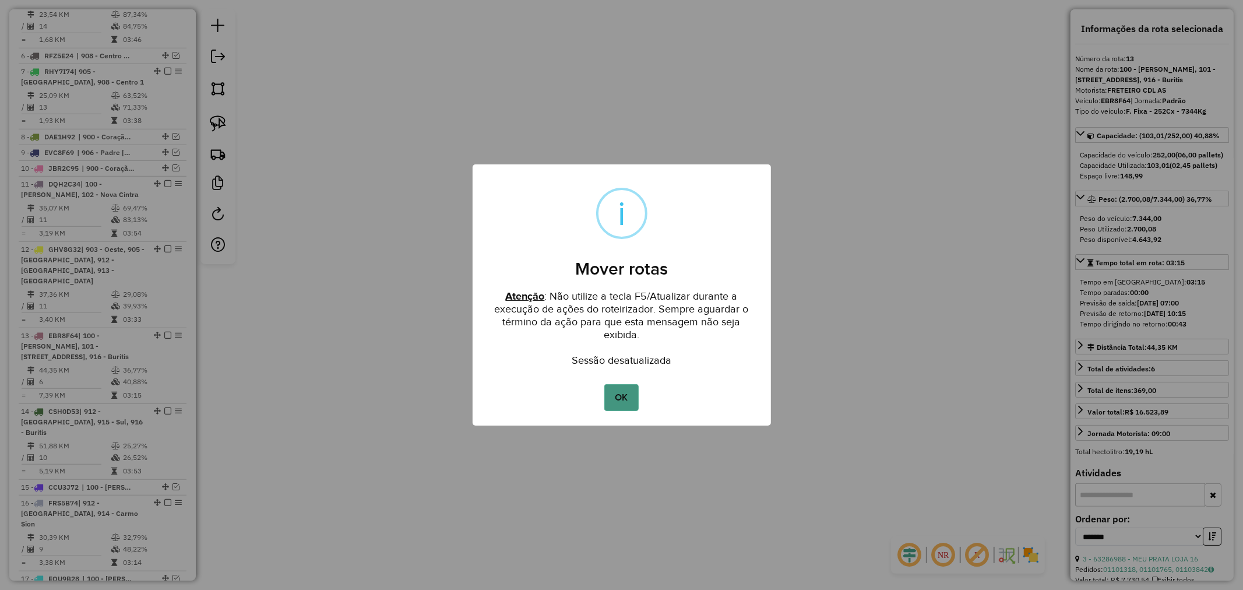
click at [620, 395] on button "OK" at bounding box center [621, 397] width 34 height 27
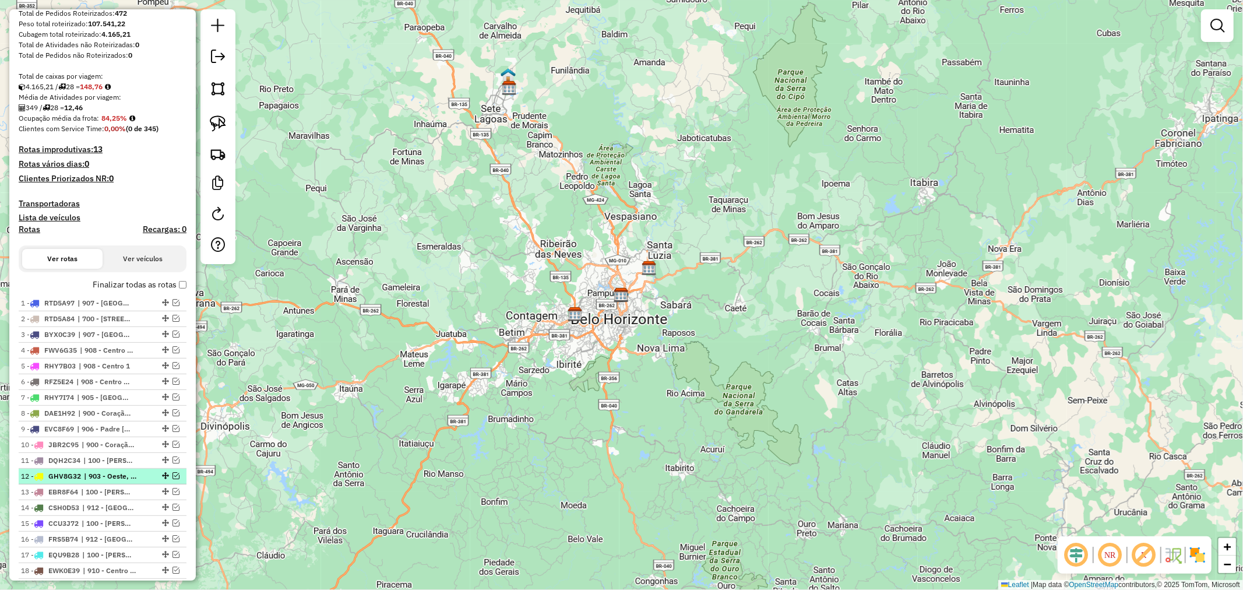
scroll to position [38, 0]
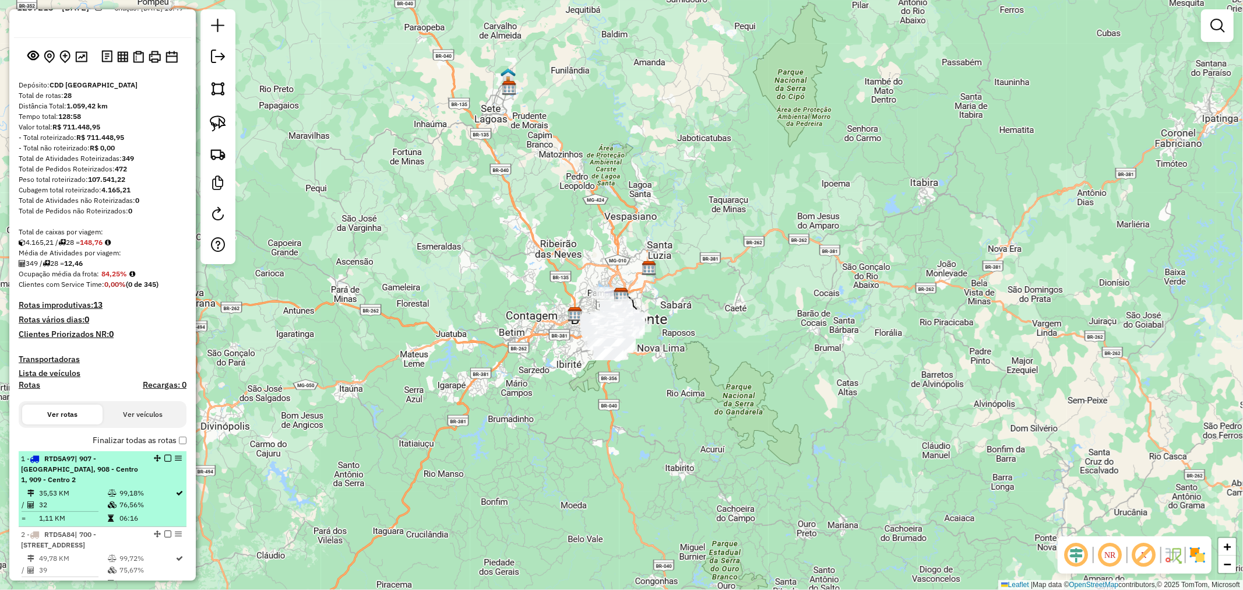
click at [165, 457] on em at bounding box center [167, 458] width 7 height 7
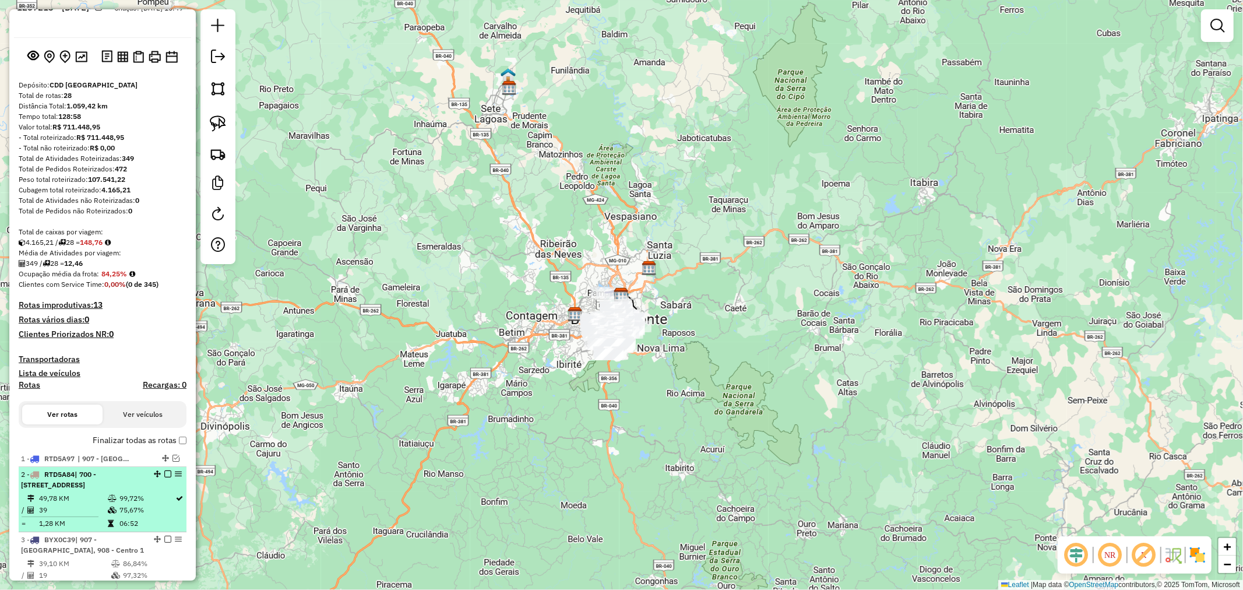
click at [164, 473] on em at bounding box center [167, 473] width 7 height 7
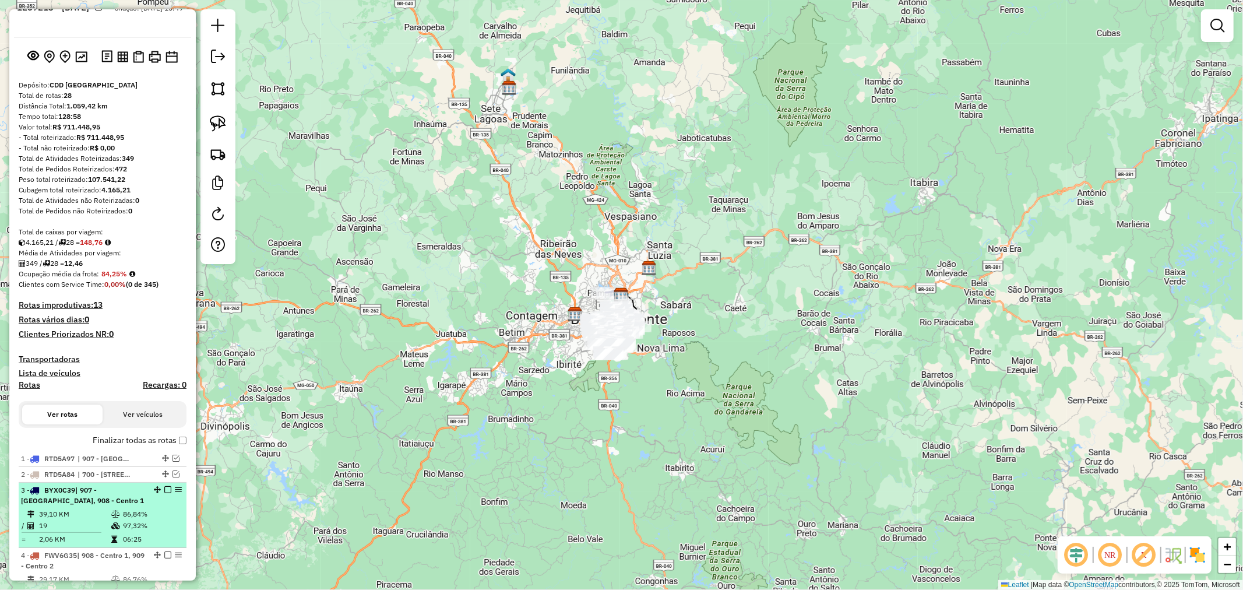
click at [166, 487] on em at bounding box center [167, 489] width 7 height 7
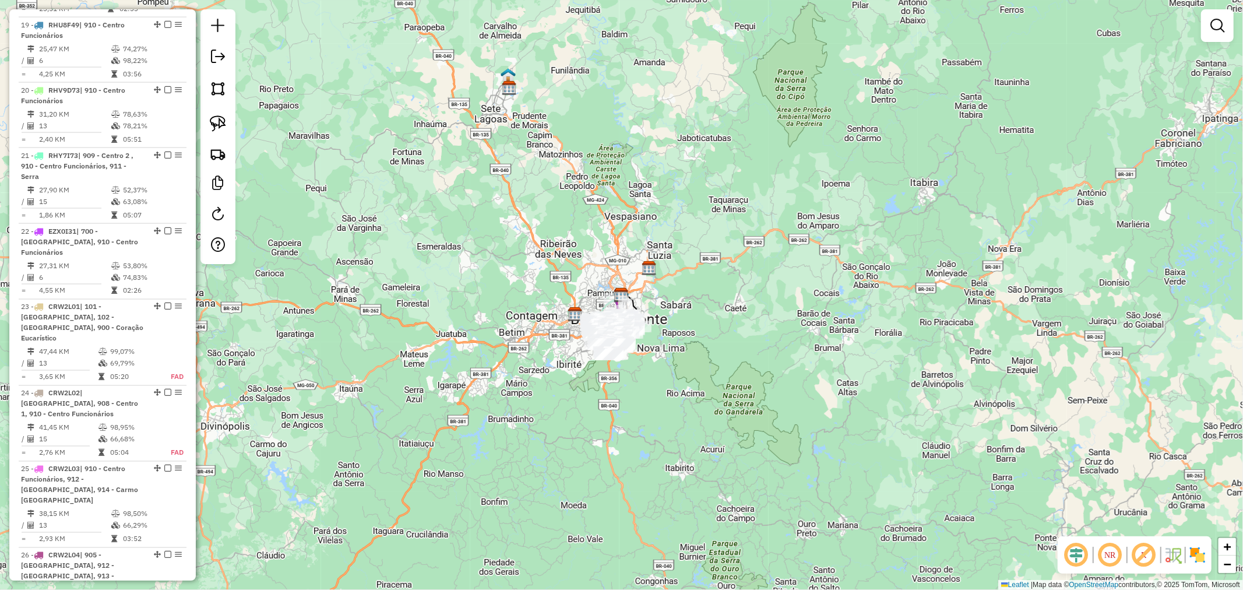
scroll to position [1737, 0]
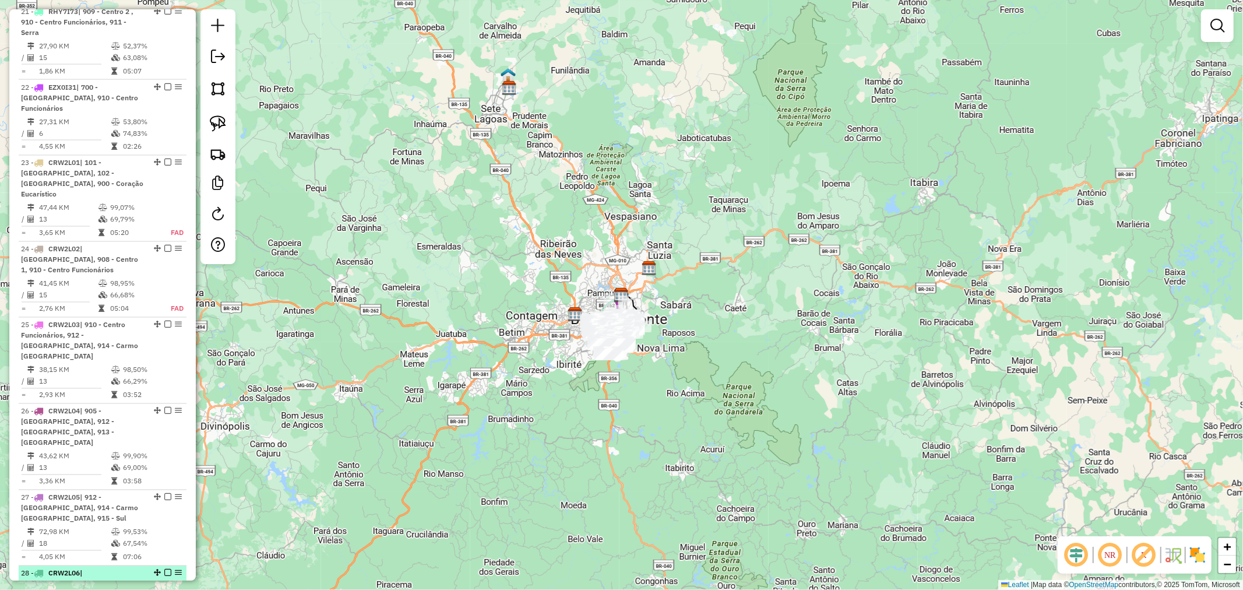
click at [164, 569] on em at bounding box center [167, 572] width 7 height 7
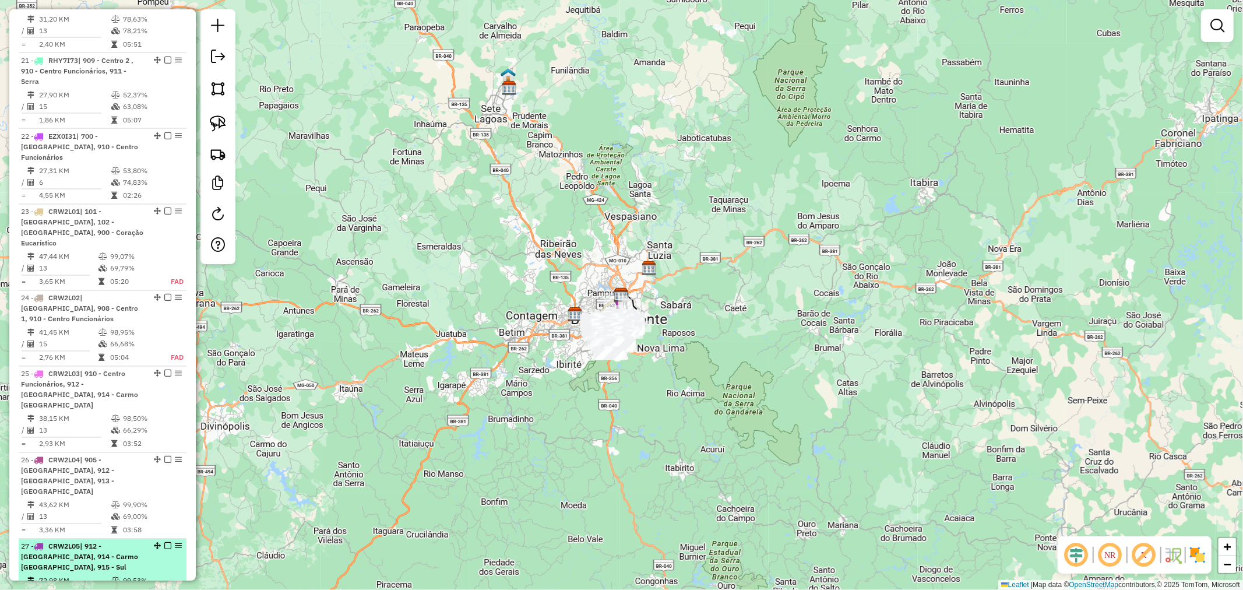
click at [165, 543] on em at bounding box center [167, 546] width 7 height 7
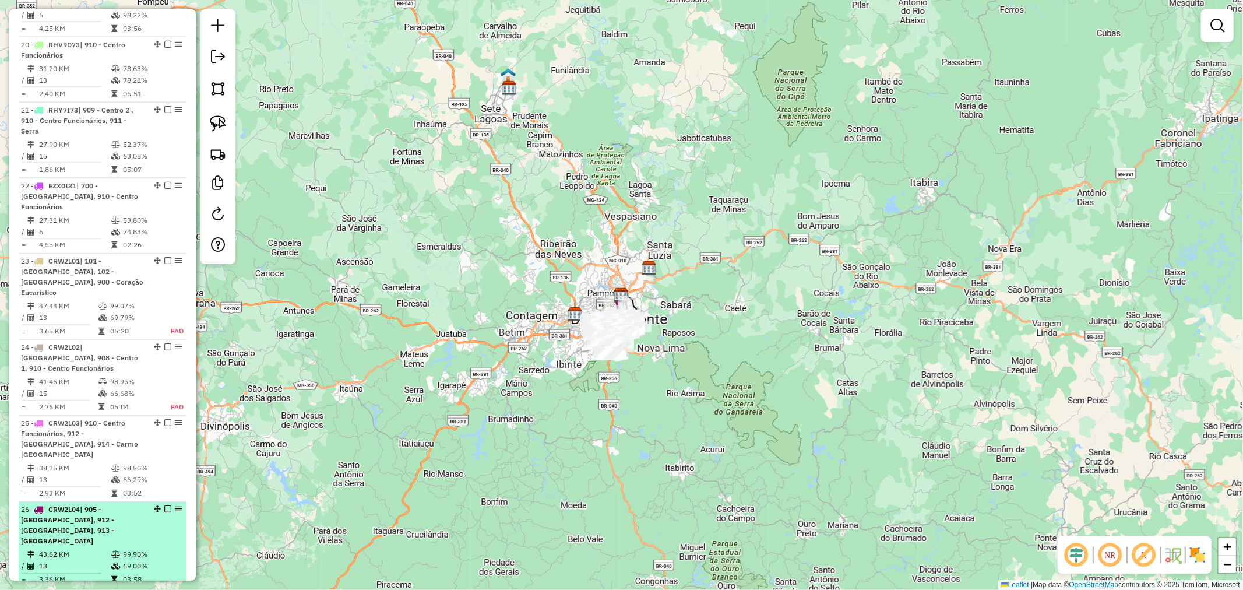
click at [164, 506] on em at bounding box center [167, 509] width 7 height 7
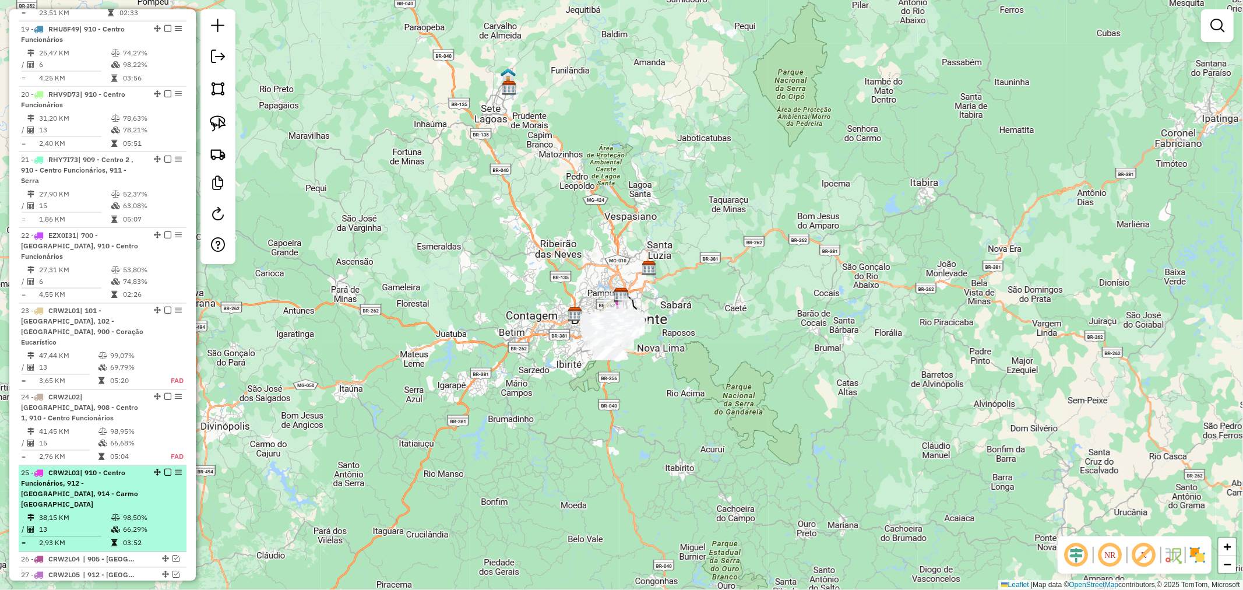
click at [164, 469] on em at bounding box center [167, 472] width 7 height 7
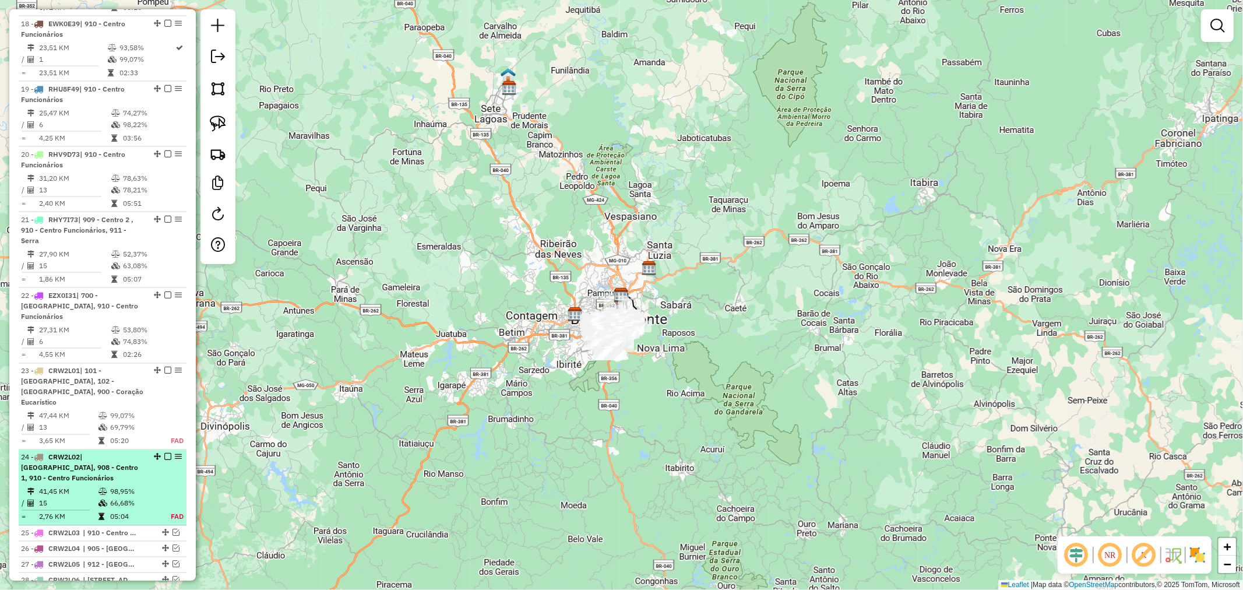
click at [165, 453] on em at bounding box center [167, 456] width 7 height 7
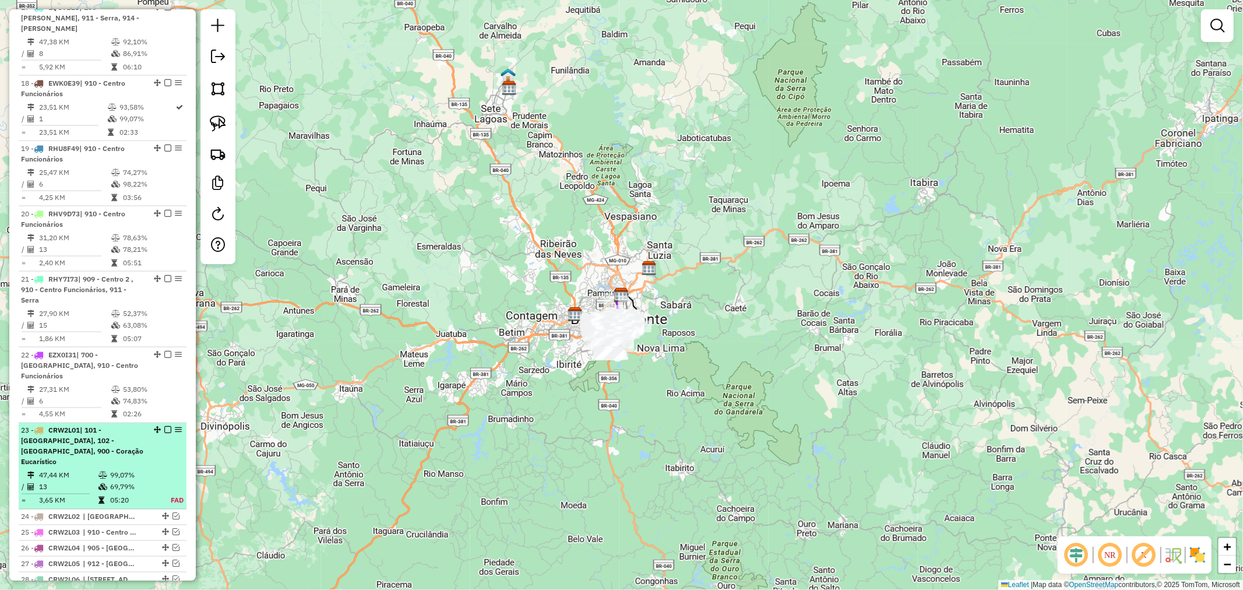
click at [166, 427] on em at bounding box center [167, 430] width 7 height 7
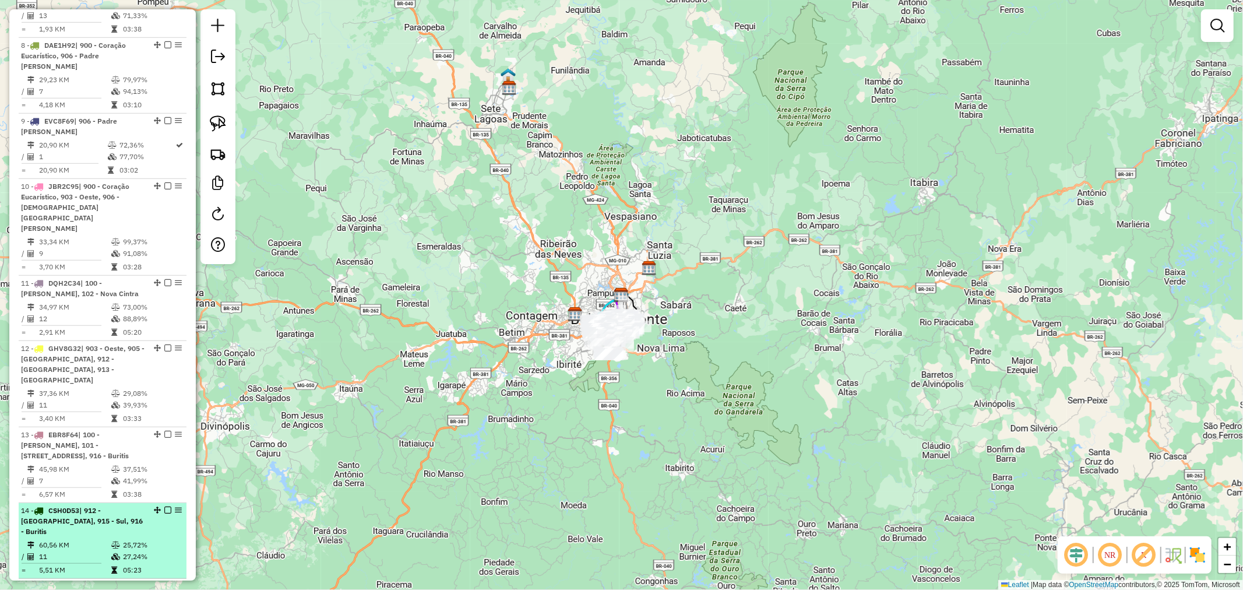
scroll to position [632, 0]
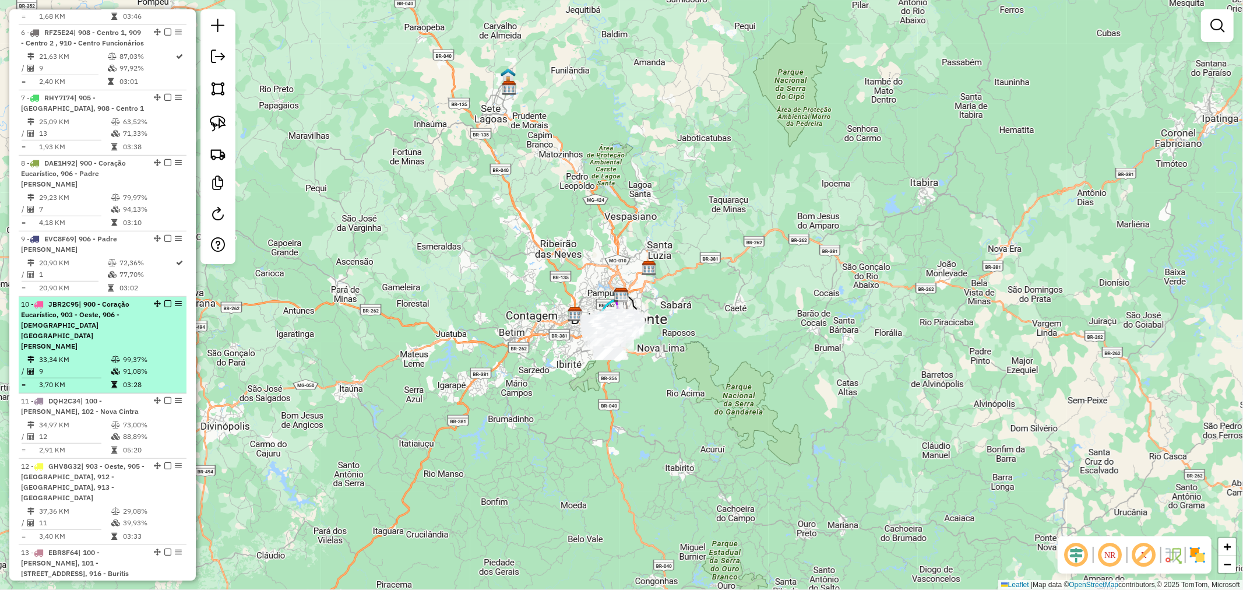
click at [164, 300] on em at bounding box center [167, 303] width 7 height 7
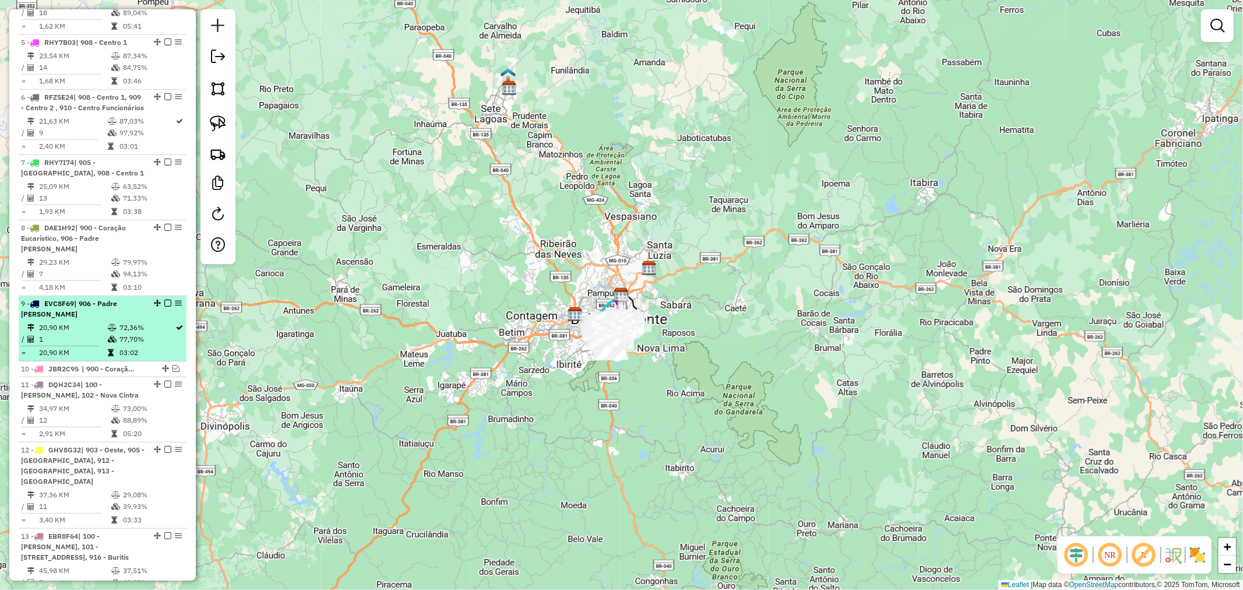
scroll to position [438, 0]
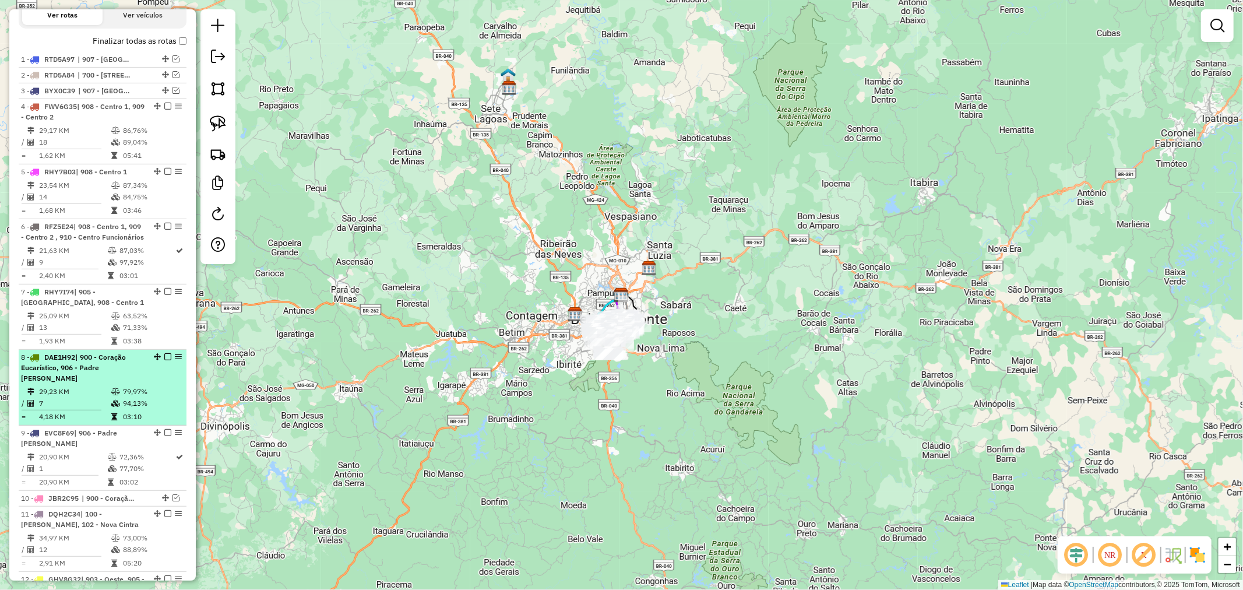
click at [164, 360] on em at bounding box center [167, 356] width 7 height 7
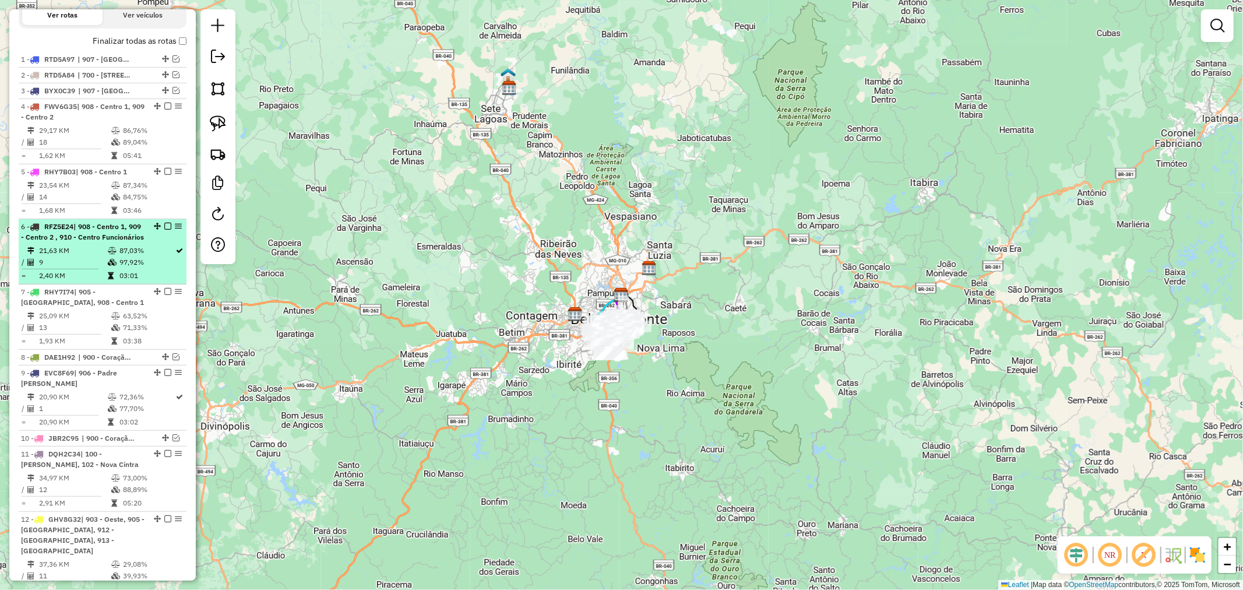
click at [164, 224] on em at bounding box center [167, 226] width 7 height 7
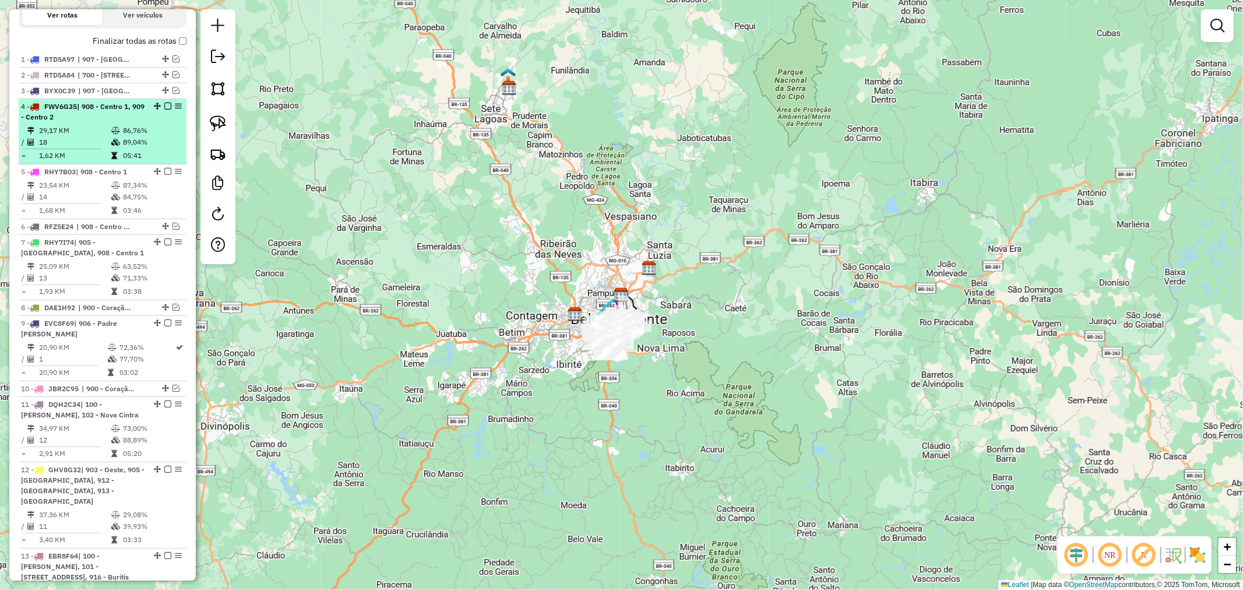
click at [157, 115] on div "4 - FWV6G35 | 908 - Centro 1, 909 - Centro 2" at bounding box center [102, 111] width 163 height 21
select select "**********"
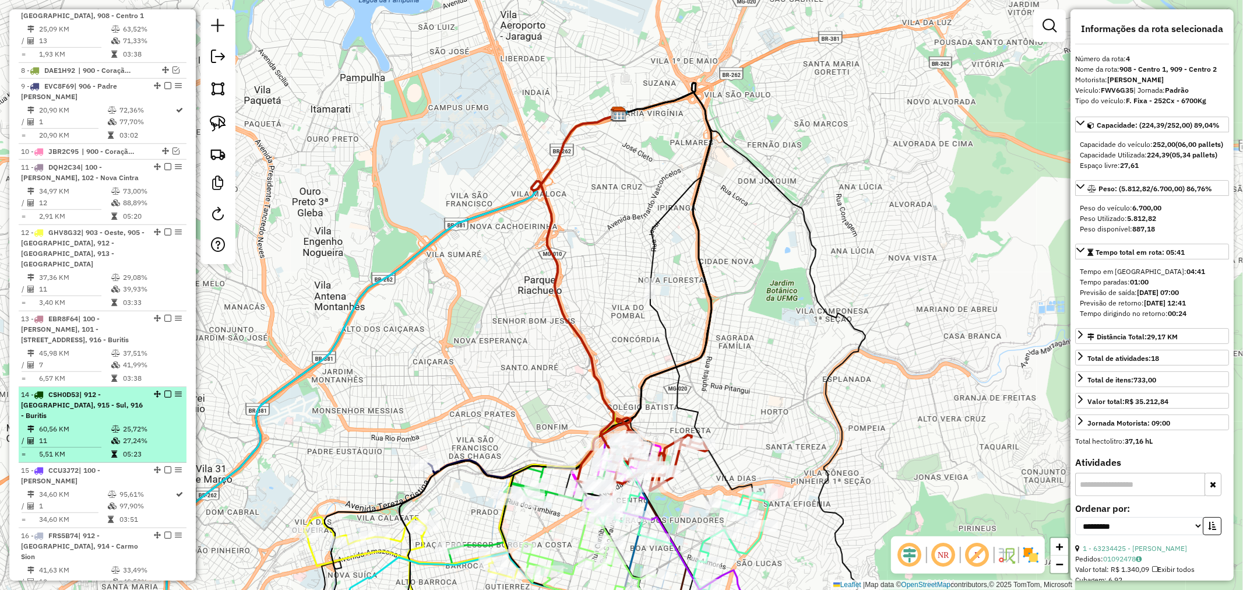
scroll to position [696, 0]
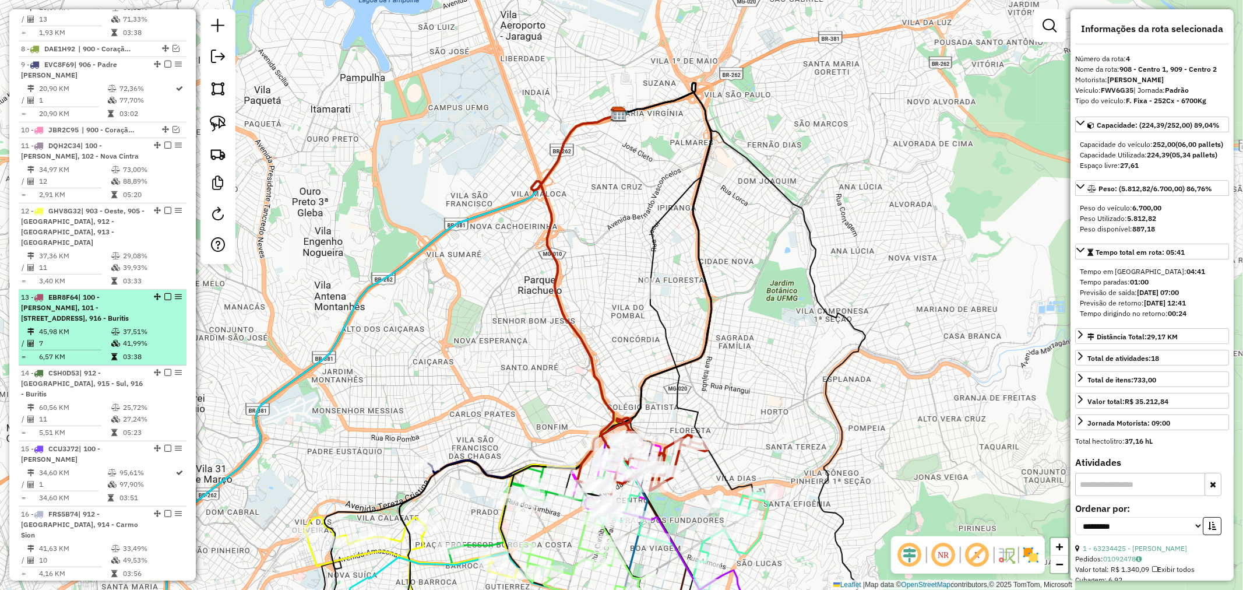
click at [129, 302] on div "13 - EBR8F64 | 100 - Salgado Filho, 101 - Estrela do Oriente, 102 - Nova Cintra…" at bounding box center [83, 307] width 124 height 31
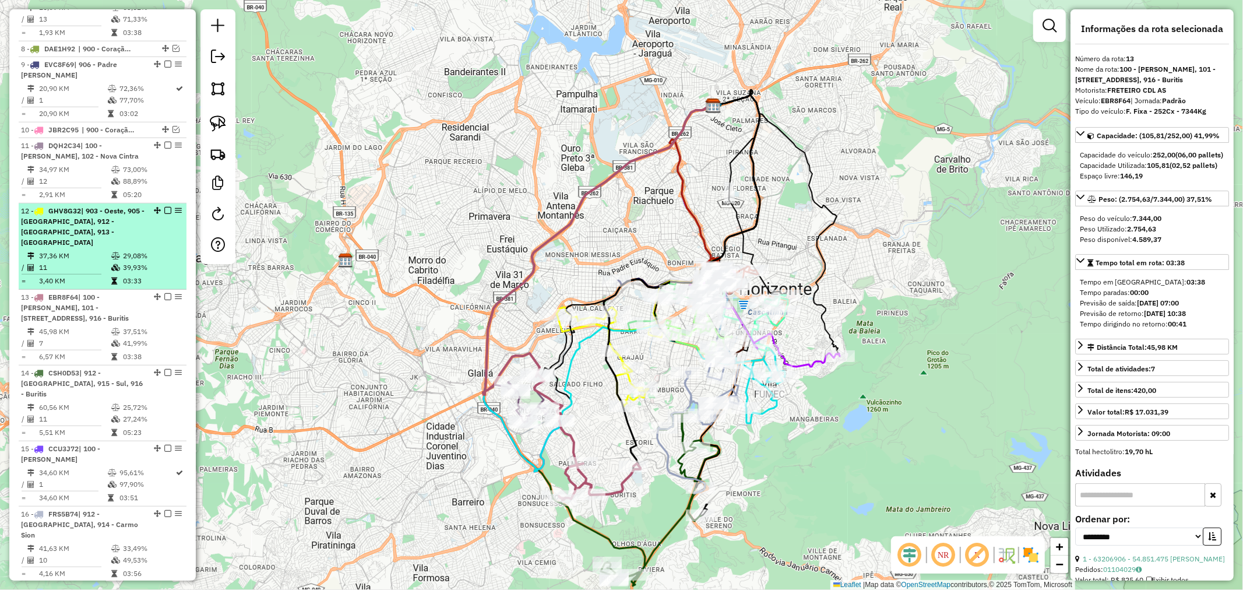
click at [126, 214] on span "| 903 - Oeste, 905 - Prado, 912 - Nova Granada, 913 - Grajau" at bounding box center [83, 226] width 124 height 40
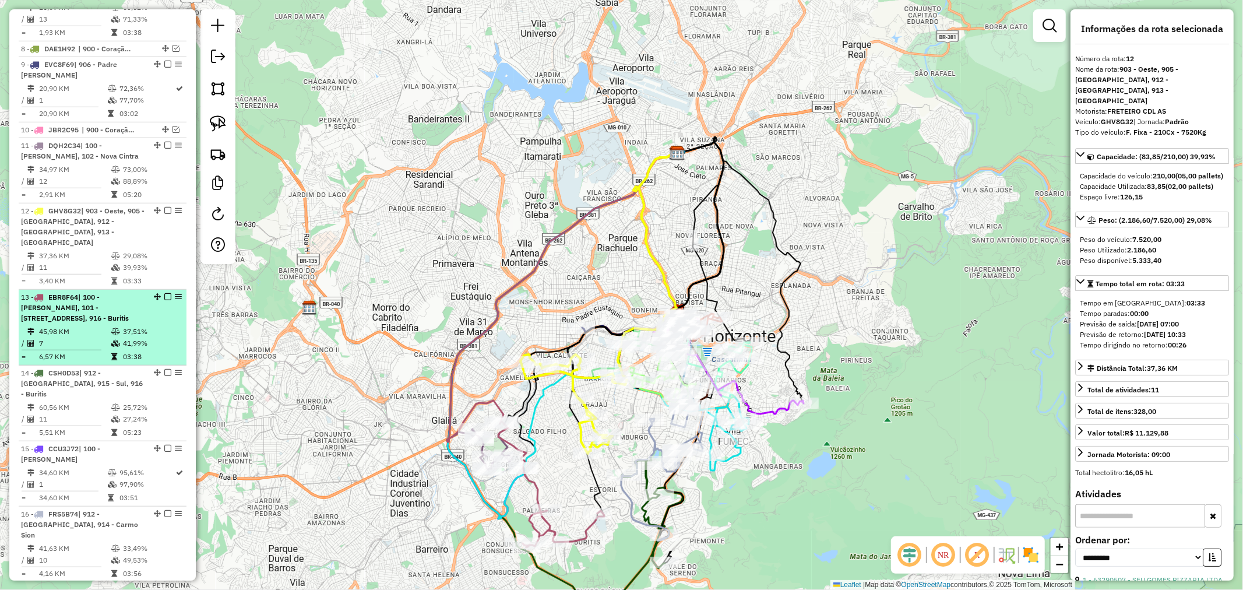
click at [119, 295] on span "| 100 - Salgado Filho, 101 - Estrela do Oriente, 102 - Nova Cintra, 916 - Burit…" at bounding box center [75, 308] width 108 height 30
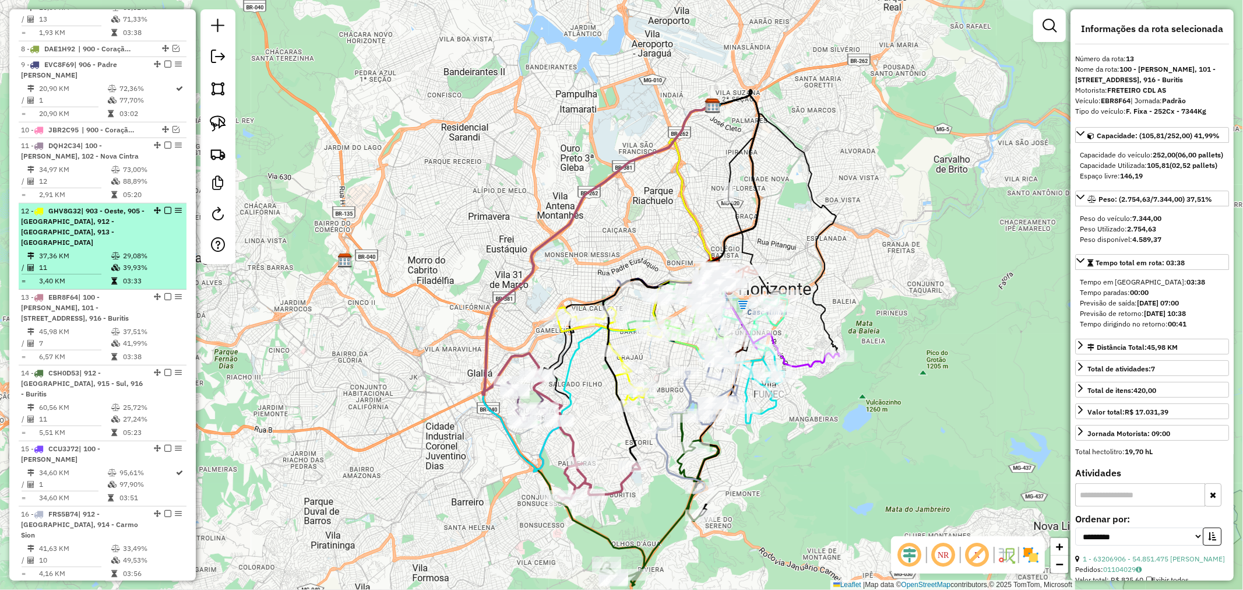
click at [105, 219] on span "| 903 - Oeste, 905 - Prado, 912 - Nova Granada, 913 - Grajau" at bounding box center [83, 226] width 124 height 40
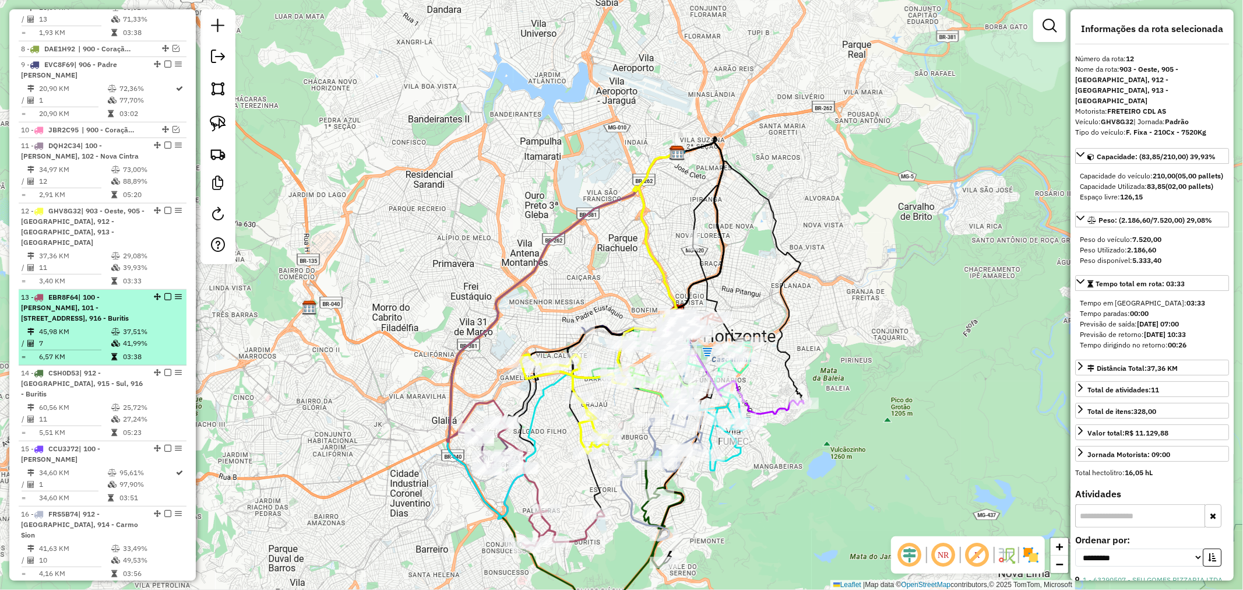
click at [108, 306] on div "13 - EBR8F64 | 100 - Salgado Filho, 101 - Estrela do Oriente, 102 - Nova Cintra…" at bounding box center [83, 307] width 124 height 31
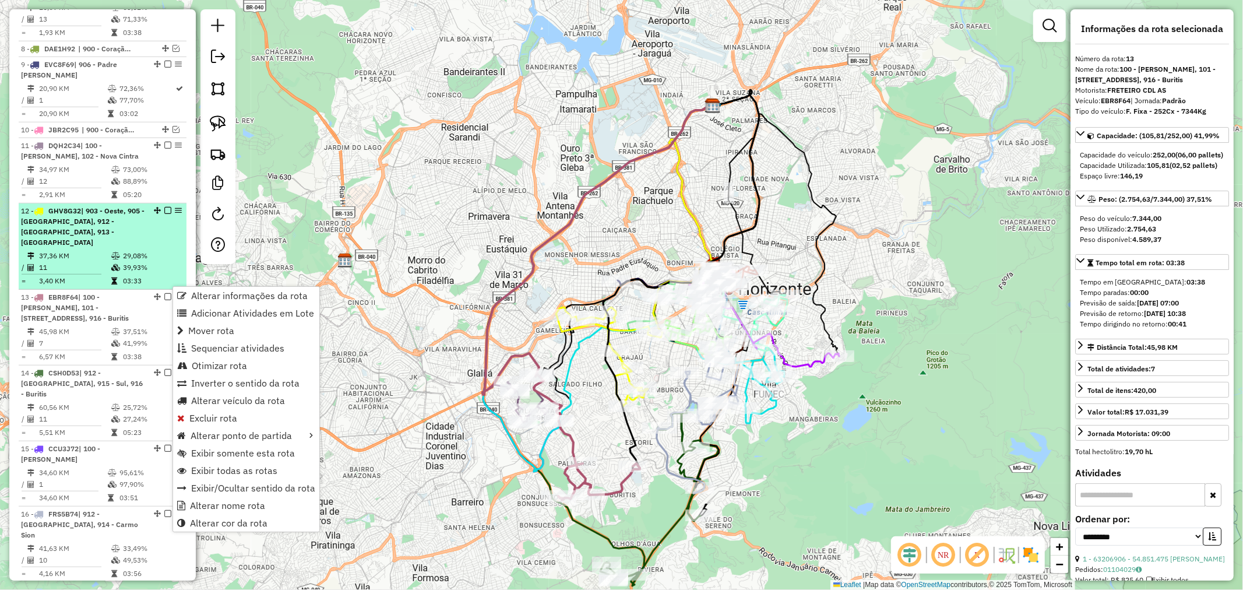
drag, startPoint x: 224, startPoint y: 331, endPoint x: 133, endPoint y: 230, distance: 136.1
click at [0, 0] on hb-router-info "Alterar informações da rota Adicionar Atividades em Lote Mover rota Sequenciar …" at bounding box center [0, 0] width 0 height 0
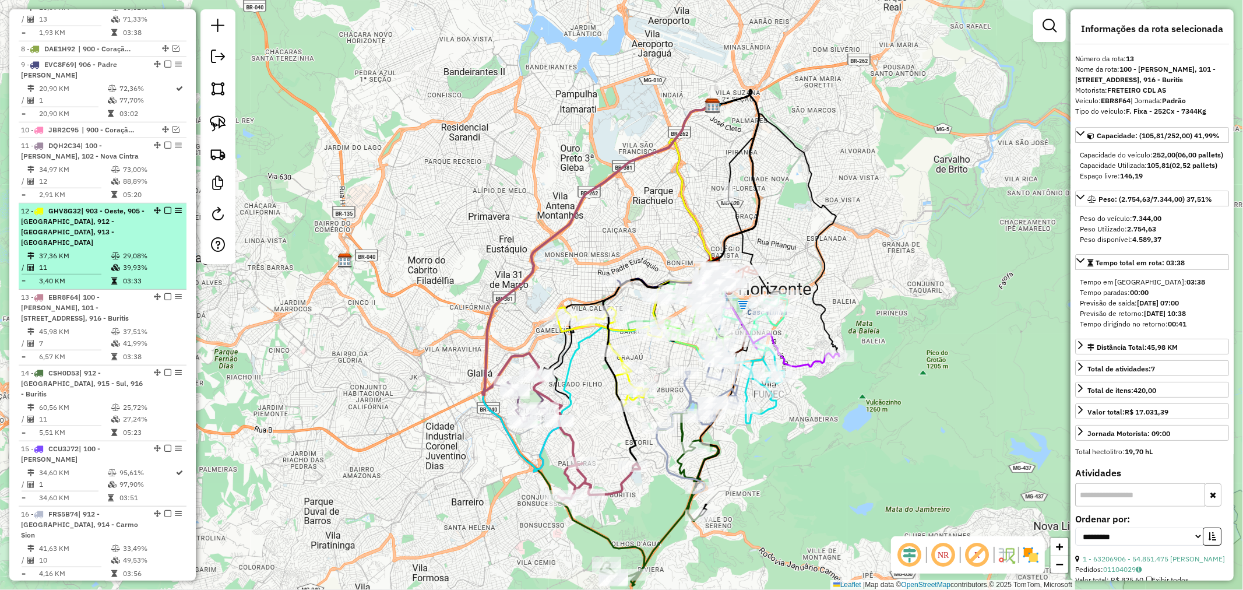
click at [142, 224] on div "12 - GHV8G32 | 903 - Oeste, 905 - Prado, 912 - Nova Granada, 913 - Grajau" at bounding box center [102, 227] width 163 height 42
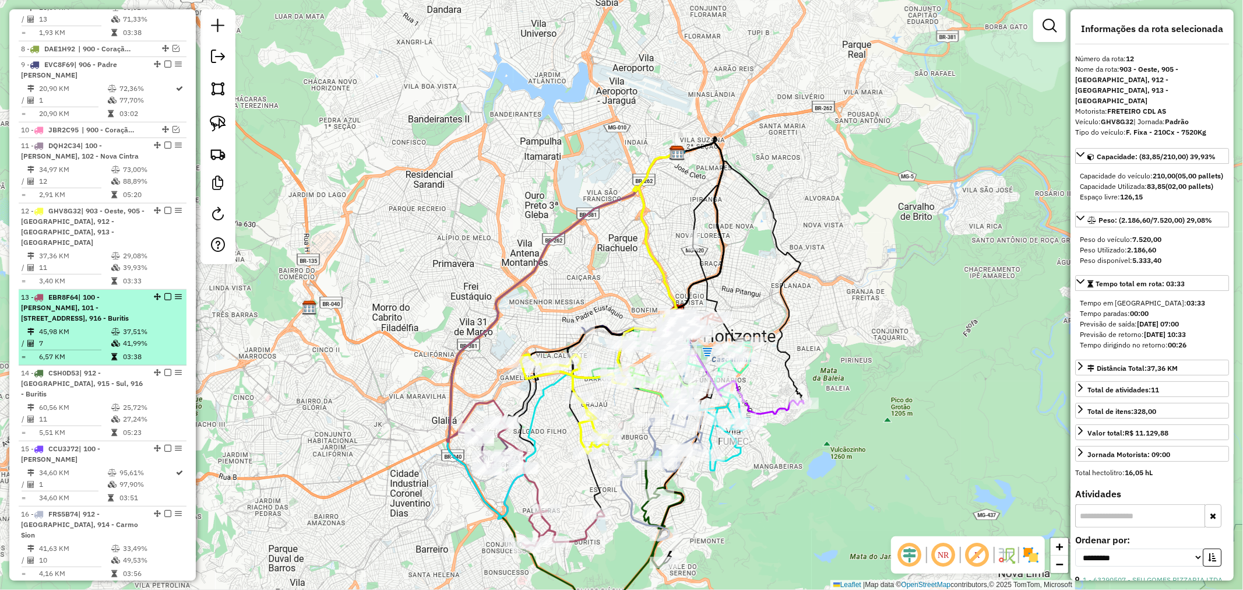
click at [141, 326] on td "37,51%" at bounding box center [151, 332] width 59 height 12
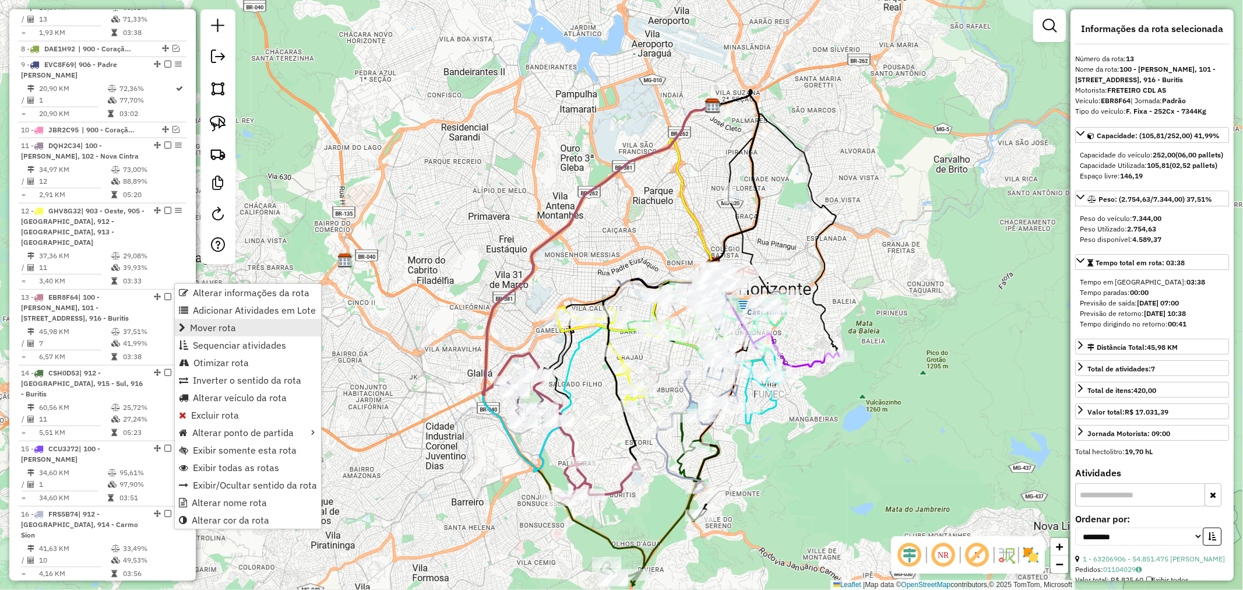
click at [249, 327] on link "Mover rota" at bounding box center [248, 327] width 146 height 17
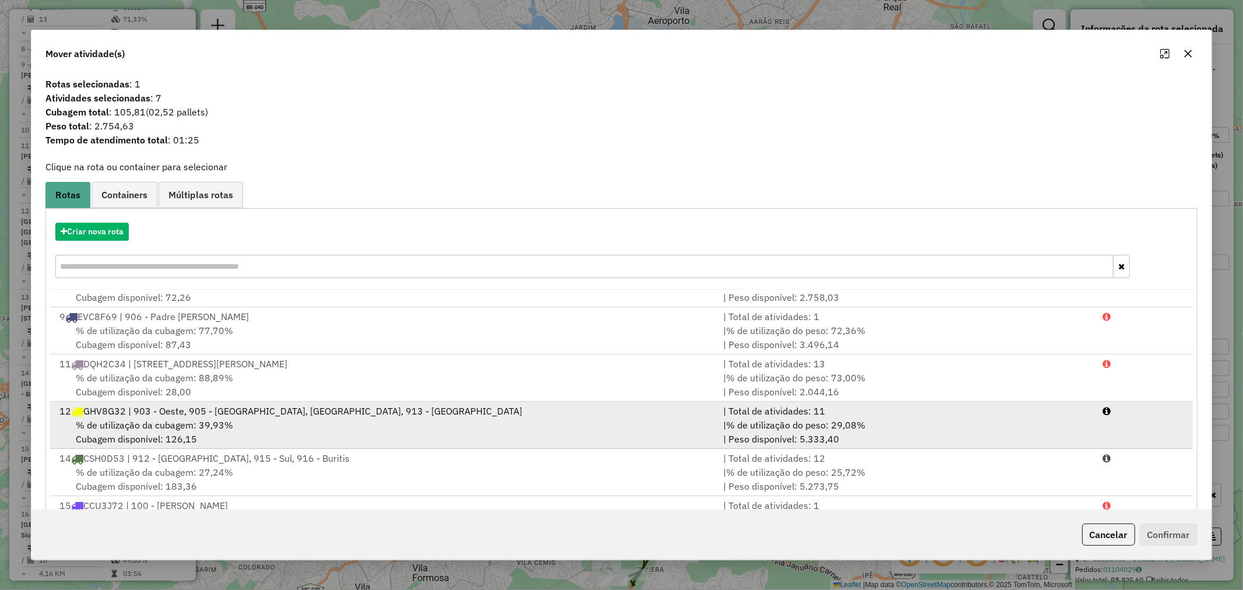
scroll to position [129, 0]
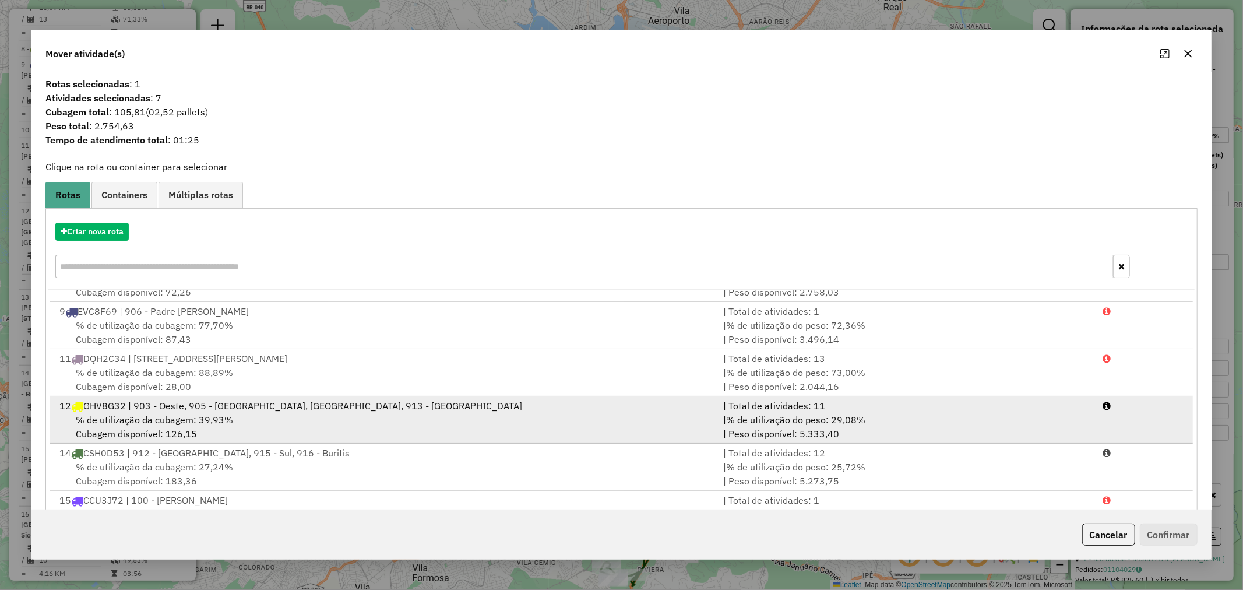
click at [290, 416] on div "% de utilização da cubagem: 39,93% Cubagem disponível: 126,15" at bounding box center [384, 427] width 664 height 28
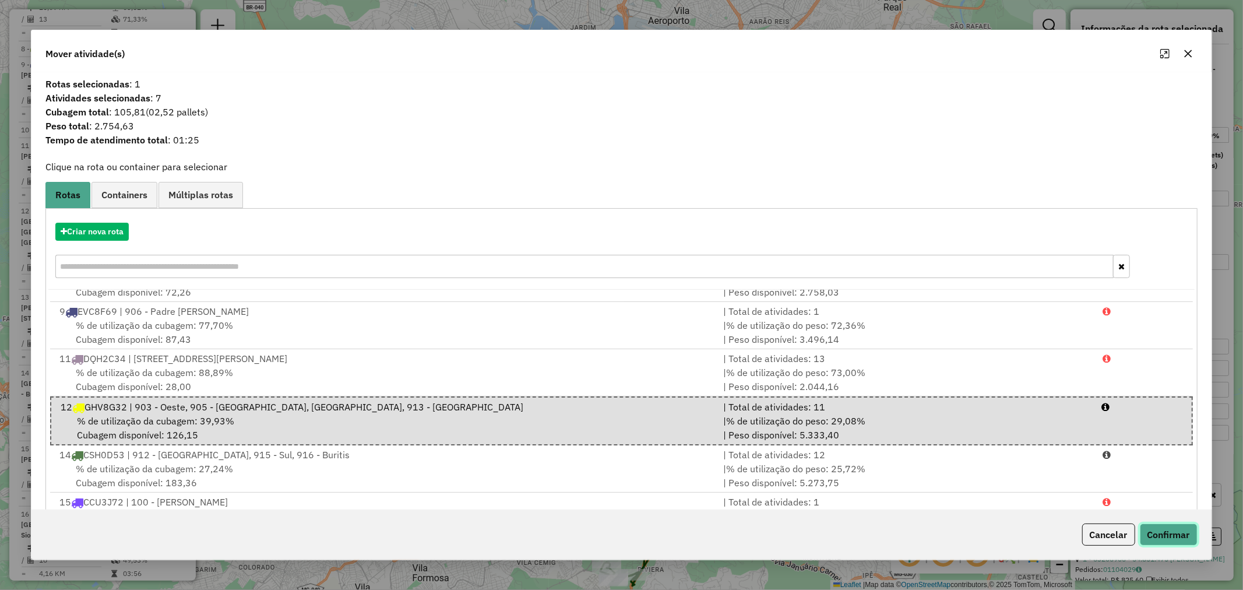
click at [1179, 536] on button "Confirmar" at bounding box center [1169, 534] width 58 height 22
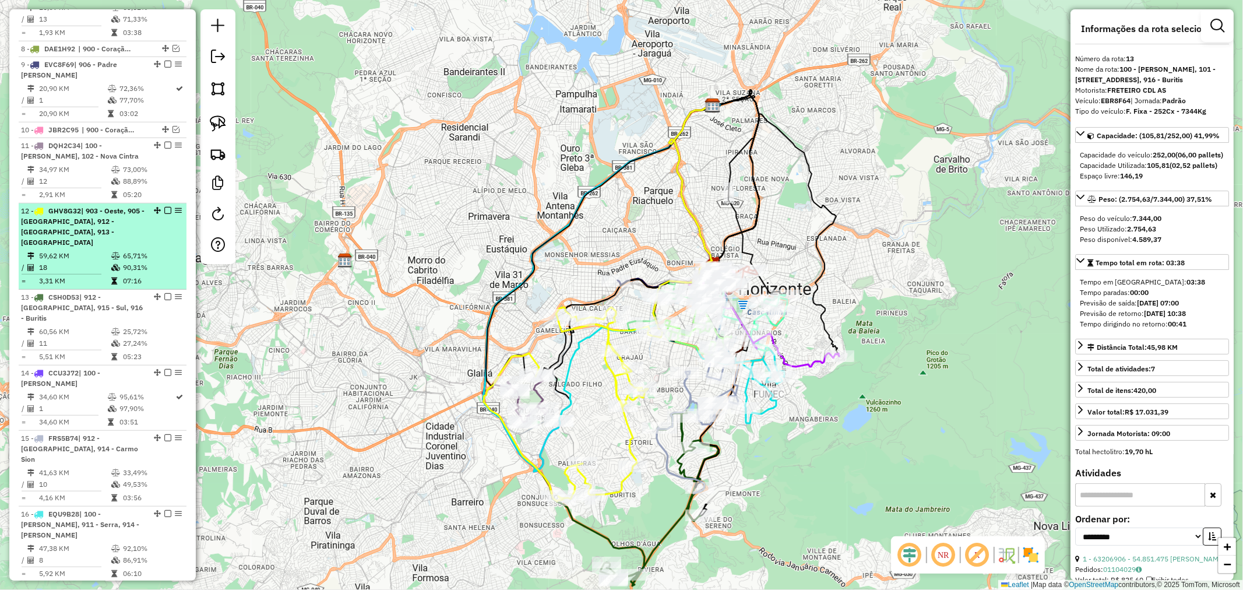
click at [166, 207] on em at bounding box center [167, 210] width 7 height 7
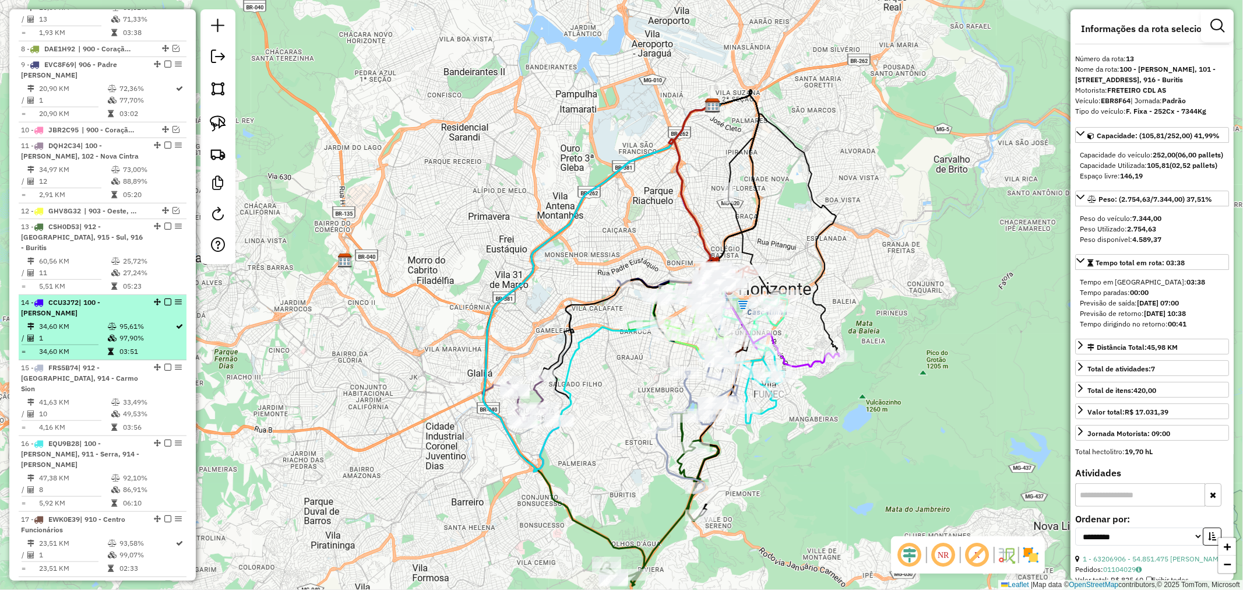
click at [164, 298] on em at bounding box center [167, 301] width 7 height 7
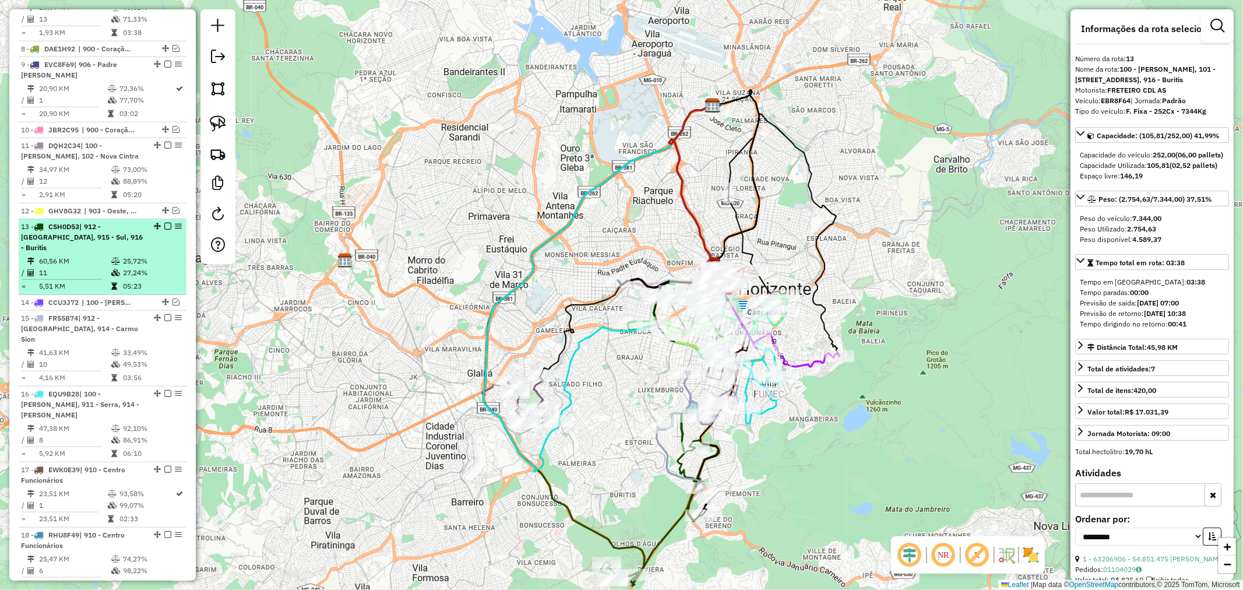
click at [89, 255] on td "60,56 KM" at bounding box center [74, 261] width 72 height 12
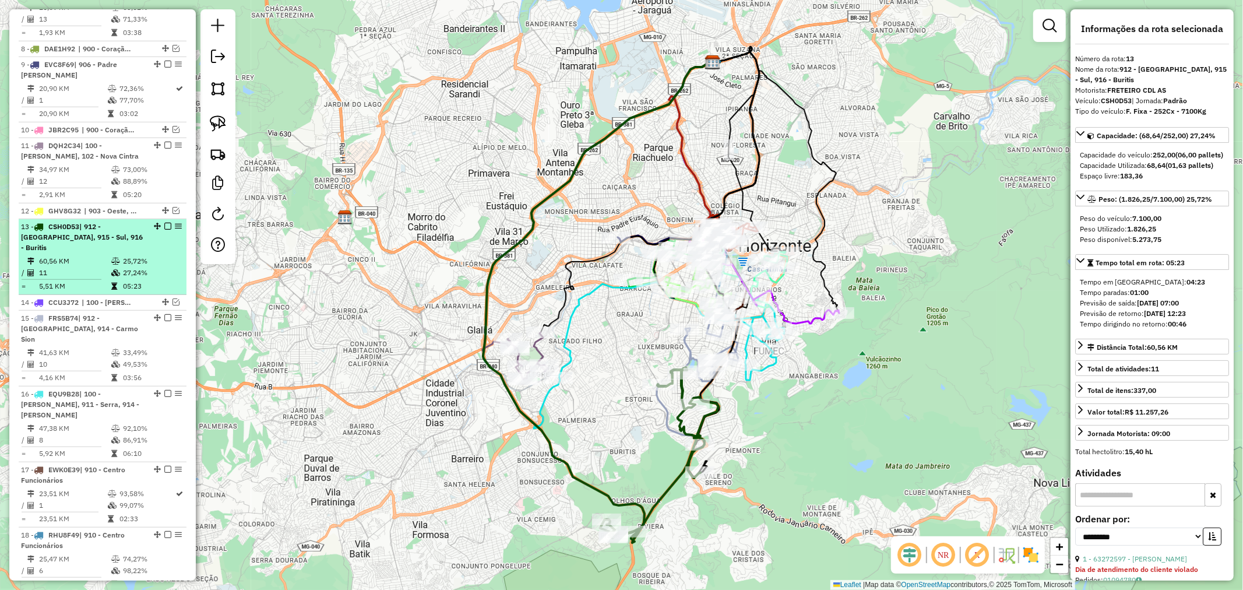
click at [120, 234] on span "| 912 - Nova Granada, 915 - Sul, 916 - Buritis" at bounding box center [82, 237] width 122 height 30
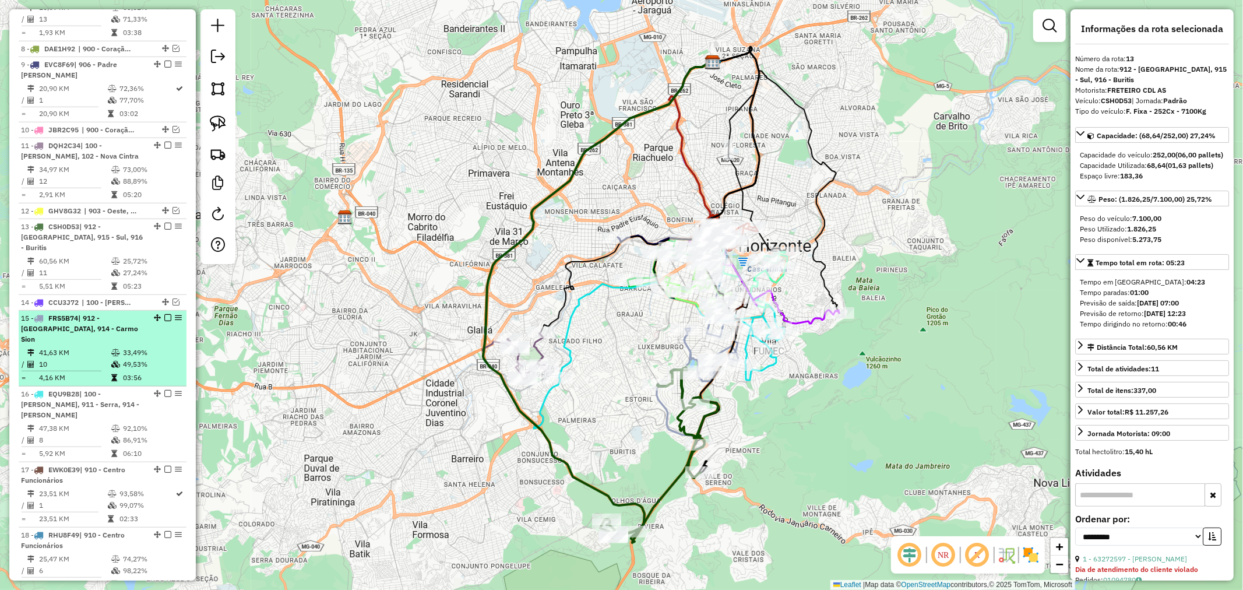
click at [122, 358] on td "49,53%" at bounding box center [151, 364] width 59 height 12
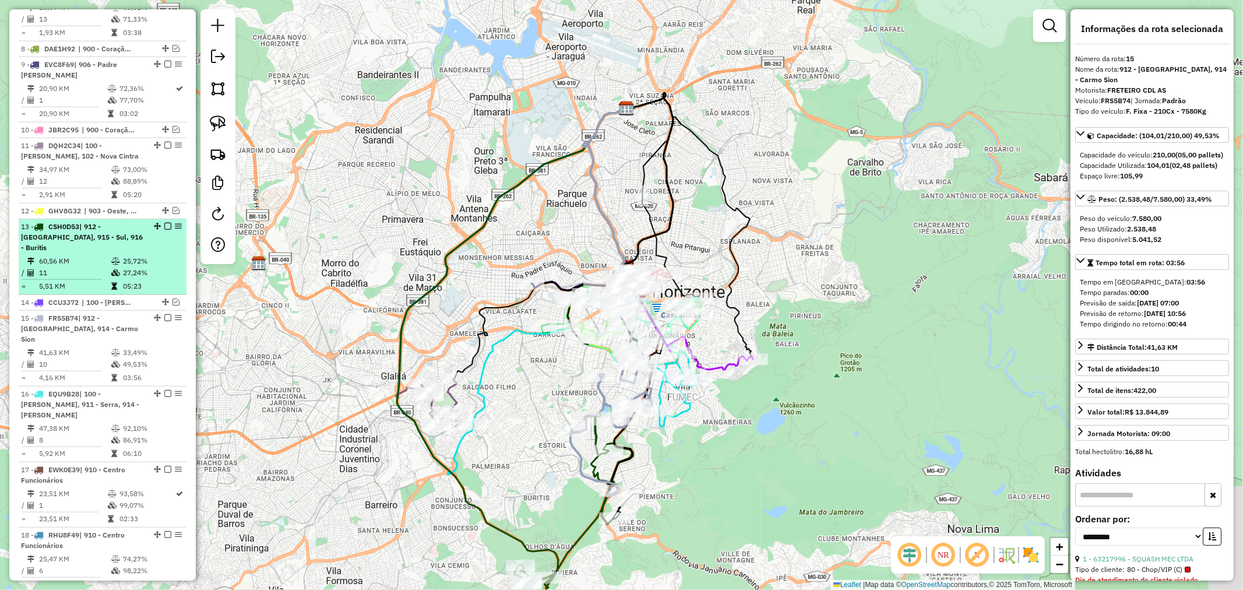
click at [101, 267] on td "11" at bounding box center [74, 273] width 72 height 12
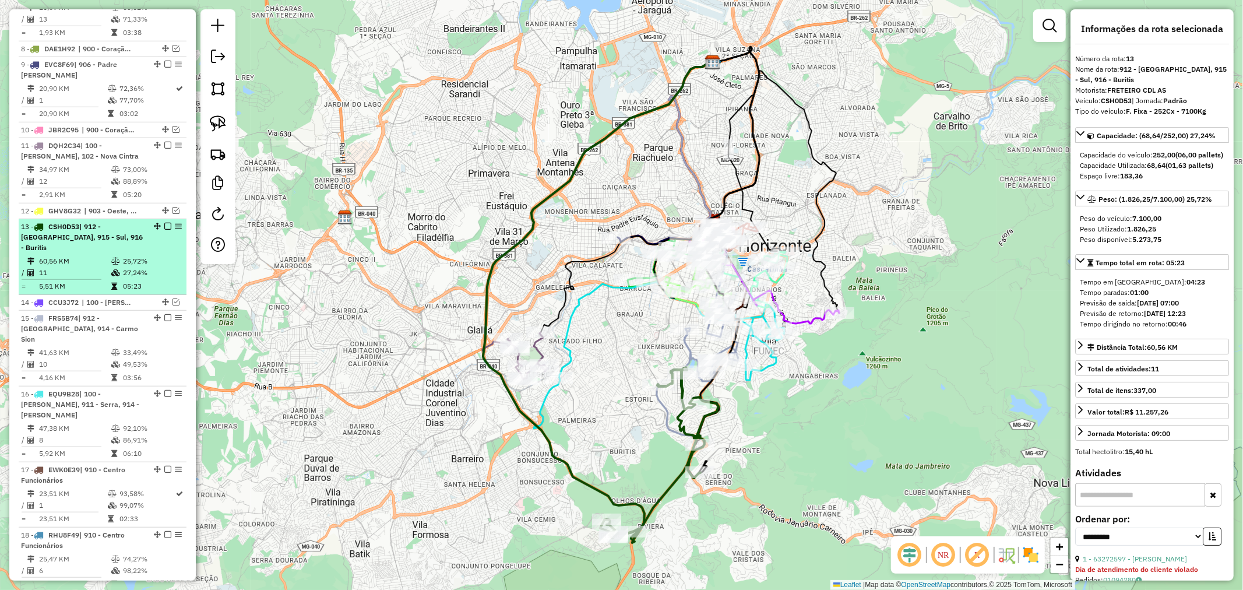
drag, startPoint x: 115, startPoint y: 353, endPoint x: 84, endPoint y: 240, distance: 117.2
click at [115, 372] on td at bounding box center [117, 378] width 12 height 12
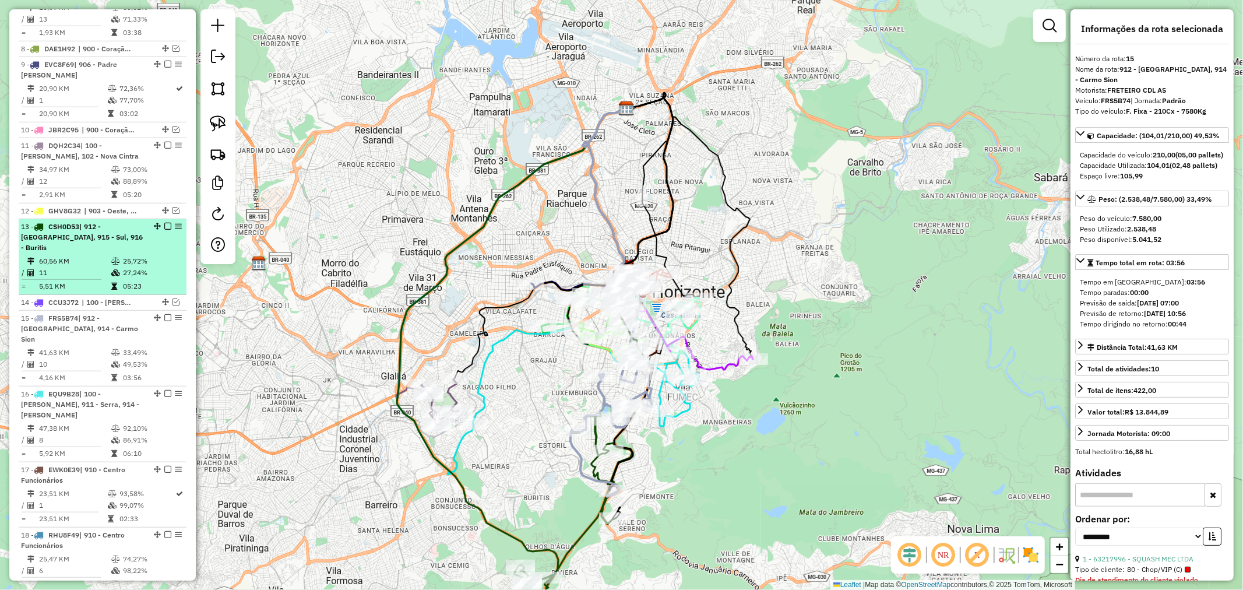
click at [84, 240] on span "| 912 - Nova Granada, 915 - Sul, 916 - Buritis" at bounding box center [82, 237] width 122 height 30
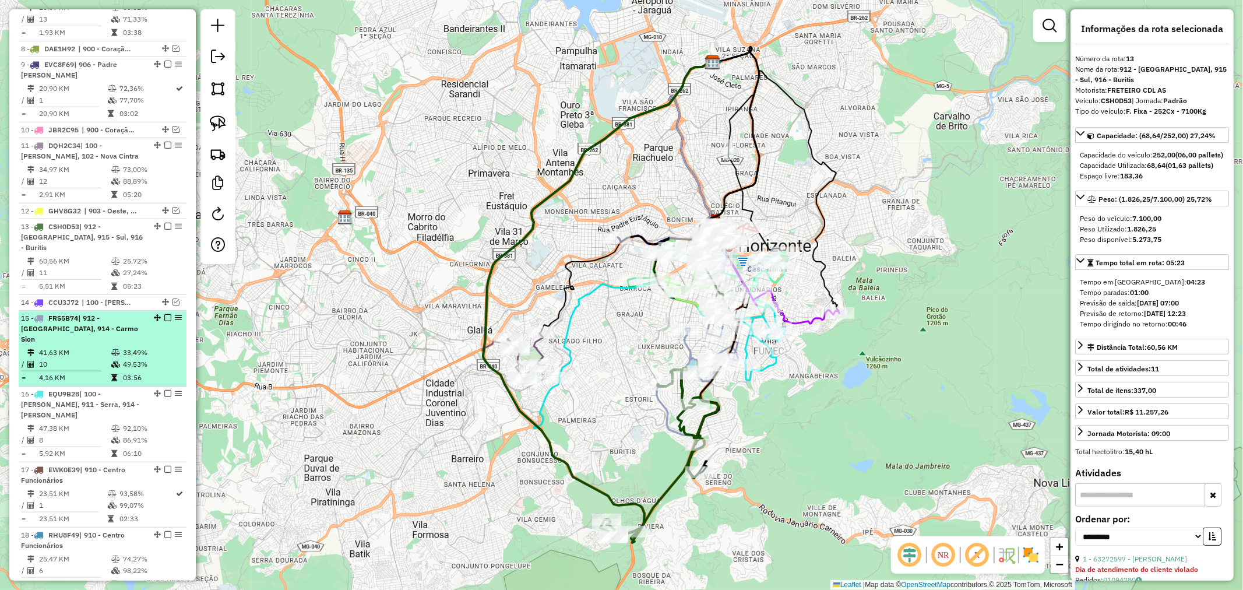
click at [119, 314] on span "| 912 - Nova Granada, 914 - Carmo Sion" at bounding box center [79, 329] width 117 height 30
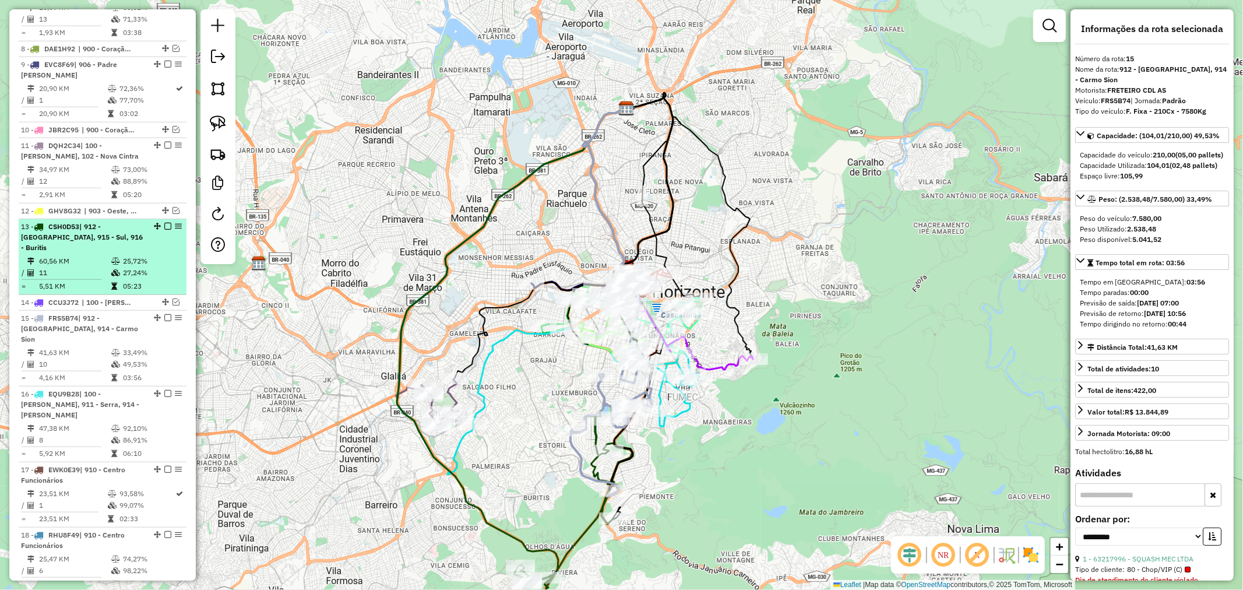
click at [125, 236] on span "| 912 - Nova Granada, 915 - Sul, 916 - Buritis" at bounding box center [82, 237] width 122 height 30
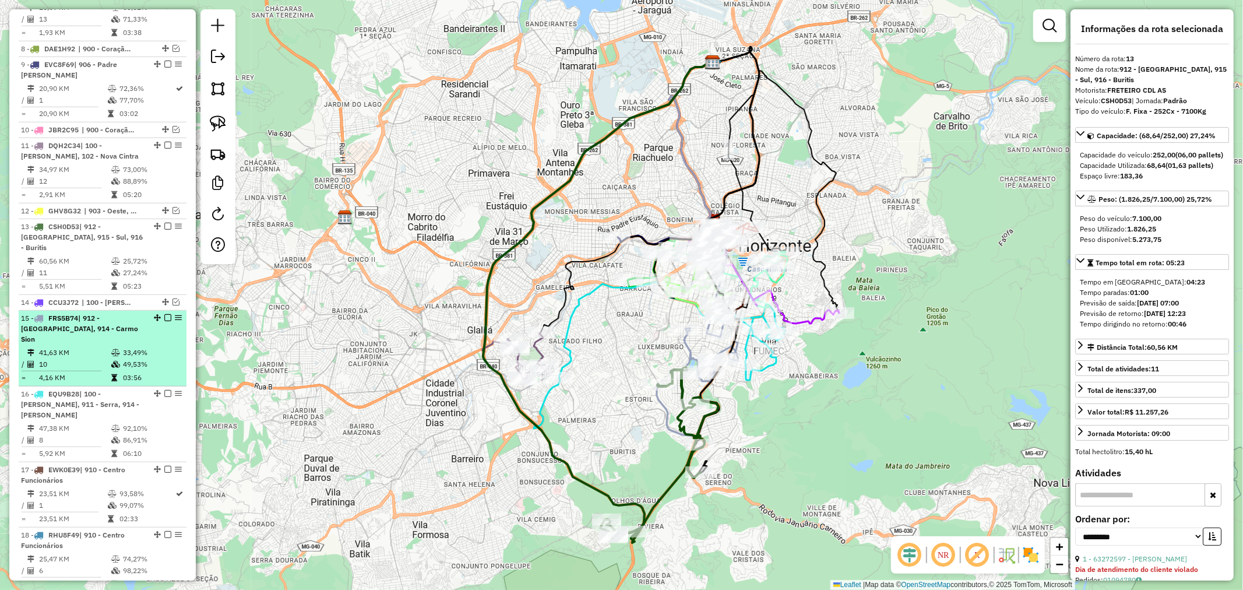
click at [136, 347] on td "33,49%" at bounding box center [151, 353] width 59 height 12
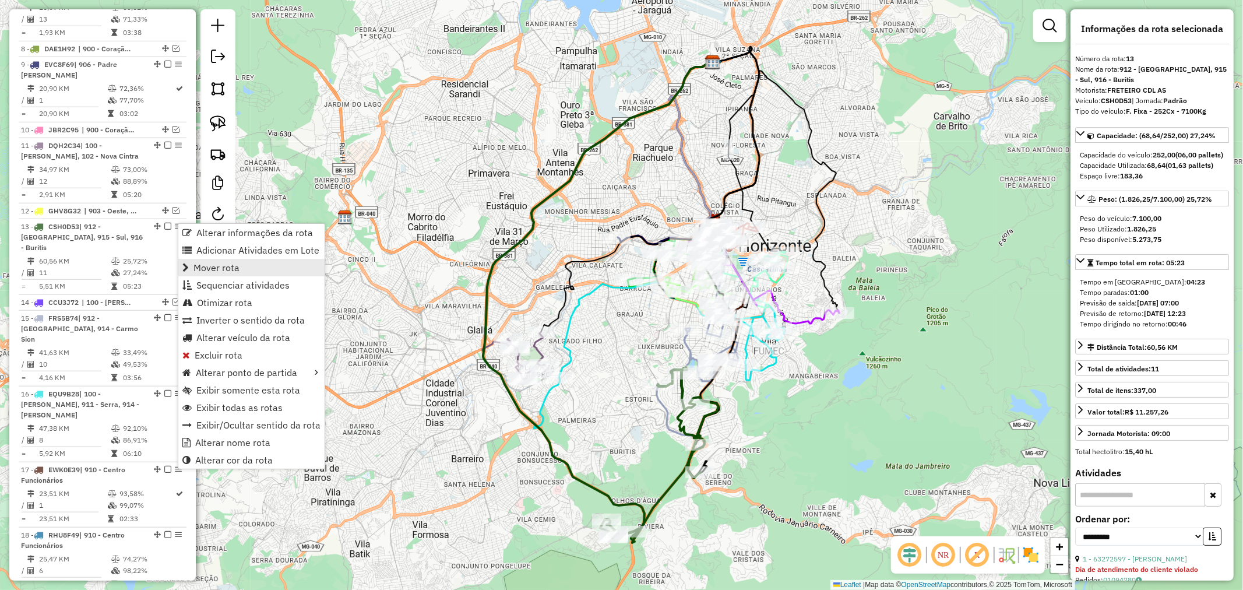
click at [240, 269] on link "Mover rota" at bounding box center [251, 267] width 146 height 17
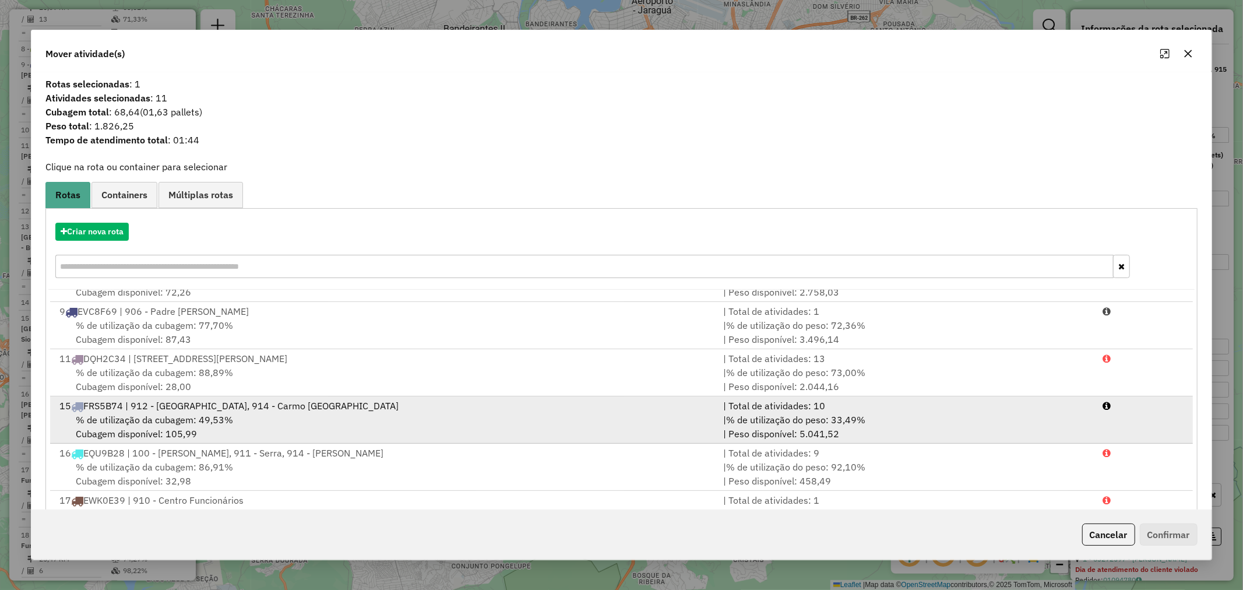
click at [240, 421] on div "% de utilização da cubagem: 49,53% Cubagem disponível: 105,99" at bounding box center [384, 427] width 664 height 28
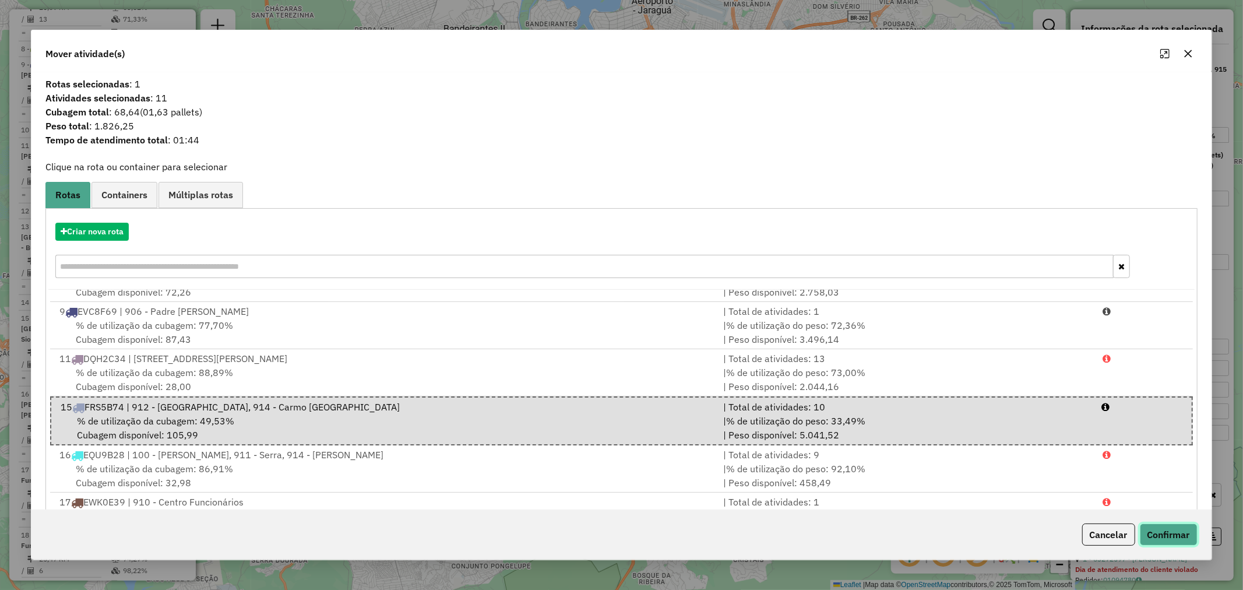
click at [1172, 529] on button "Confirmar" at bounding box center [1169, 534] width 58 height 22
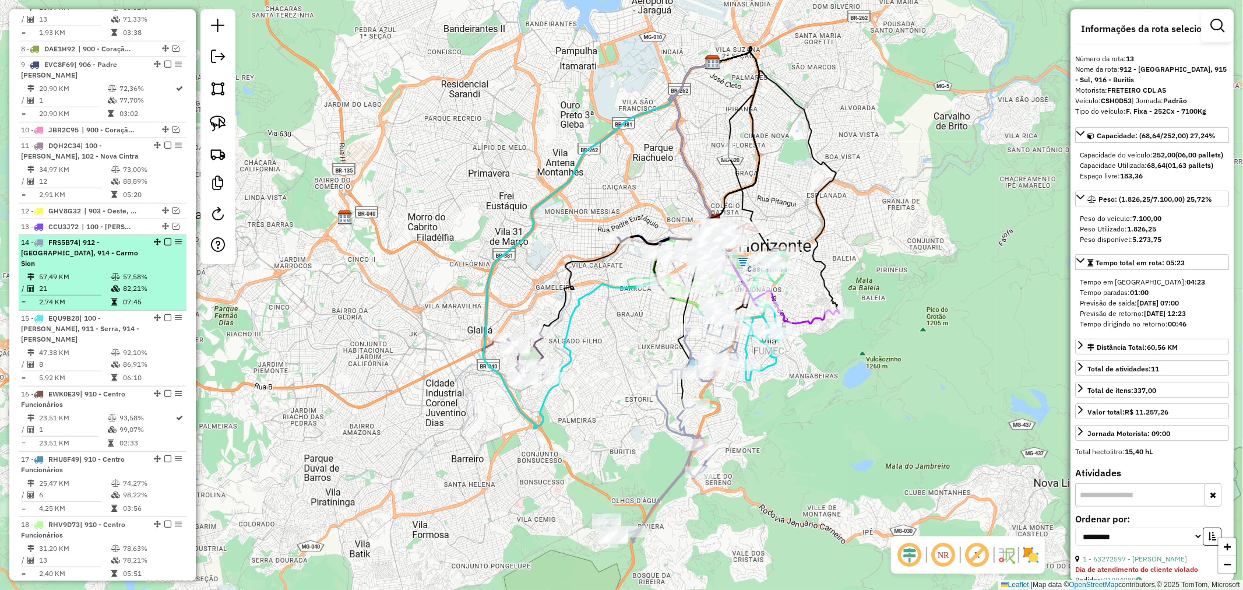
click at [164, 239] on em at bounding box center [167, 241] width 7 height 7
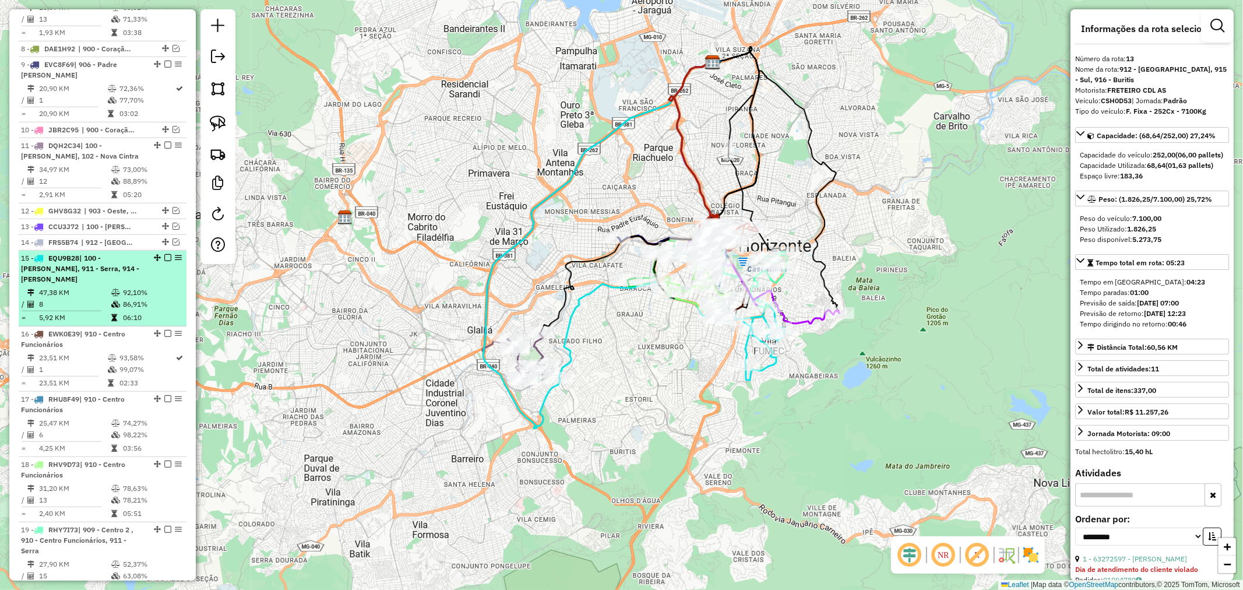
click at [137, 274] on li "15 - EQU9B28 | 100 - Salgado Filho, 911 - Serra, 914 - Carmo Sion 47,38 KM 92,1…" at bounding box center [103, 289] width 168 height 76
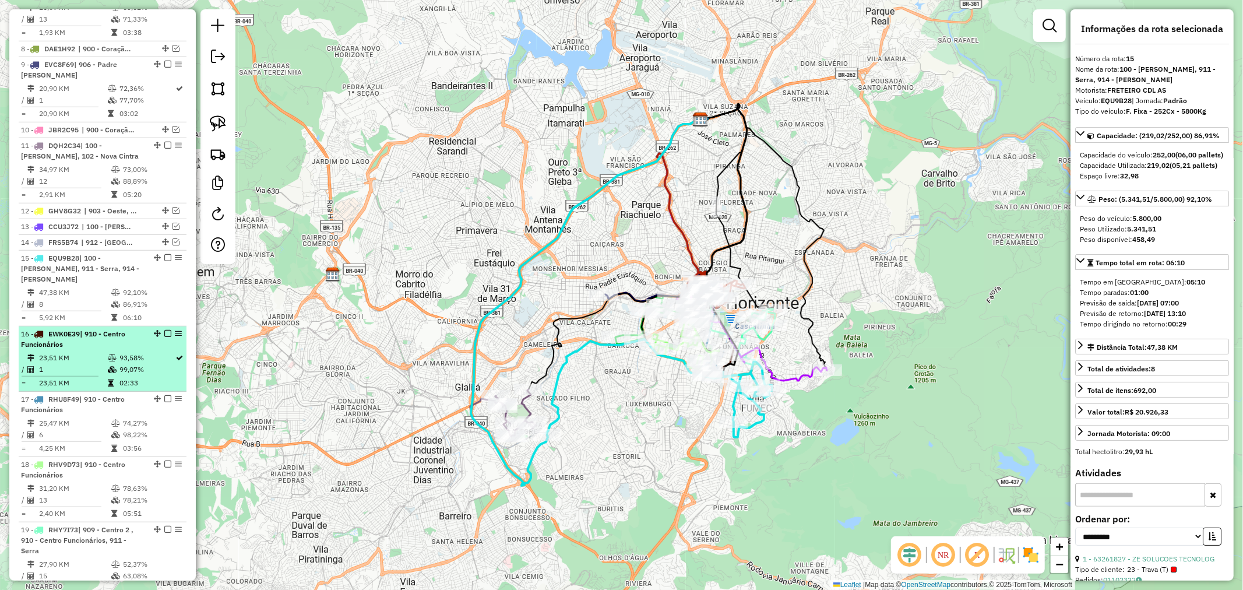
click at [164, 330] on em at bounding box center [167, 333] width 7 height 7
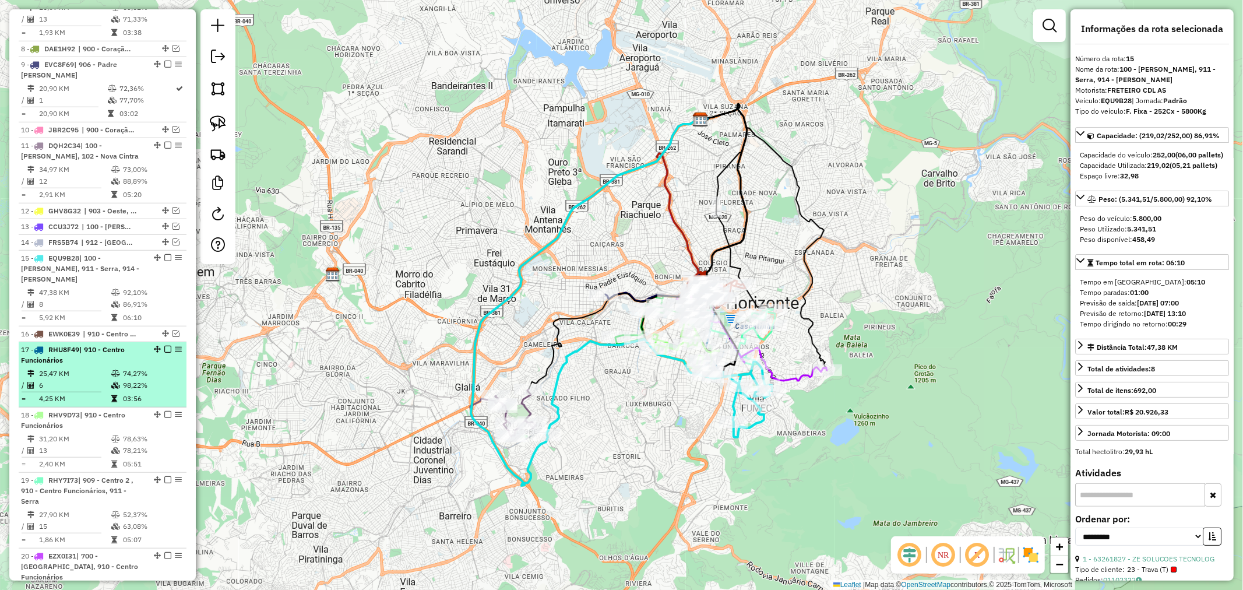
click at [150, 368] on td "74,27%" at bounding box center [151, 374] width 59 height 12
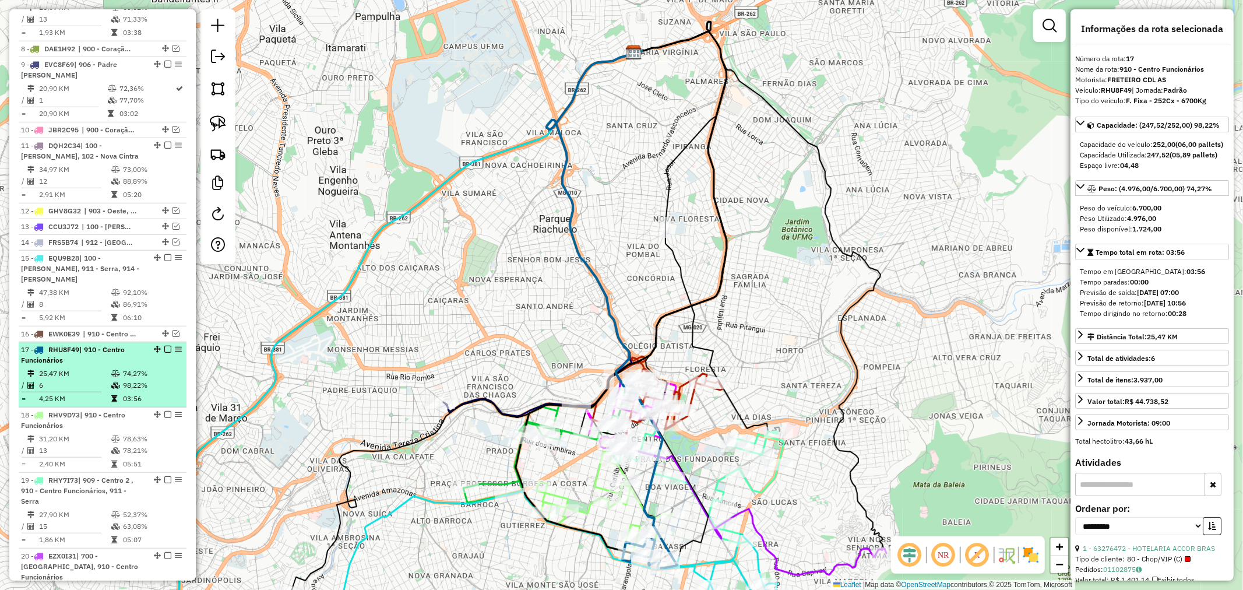
click at [164, 346] on em at bounding box center [167, 349] width 7 height 7
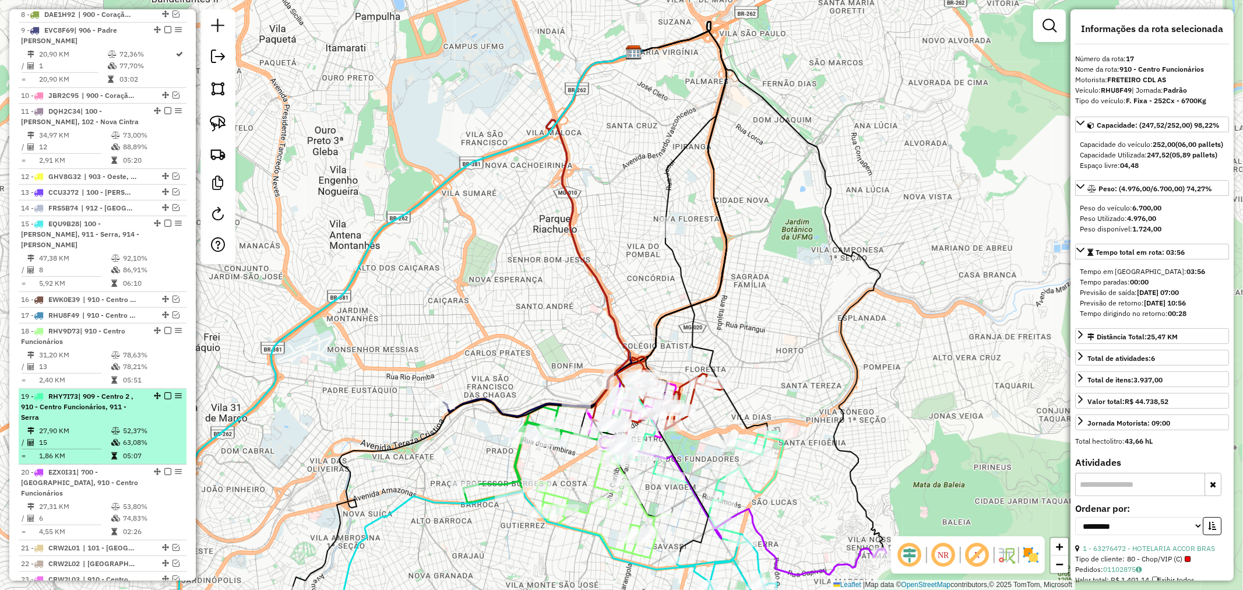
scroll to position [761, 0]
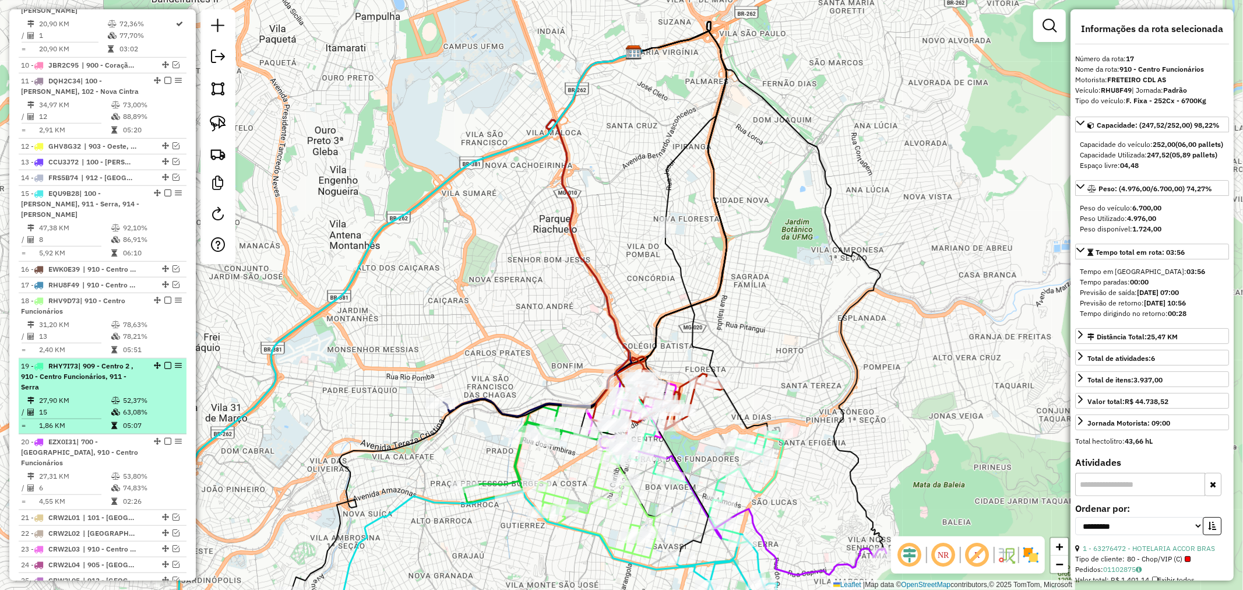
click at [156, 377] on div "19 - RHY7I73 | 909 - Centro 2 , 910 - Centro Funcionários, 911 - Serra" at bounding box center [102, 376] width 163 height 31
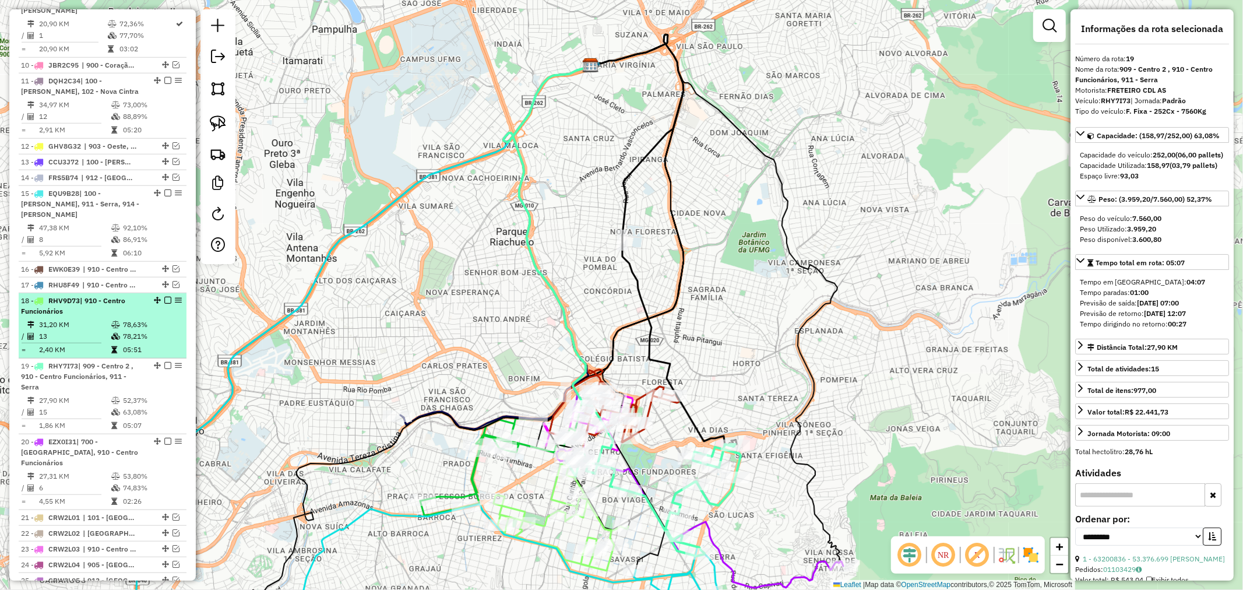
click at [122, 330] on td "78,21%" at bounding box center [151, 336] width 59 height 12
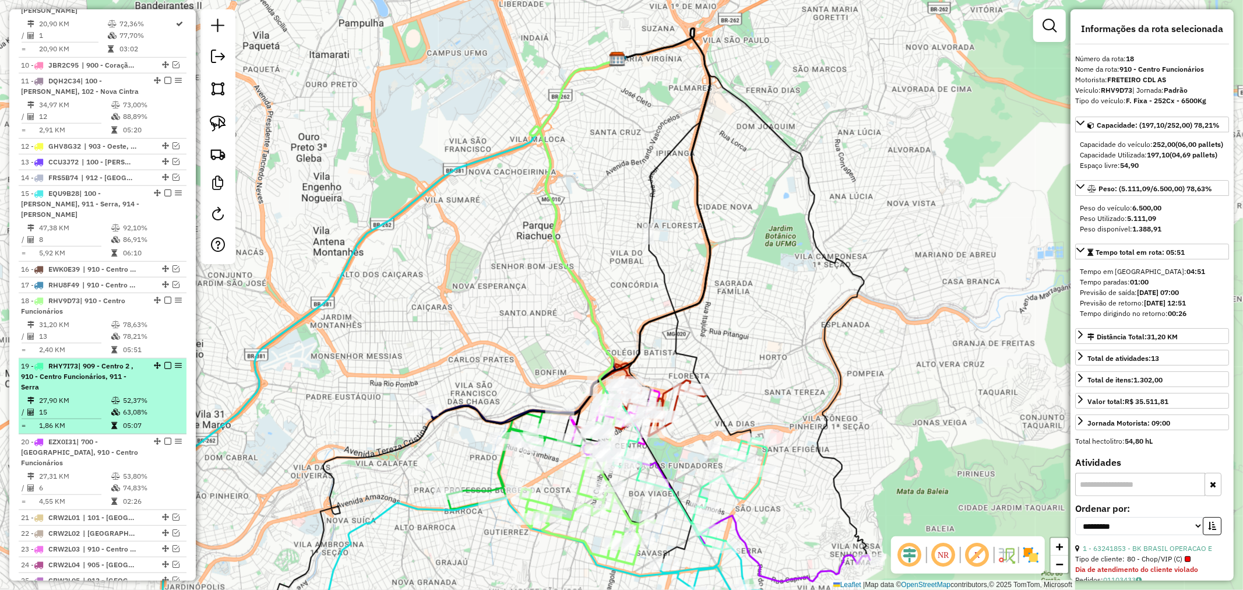
drag, startPoint x: 120, startPoint y: 385, endPoint x: 119, endPoint y: 366, distance: 18.7
click at [122, 395] on td "52,37%" at bounding box center [151, 401] width 59 height 12
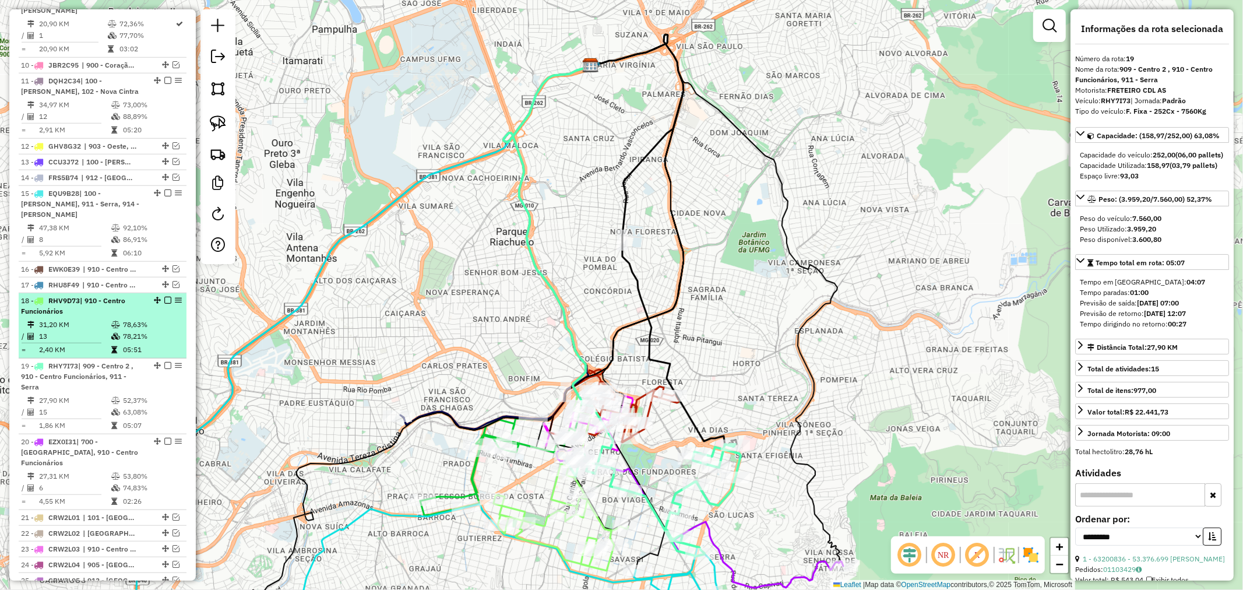
click at [122, 319] on td "78,63%" at bounding box center [151, 325] width 59 height 12
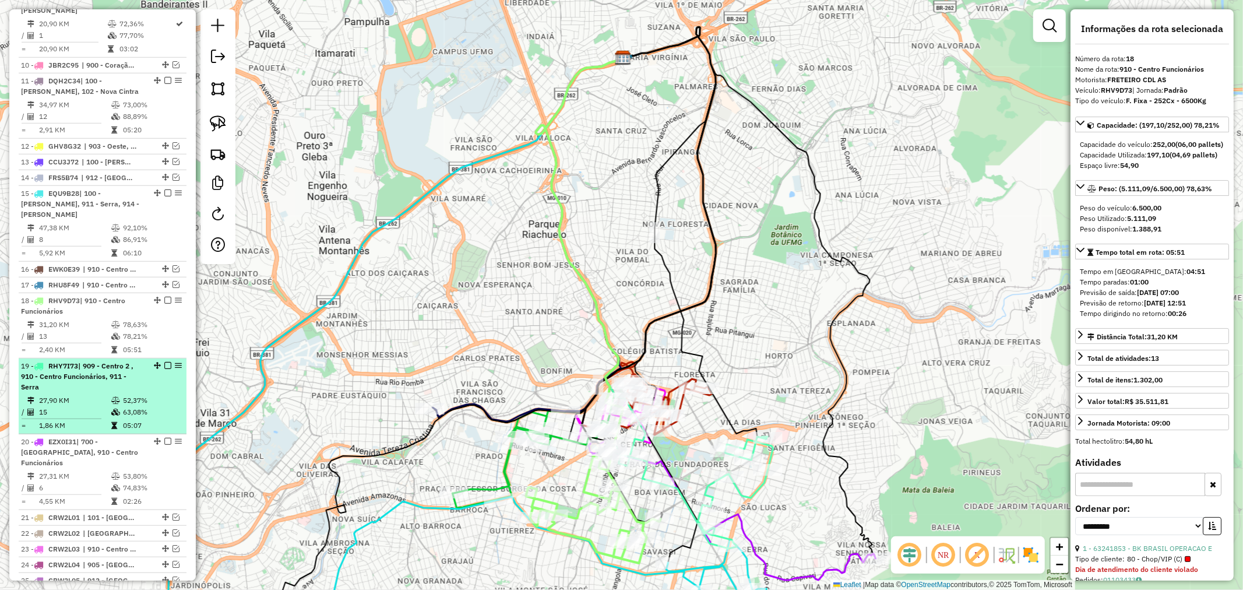
click at [126, 395] on td "52,37%" at bounding box center [151, 401] width 59 height 12
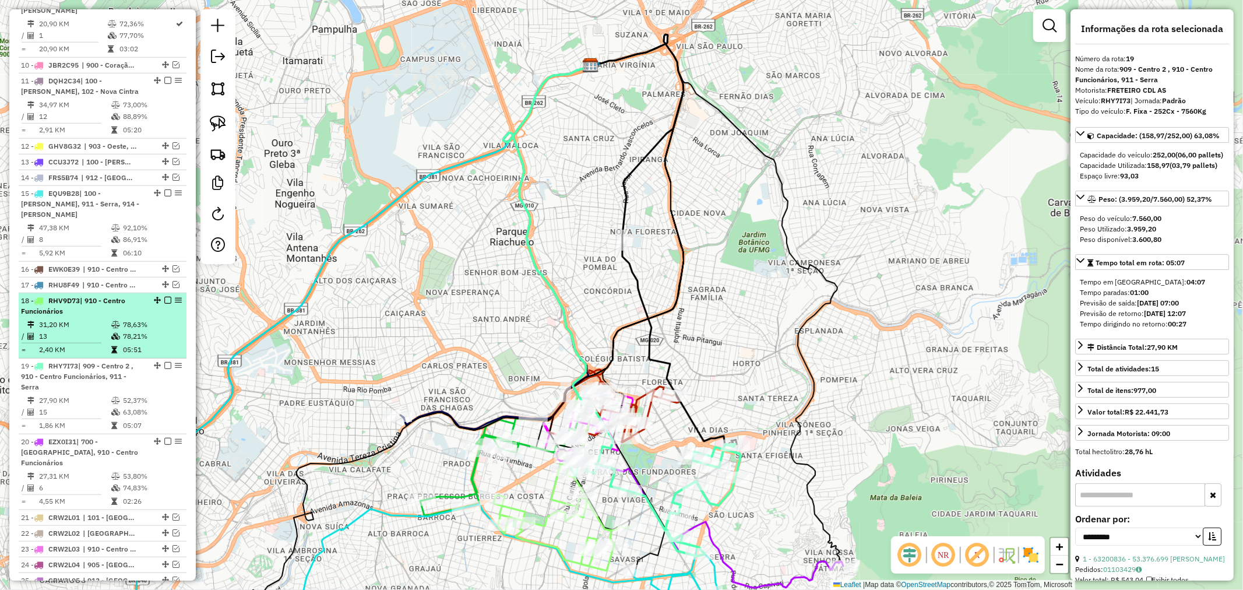
click at [126, 330] on td "78,21%" at bounding box center [151, 336] width 59 height 12
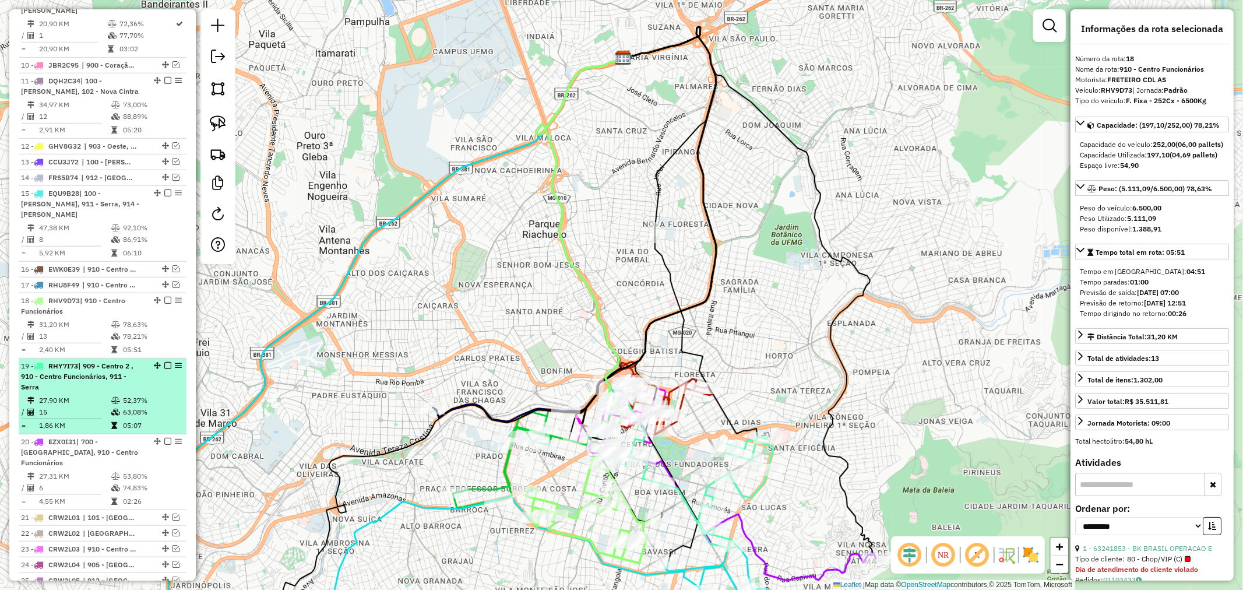
click at [127, 374] on div "19 - RHY7I73 | 909 - Centro 2 , 910 - Centro Funcionários, 911 - Serra" at bounding box center [83, 376] width 124 height 31
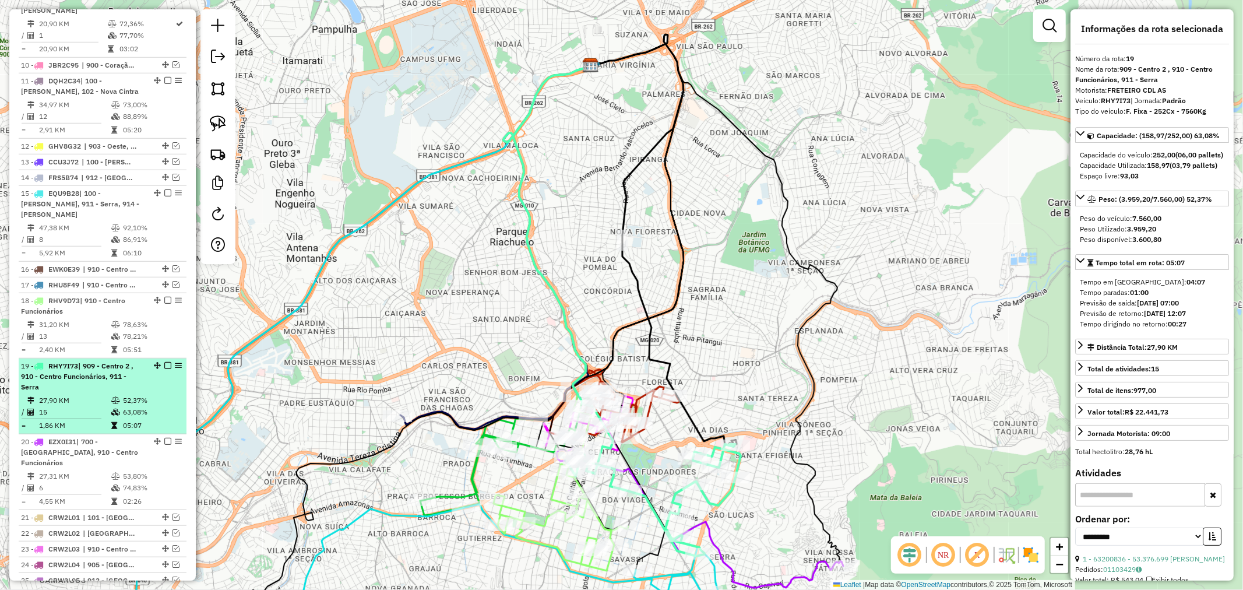
click at [127, 420] on td "05:07" at bounding box center [151, 426] width 59 height 12
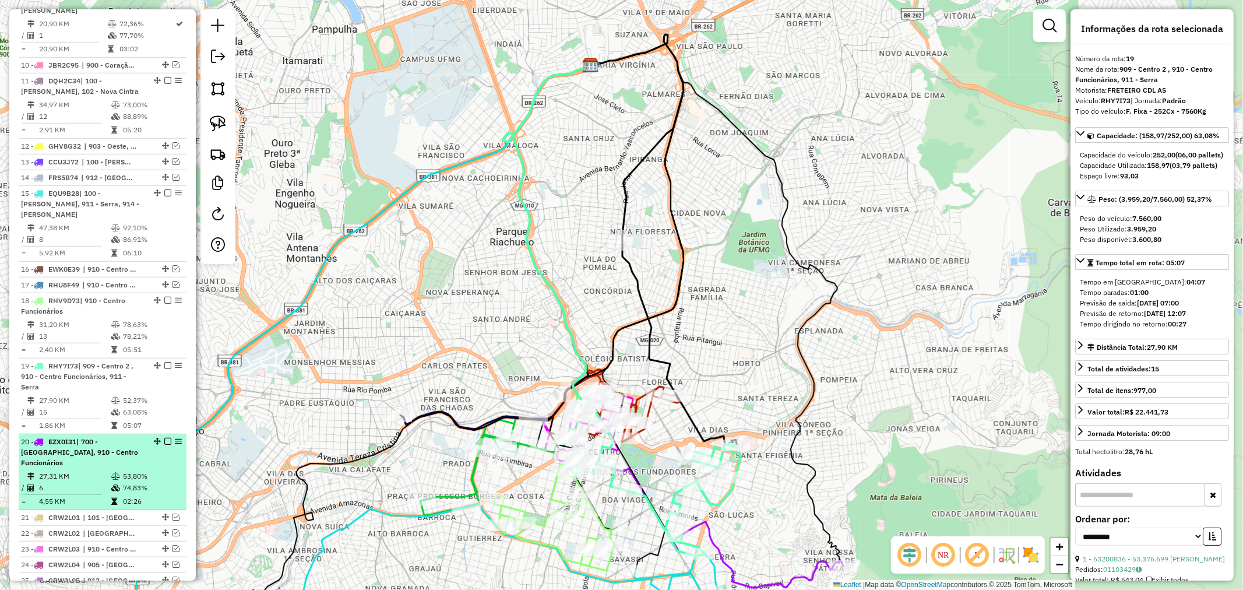
click at [126, 436] on div "20 - EZX0I31 | 700 - Mercado Central, 910 - Centro Funcionários" at bounding box center [83, 451] width 124 height 31
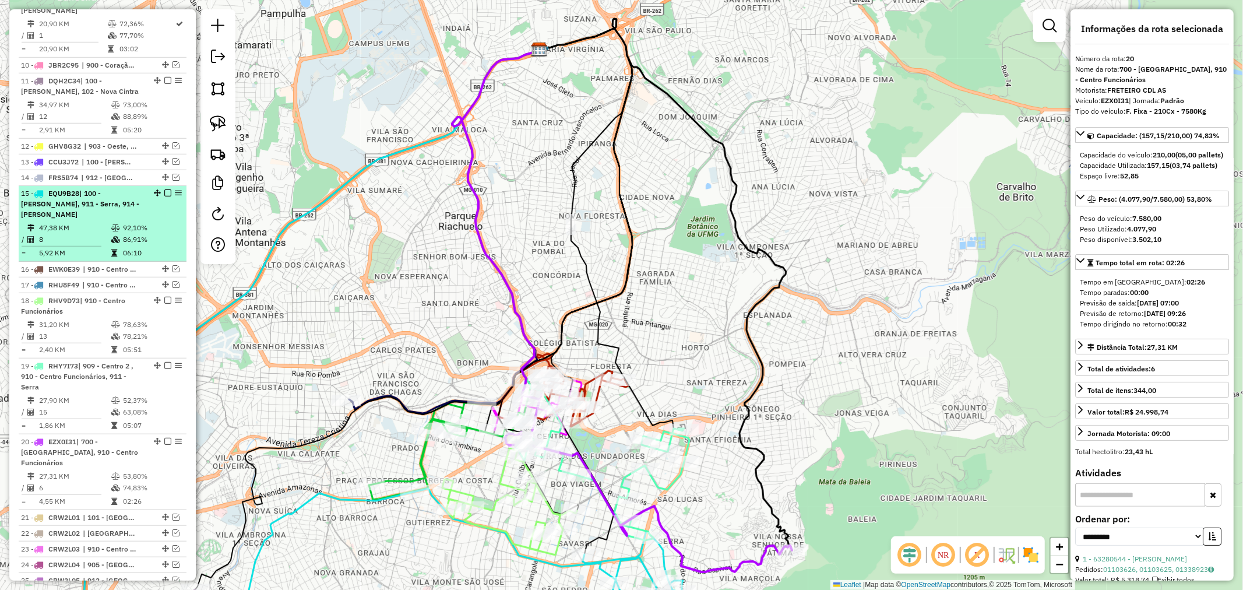
click at [80, 234] on td "8" at bounding box center [74, 240] width 72 height 12
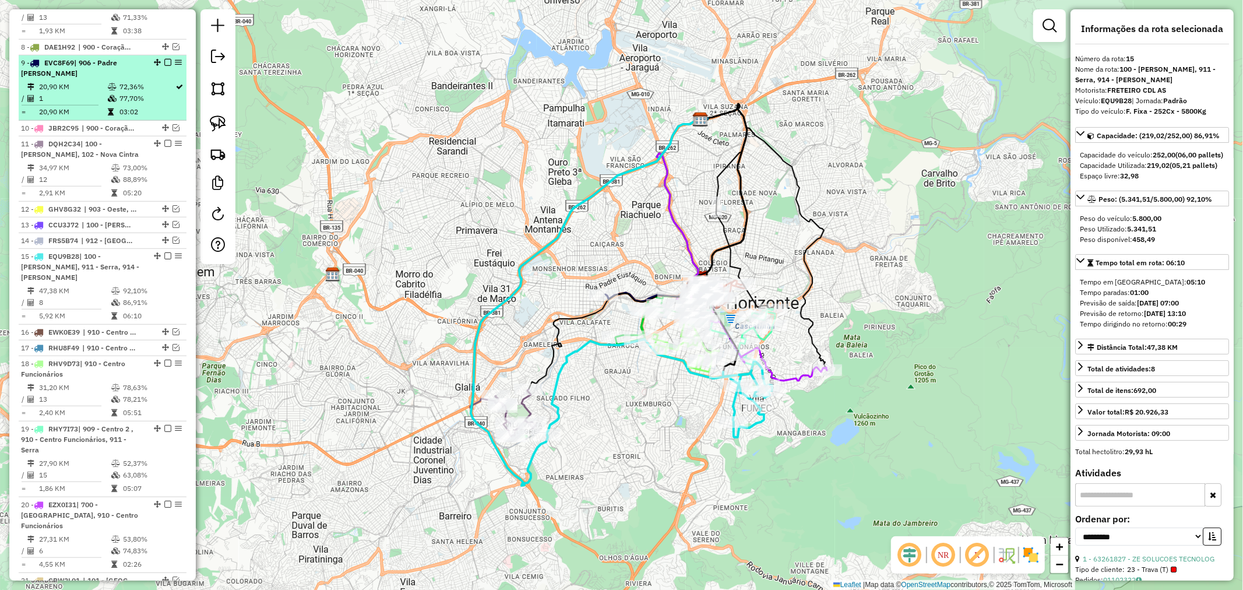
scroll to position [632, 0]
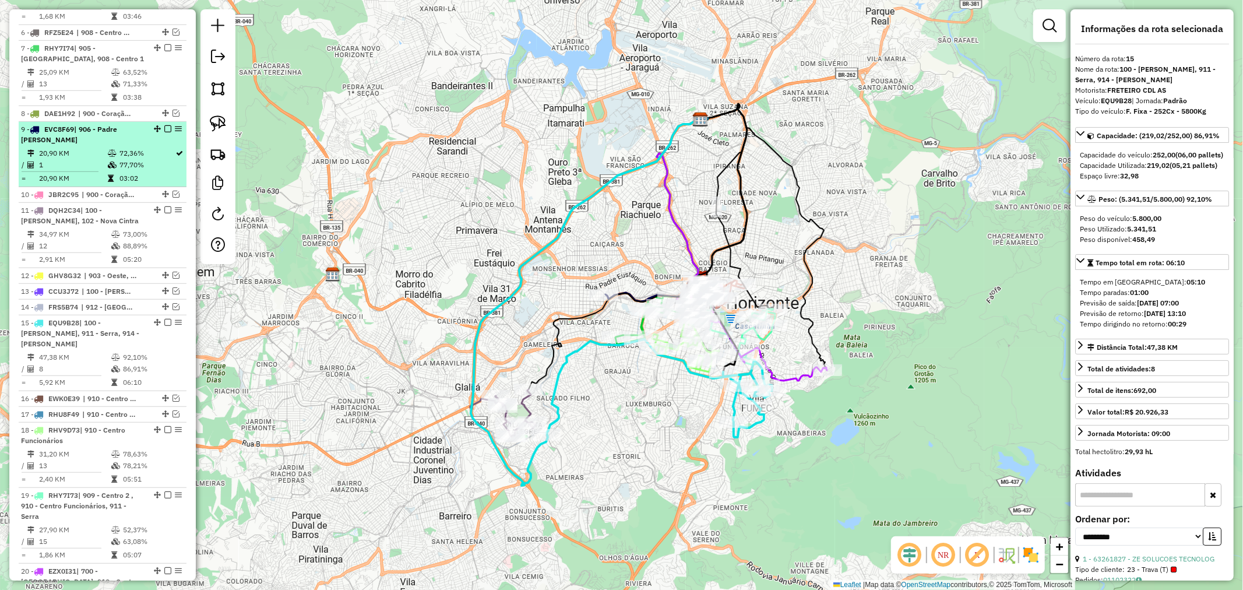
click at [121, 142] on div "9 - EVC8F69 | 906 - Padre Eustáquio" at bounding box center [83, 134] width 124 height 21
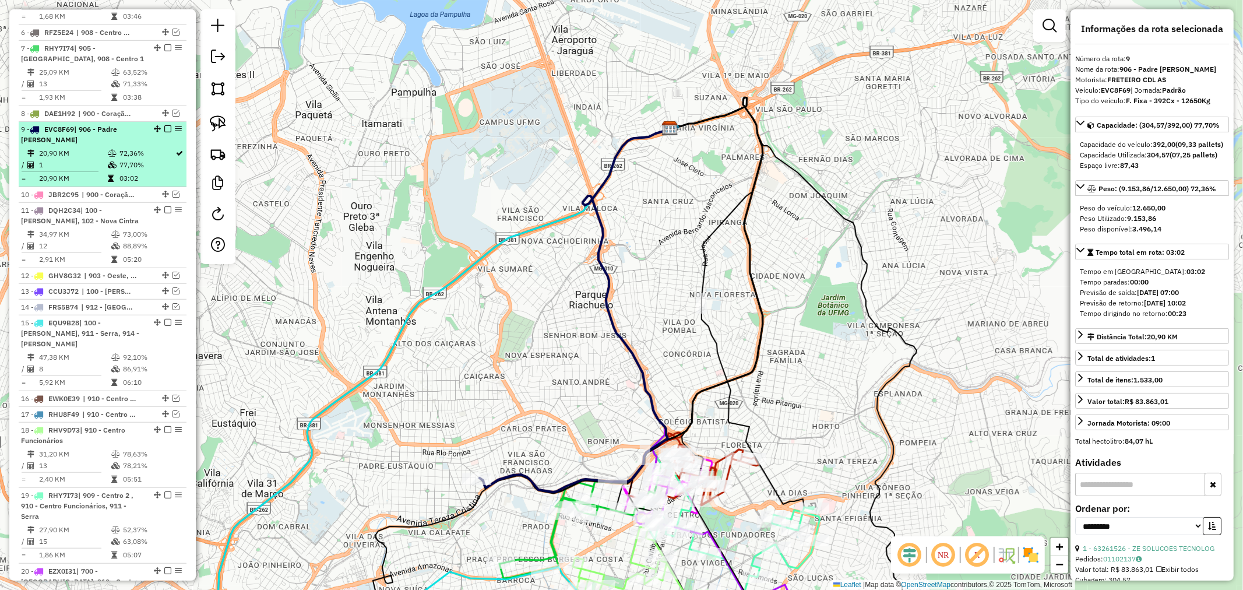
click at [164, 127] on em at bounding box center [167, 128] width 7 height 7
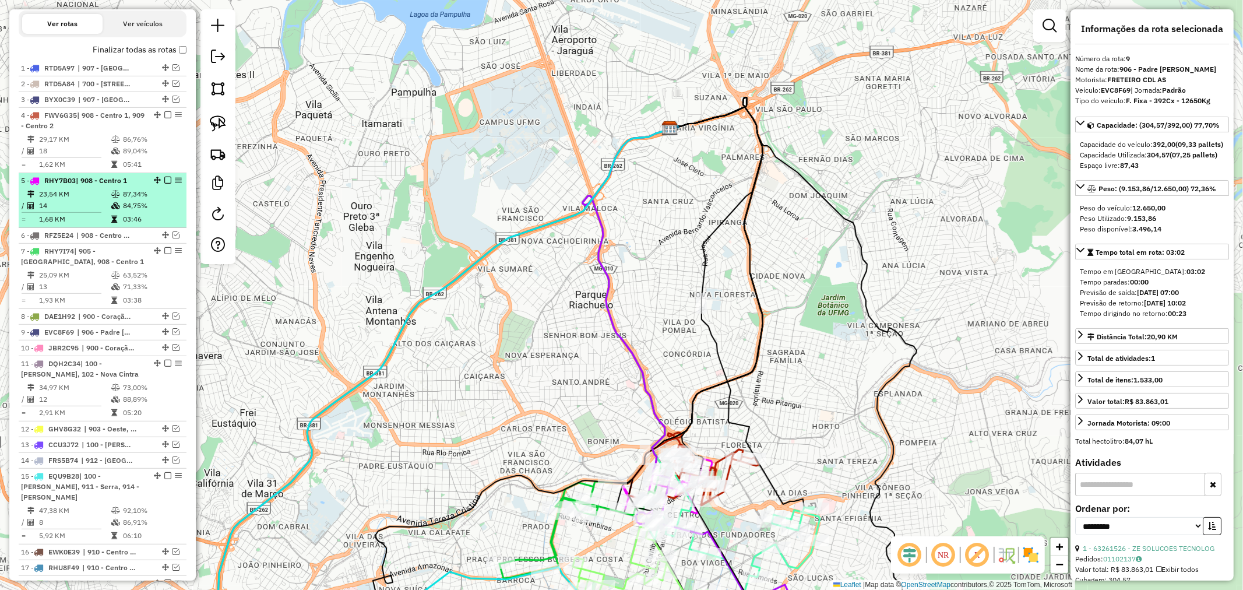
scroll to position [373, 0]
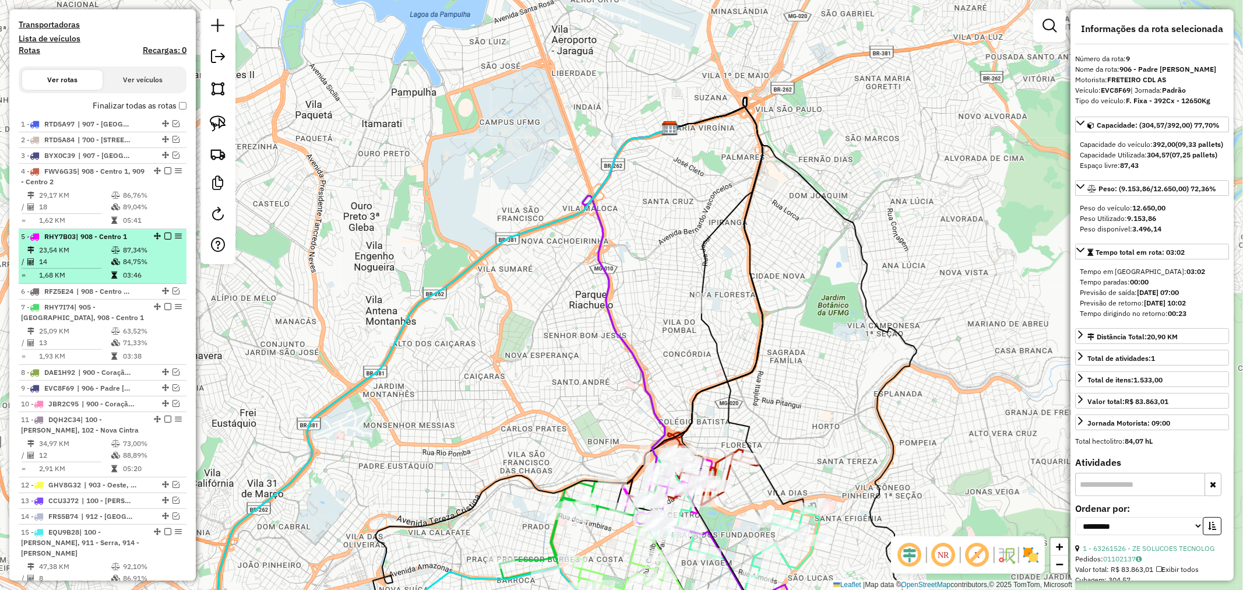
click at [139, 241] on li "5 - RHY7B03 | 908 - Centro 1 23,54 KM 87,34% / 14 84,75% = 1,68 KM 03:46" at bounding box center [103, 256] width 168 height 55
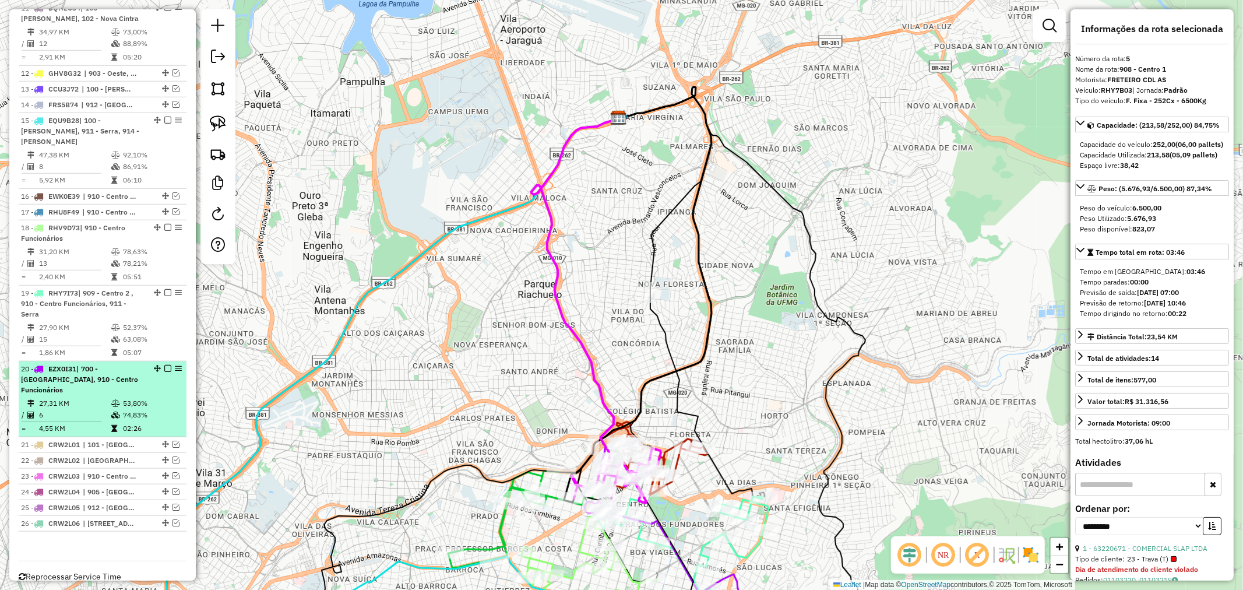
scroll to position [791, 0]
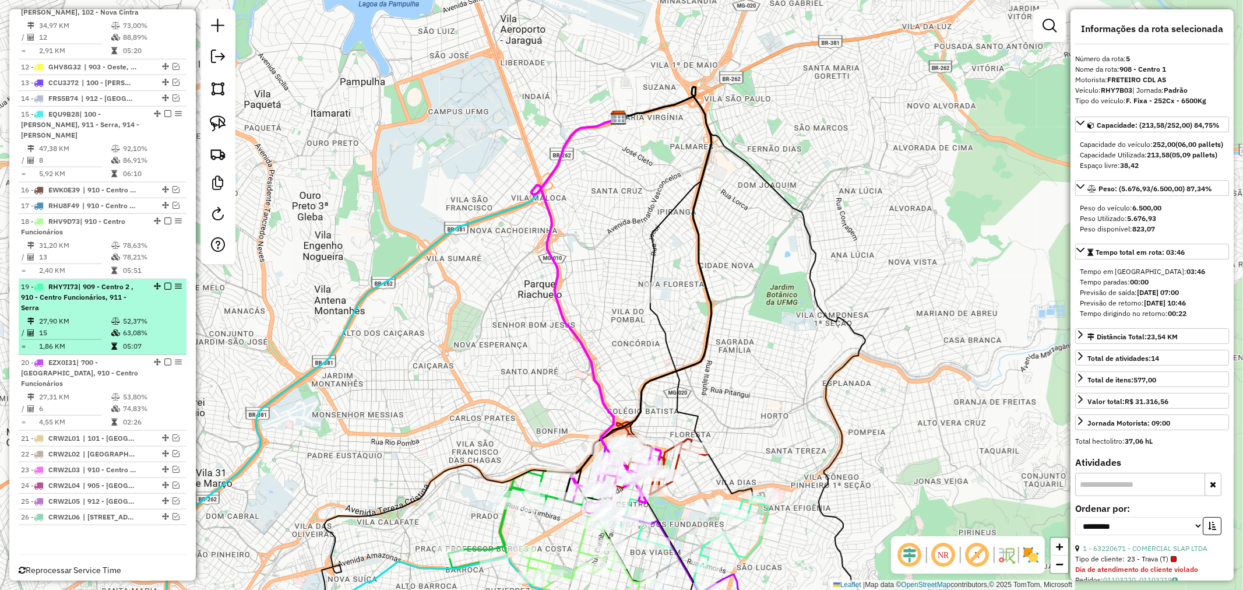
click at [114, 298] on div "19 - RHY7I73 | 909 - Centro 2 , 910 - Centro Funcionários, 911 - Serra" at bounding box center [83, 296] width 124 height 31
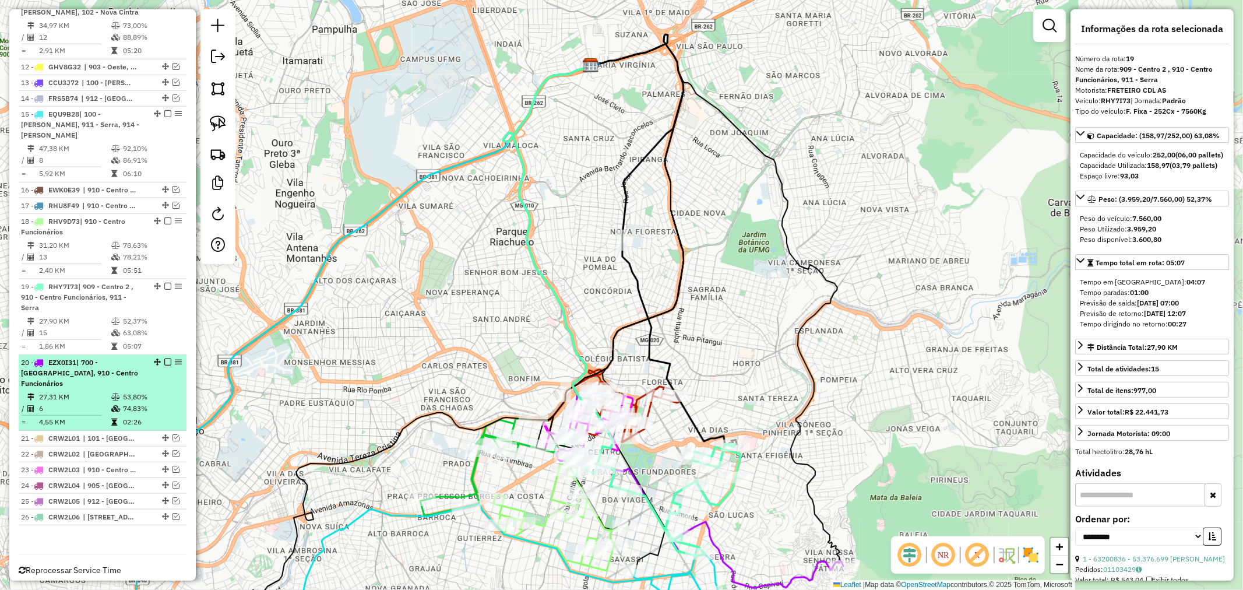
click at [117, 367] on li "20 - EZX0I31 | 700 - Mercado Central, 910 - Centro Funcionários 27,31 KM 53,80%…" at bounding box center [103, 393] width 168 height 76
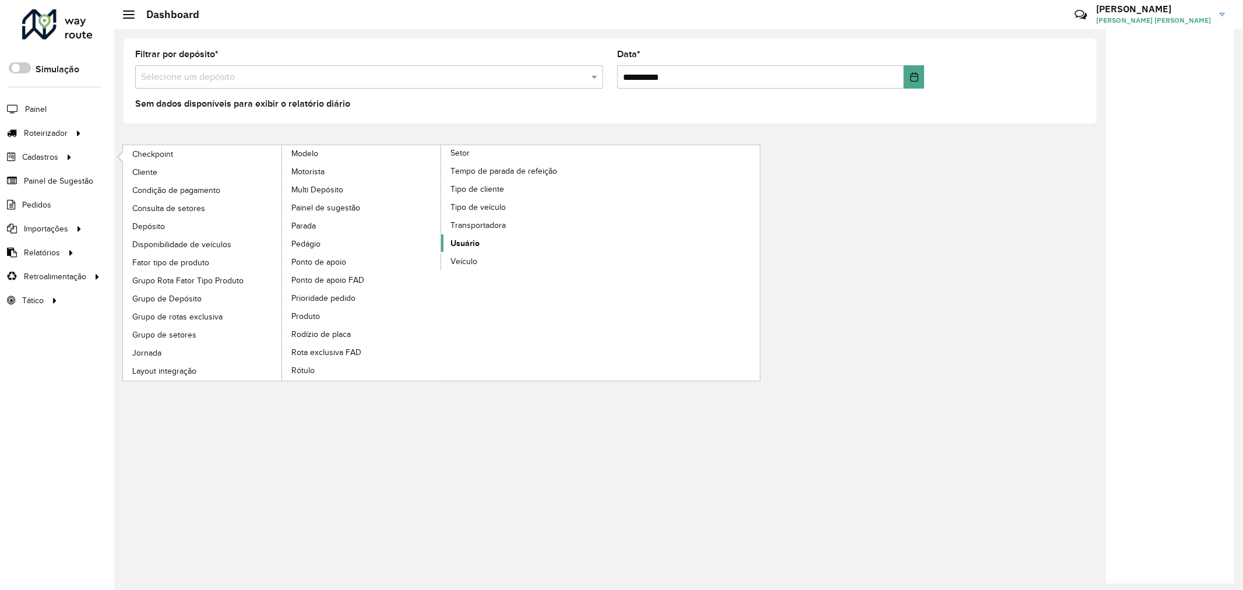
click at [488, 252] on link "Usuário" at bounding box center [521, 242] width 160 height 17
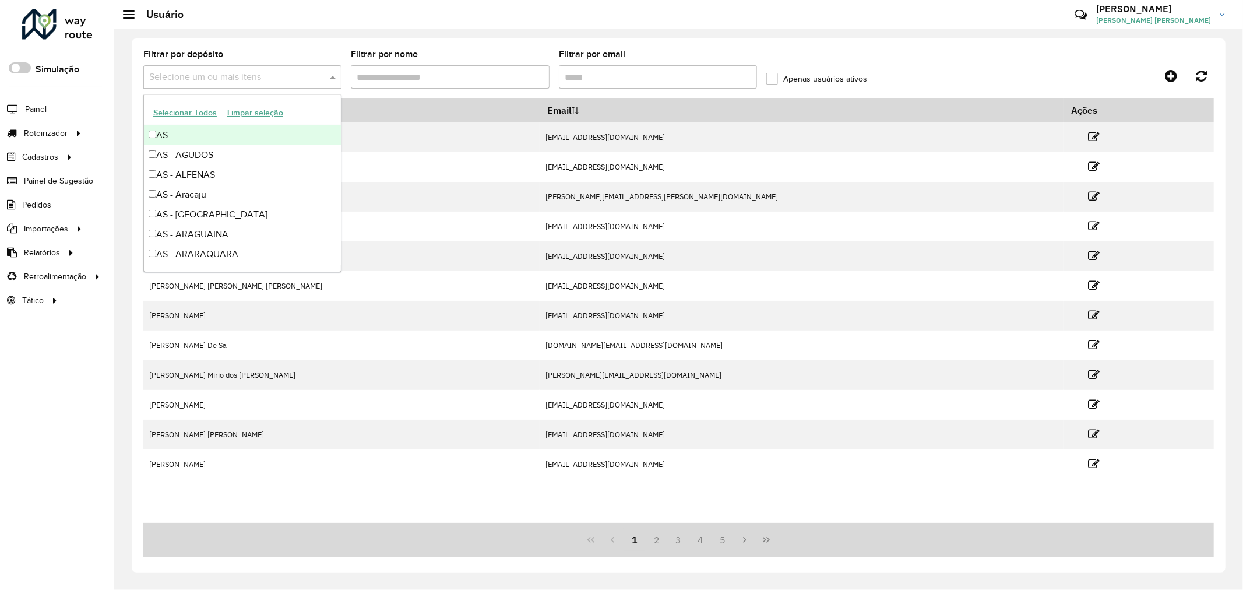
click at [259, 76] on input "text" at bounding box center [236, 78] width 181 height 14
click at [432, 75] on input "Filtrar por nome" at bounding box center [450, 76] width 198 height 23
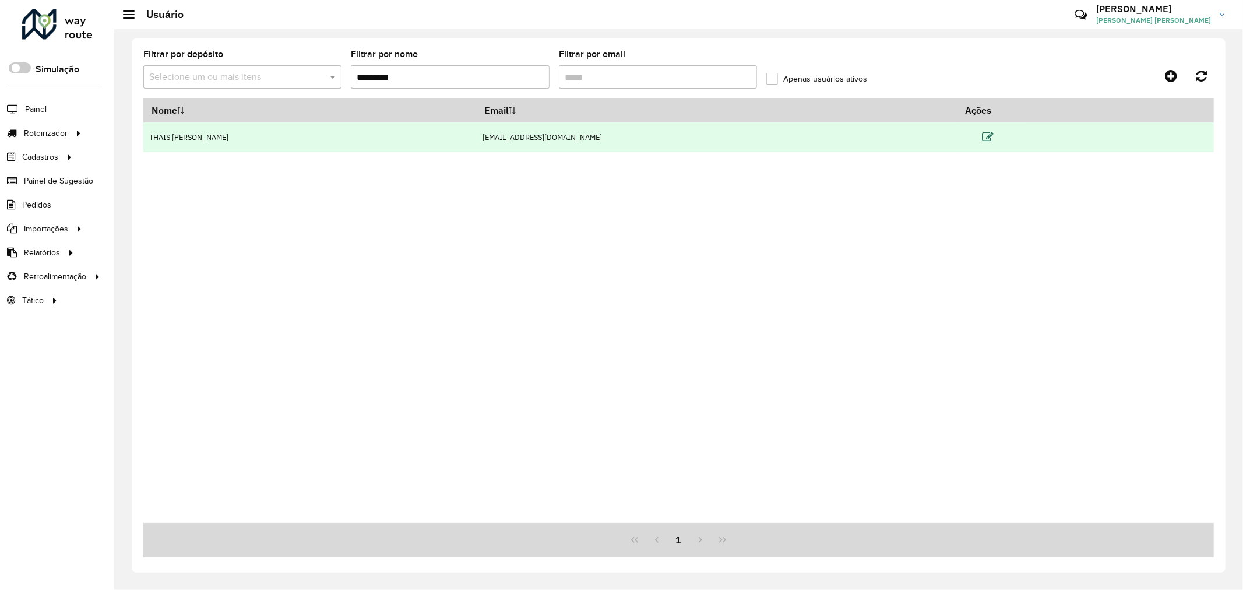
type input "*********"
click at [994, 139] on icon at bounding box center [988, 137] width 12 height 12
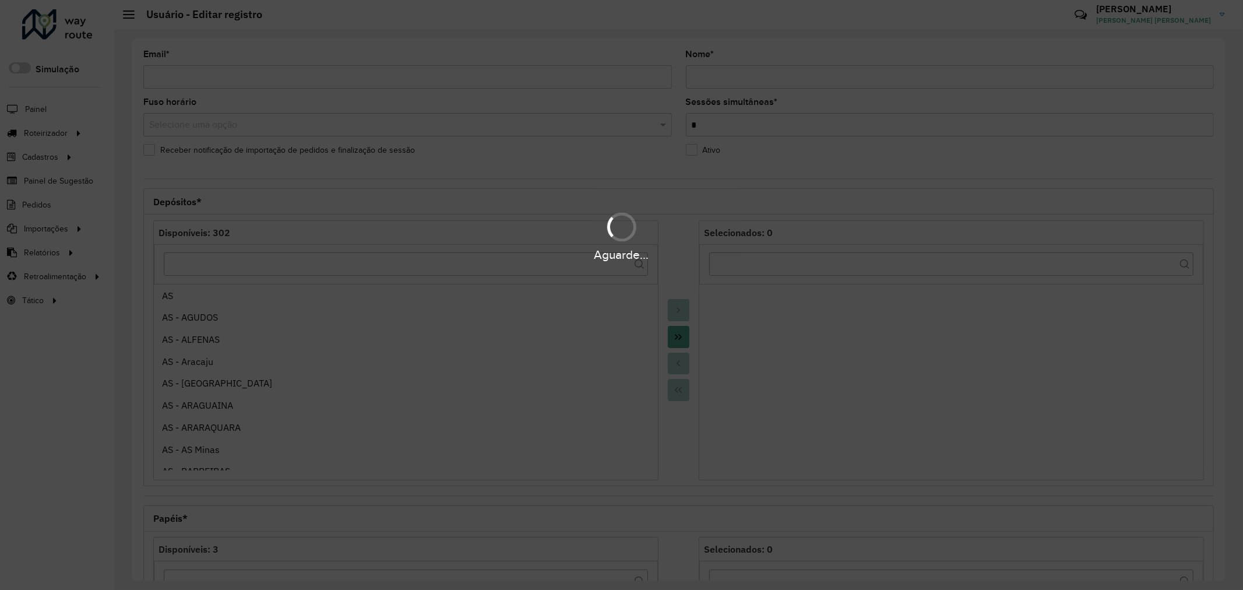
type input "**********"
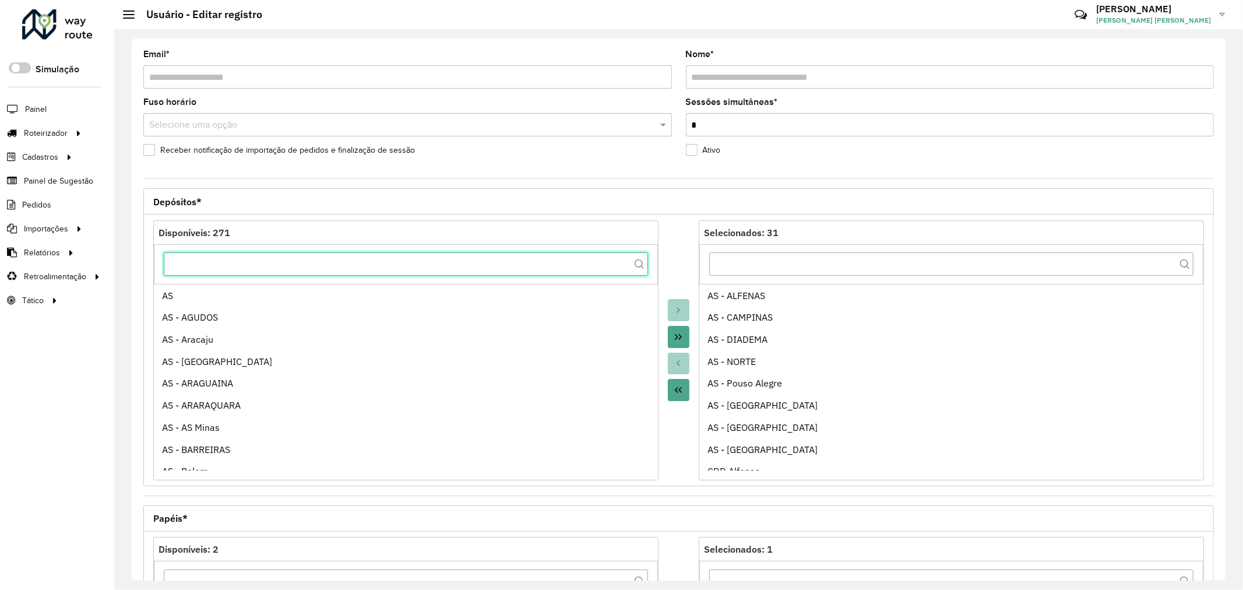
click at [526, 273] on input "text" at bounding box center [406, 263] width 484 height 23
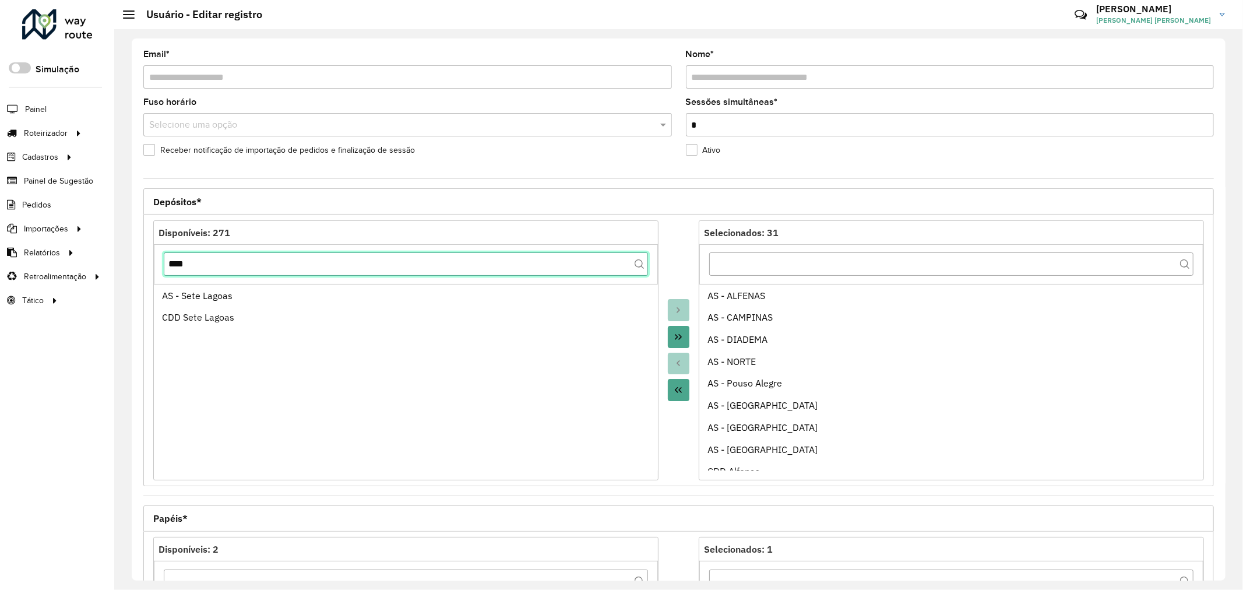
type input "****"
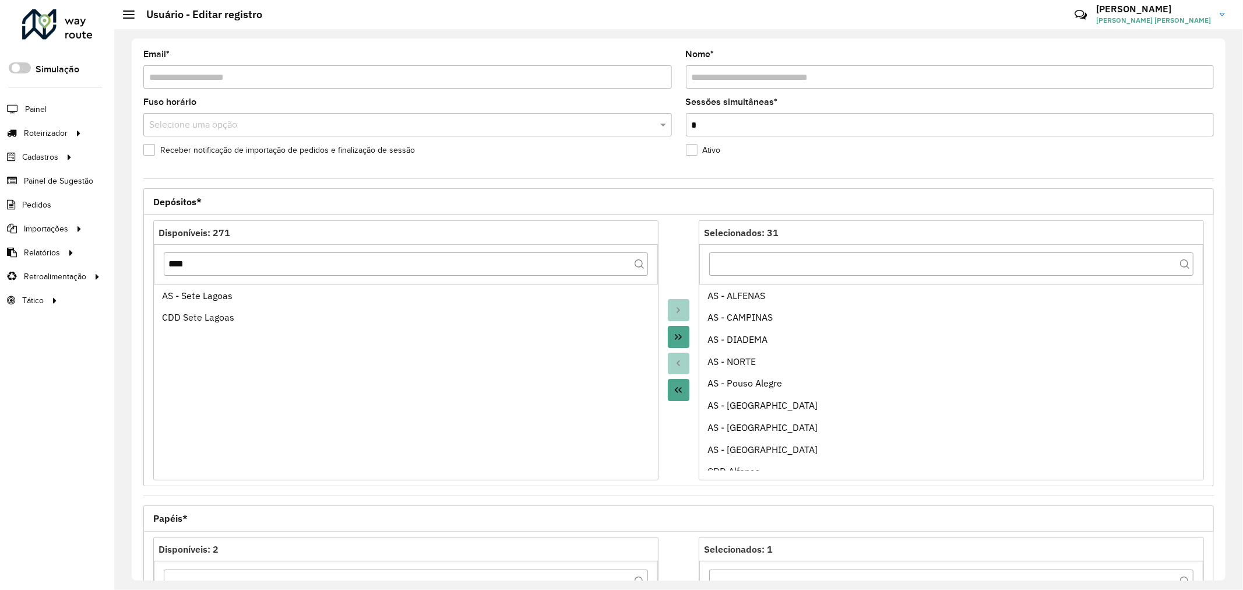
click at [676, 336] on icon "Move All to Target" at bounding box center [678, 336] width 9 height 9
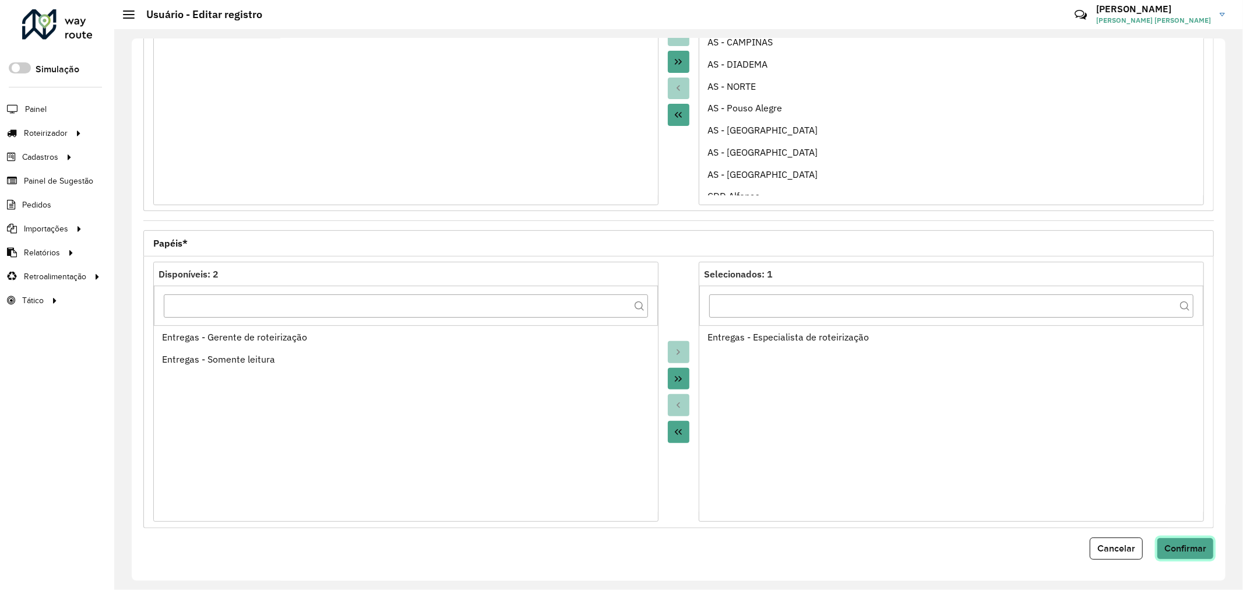
click at [1184, 550] on span "Confirmar" at bounding box center [1185, 548] width 42 height 10
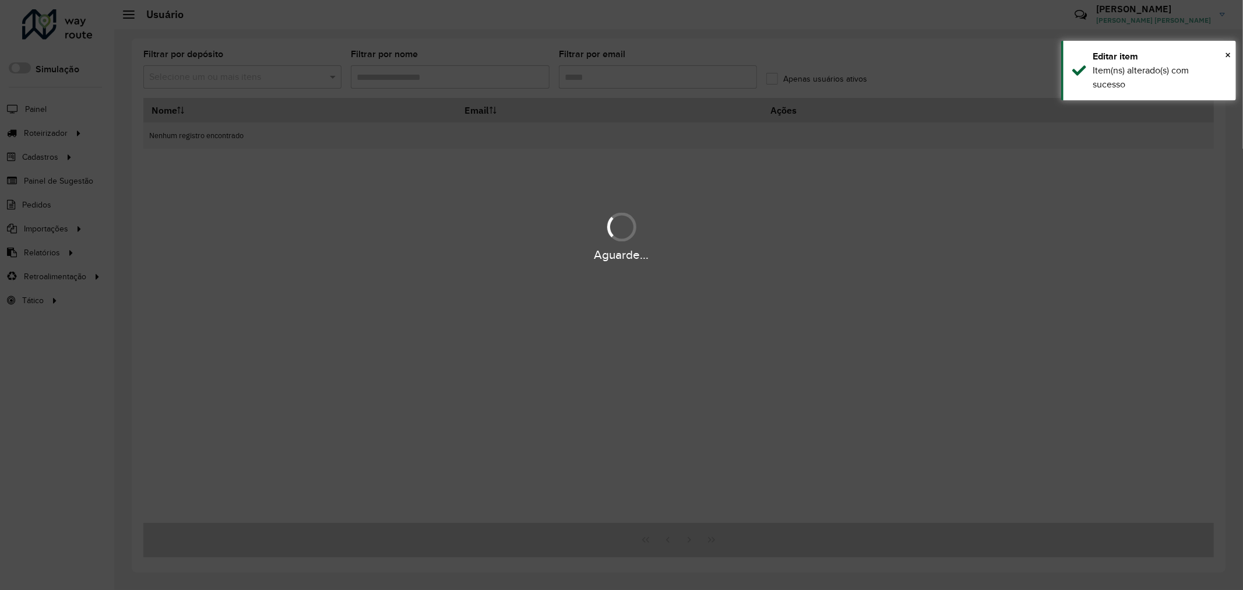
type input "*********"
